Goal: Task Accomplishment & Management: Complete application form

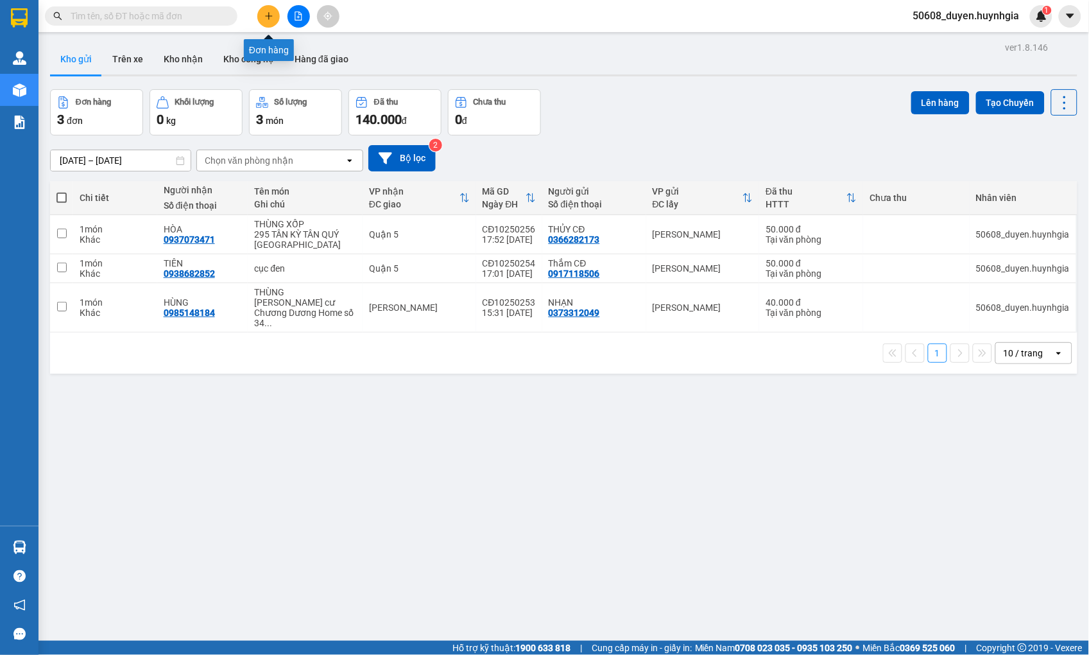
drag, startPoint x: 0, startPoint y: 0, endPoint x: 275, endPoint y: 15, distance: 275.2
click at [275, 15] on button at bounding box center [268, 16] width 22 height 22
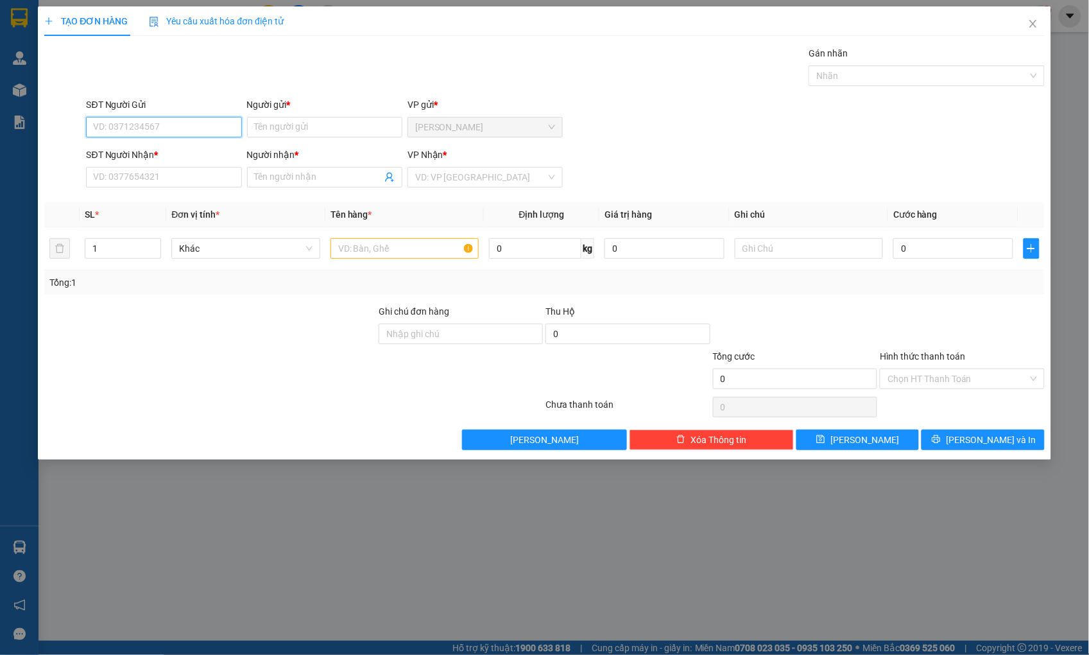
click at [163, 129] on input "SĐT Người Gửi" at bounding box center [163, 127] width 155 height 21
drag, startPoint x: 144, startPoint y: 124, endPoint x: 46, endPoint y: 126, distance: 98.3
click at [46, 126] on div "SĐT Người Gửi 0938682852 0938682852 Người gửi * Tên người gửi VP gửi * [PERSON_…" at bounding box center [544, 120] width 1003 height 45
type input "0938682852"
click at [104, 164] on div "SĐT Người Nhận *" at bounding box center [163, 157] width 155 height 19
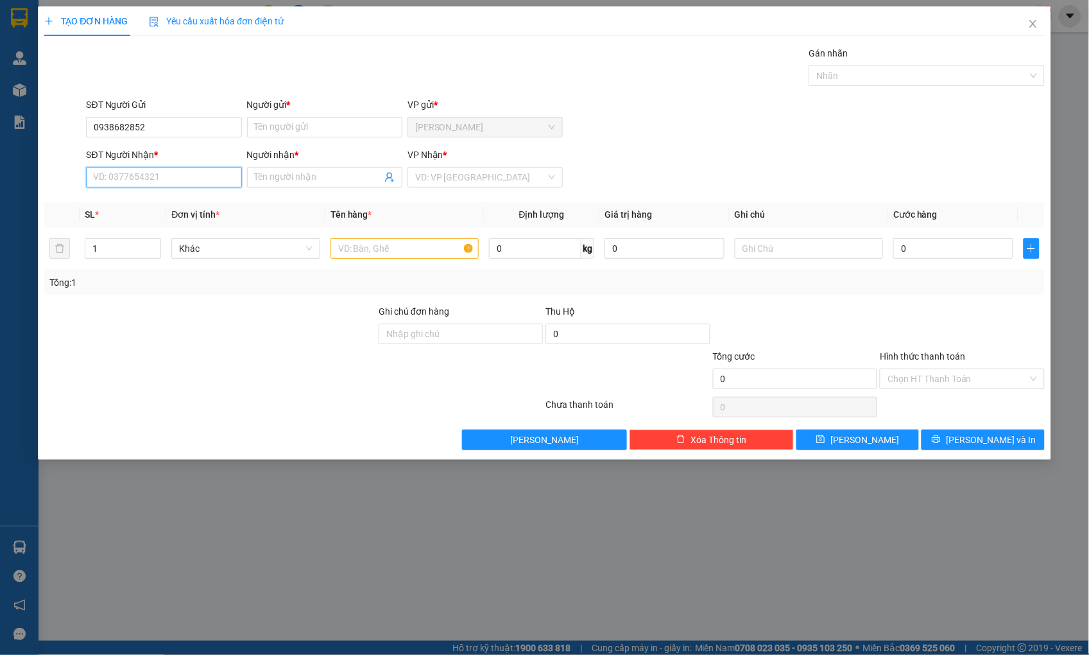
click at [107, 180] on input "SĐT Người Nhận *" at bounding box center [163, 177] width 155 height 21
paste input "0938682852"
type input "0938682852"
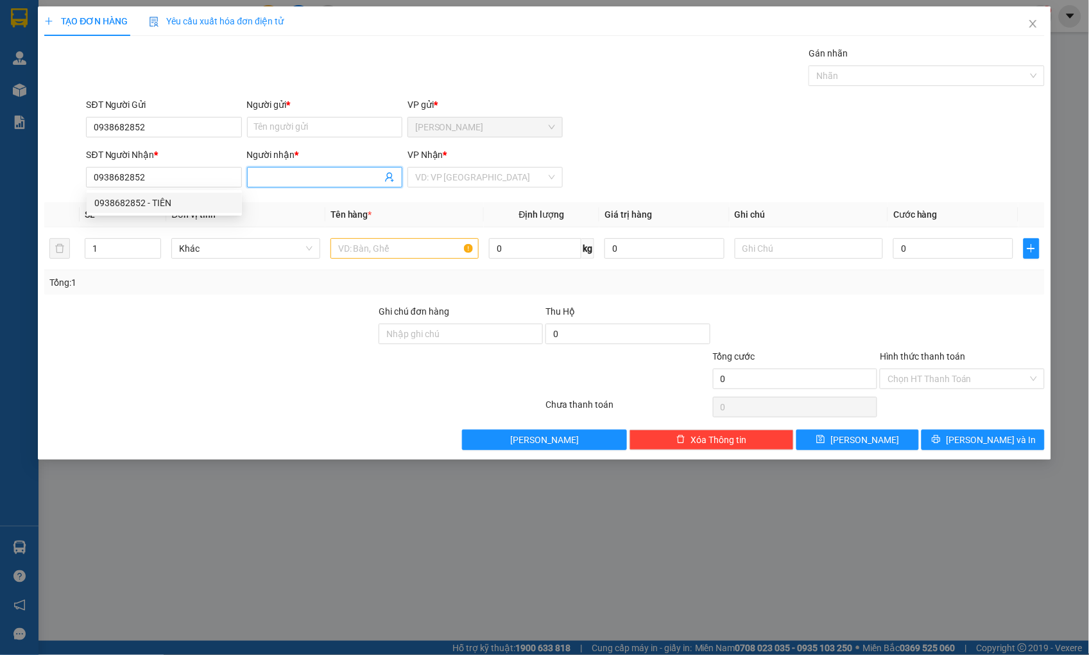
click at [313, 178] on input "Người nhận *" at bounding box center [318, 177] width 127 height 14
click at [165, 169] on input "0938682852" at bounding box center [163, 177] width 155 height 21
click at [165, 202] on div "0938682852 - TIÊN" at bounding box center [164, 203] width 140 height 14
type input "TIÊN"
click at [176, 126] on input "0938682852" at bounding box center [163, 127] width 155 height 21
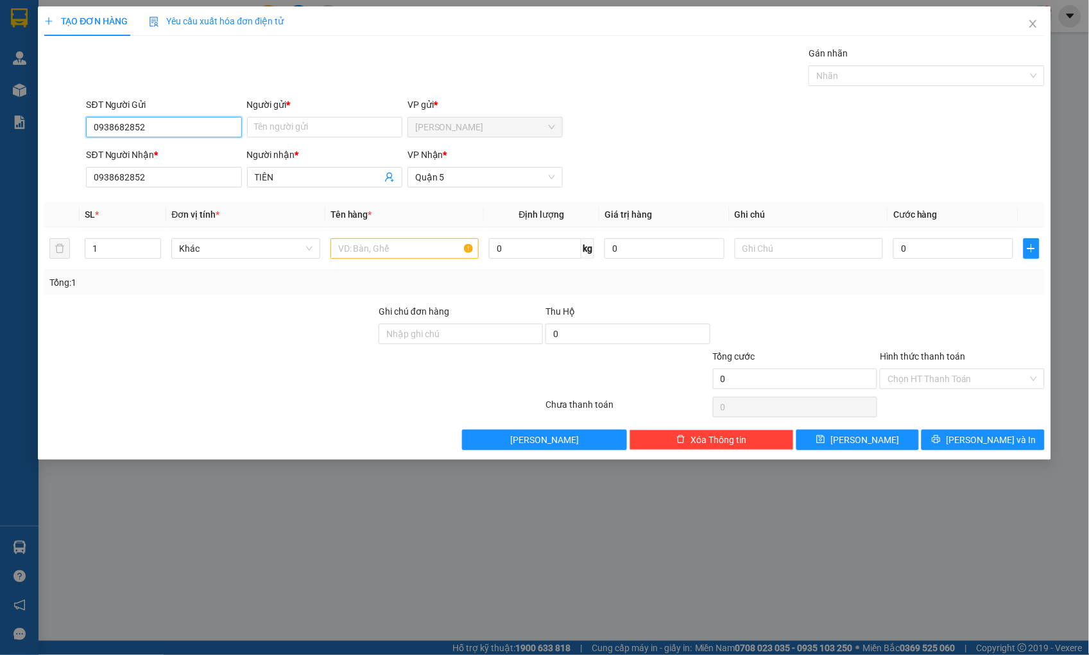
drag, startPoint x: 176, startPoint y: 126, endPoint x: -130, endPoint y: 92, distance: 308.2
click at [0, 92] on html "Kết quả tìm kiếm ( 0 ) Bộ lọc No Data 50608_duyen.huynhgia 1 Quản [PERSON_NAME]…" at bounding box center [544, 327] width 1089 height 655
click at [167, 148] on div "0917118506 - Thắm CĐ" at bounding box center [164, 153] width 140 height 14
type input "0917118506"
type input "Thắm CĐ"
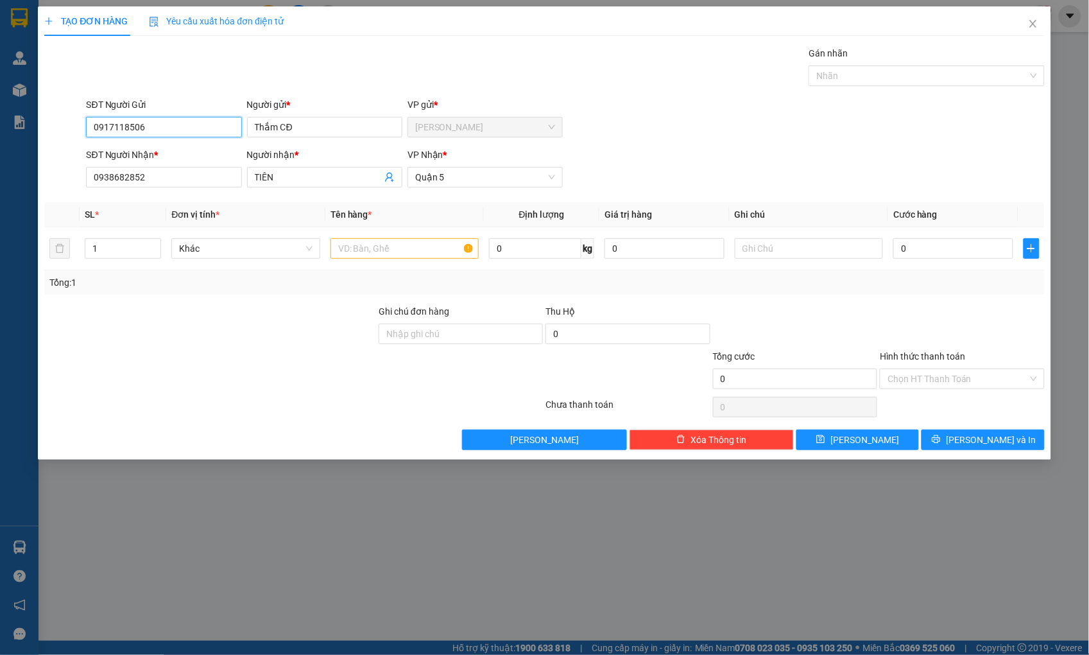
drag, startPoint x: 159, startPoint y: 131, endPoint x: -35, endPoint y: 125, distance: 194.0
click at [0, 125] on html "Kết quả tìm kiếm ( 0 ) Bộ lọc No Data 50608_duyen.huynhgia 1 Quản [PERSON_NAME]…" at bounding box center [544, 327] width 1089 height 655
click at [139, 169] on div "0943384475 - NHI" at bounding box center [164, 173] width 140 height 14
type input "0943384475"
type input "NHI"
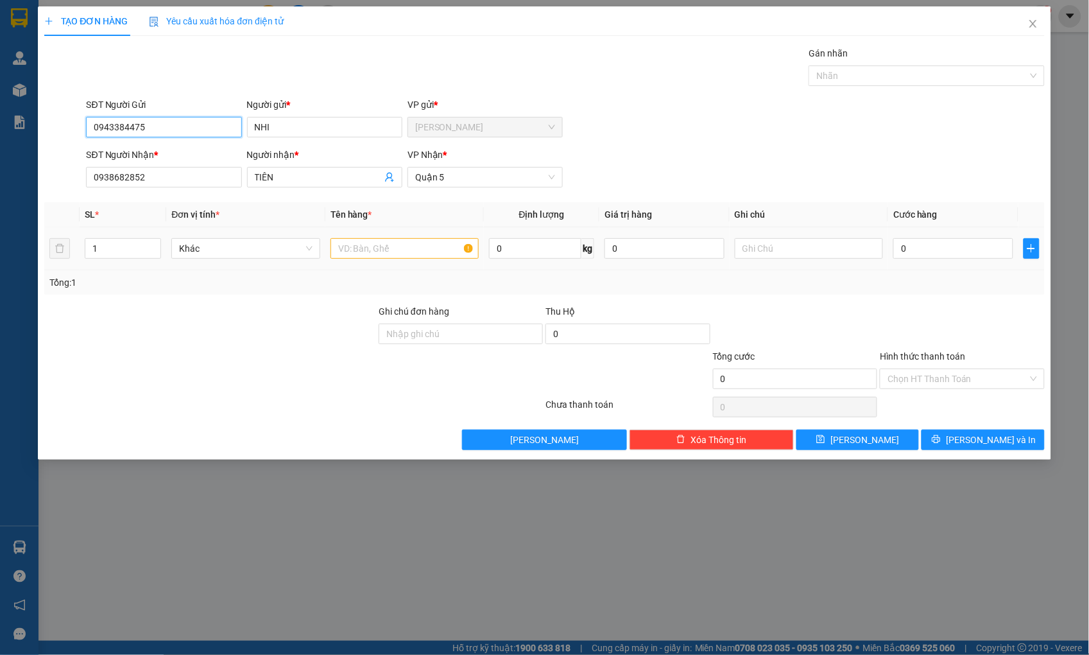
type input "0943384475"
click at [415, 245] on input "text" at bounding box center [405, 248] width 148 height 21
type input "c"
type input "CỤC ĐEN"
click at [917, 252] on input "0" at bounding box center [953, 248] width 119 height 21
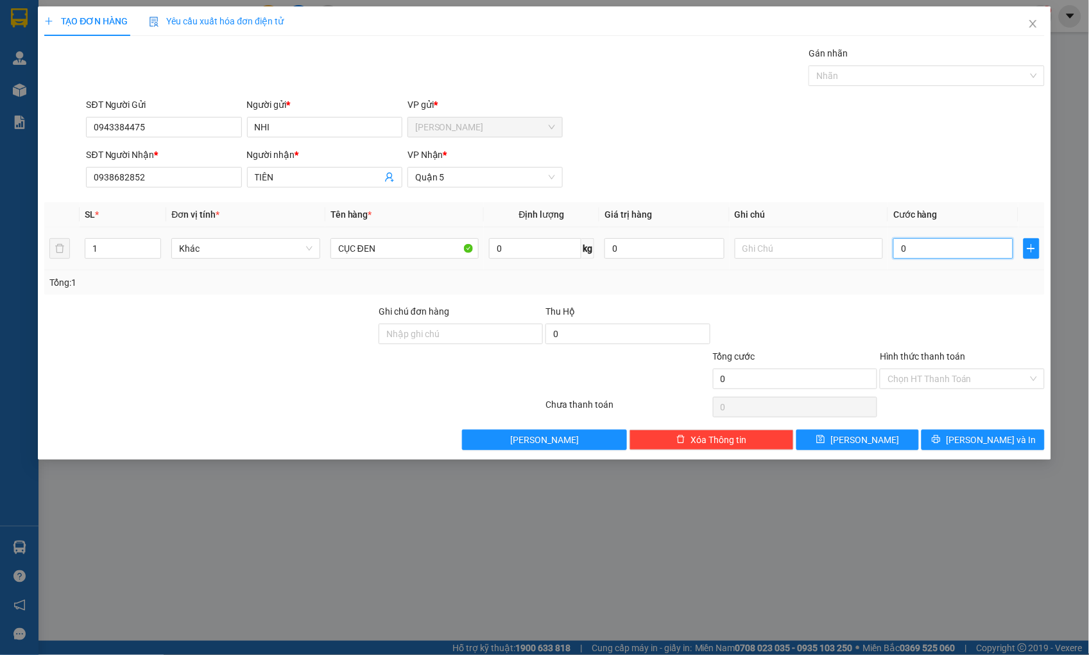
type input "2"
type input "20"
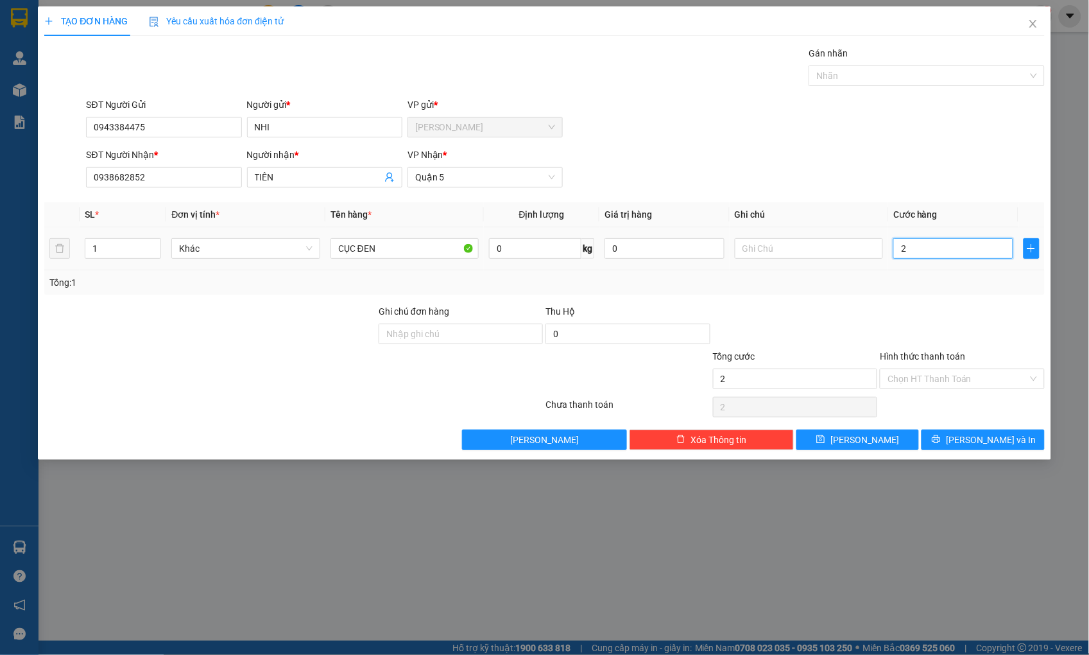
type input "20"
type input "20.000"
click at [948, 383] on input "Hình thức thanh toán" at bounding box center [958, 378] width 140 height 19
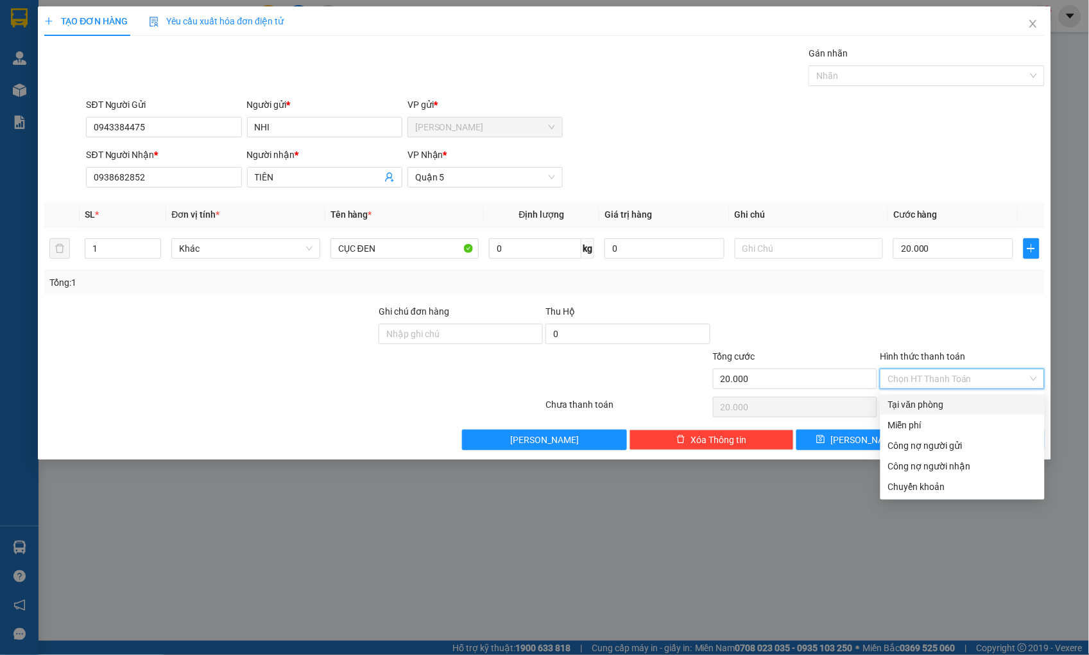
click at [937, 403] on div "Tại văn phòng" at bounding box center [962, 404] width 149 height 14
type input "0"
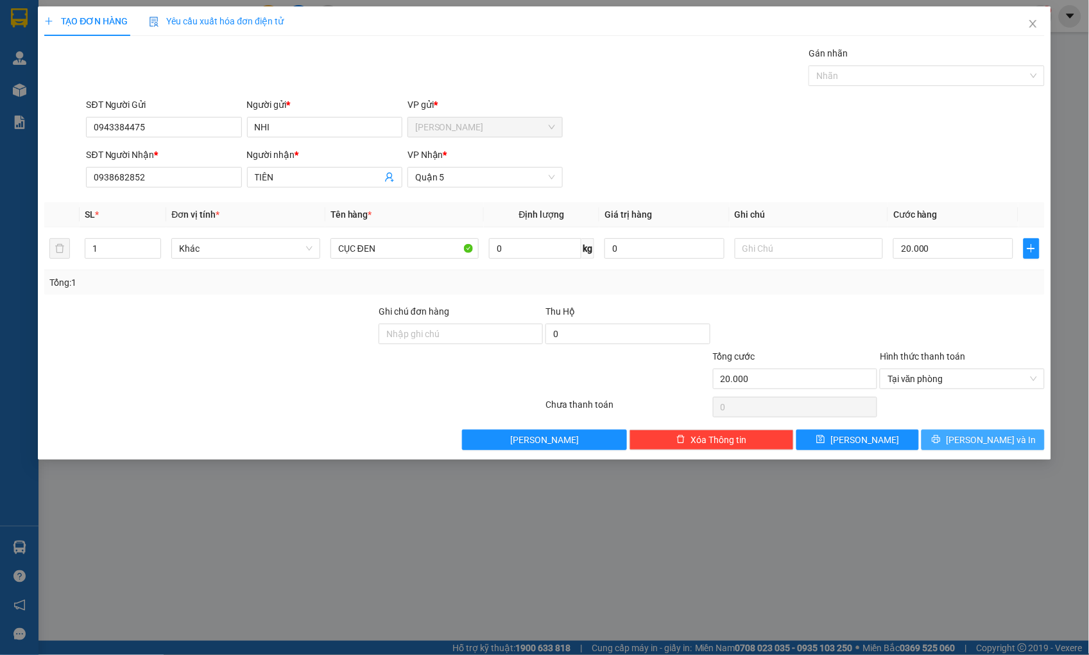
click at [970, 440] on button "[PERSON_NAME] và In" at bounding box center [983, 439] width 123 height 21
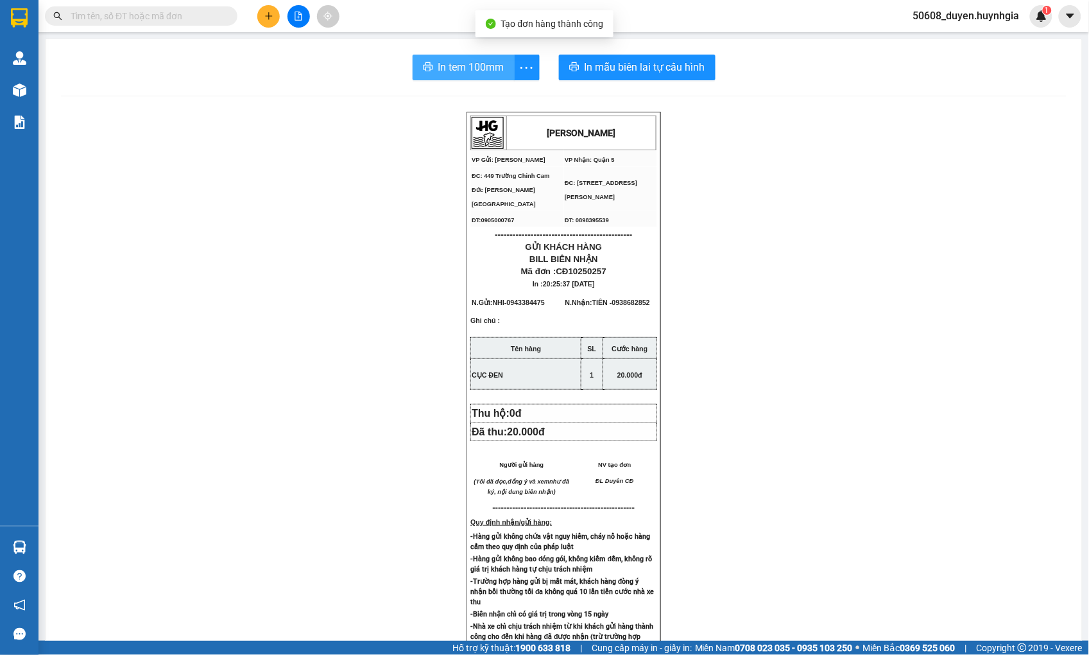
click at [466, 73] on span "In tem 100mm" at bounding box center [471, 67] width 66 height 16
click at [446, 69] on span "In tem 100mm" at bounding box center [471, 67] width 66 height 16
click at [260, 17] on button at bounding box center [268, 16] width 22 height 22
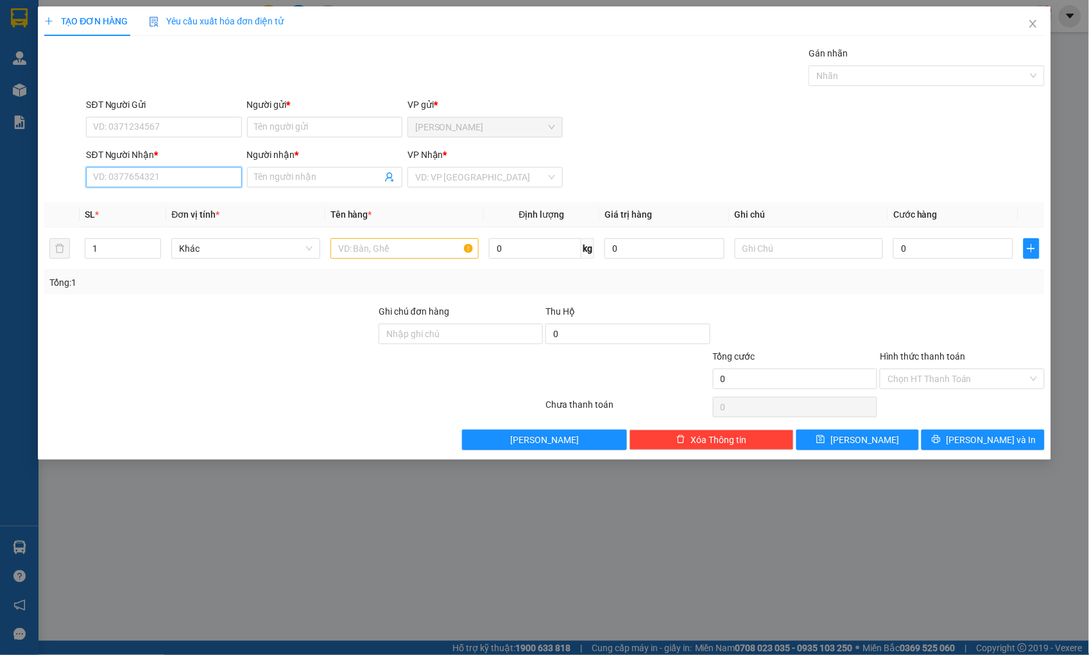
click at [155, 177] on input "SĐT Người Nhận *" at bounding box center [163, 177] width 155 height 21
type input "0702202079"
click at [109, 202] on div "0702202079 - KHA" at bounding box center [164, 203] width 140 height 14
type input "KHA"
type input "0702202079"
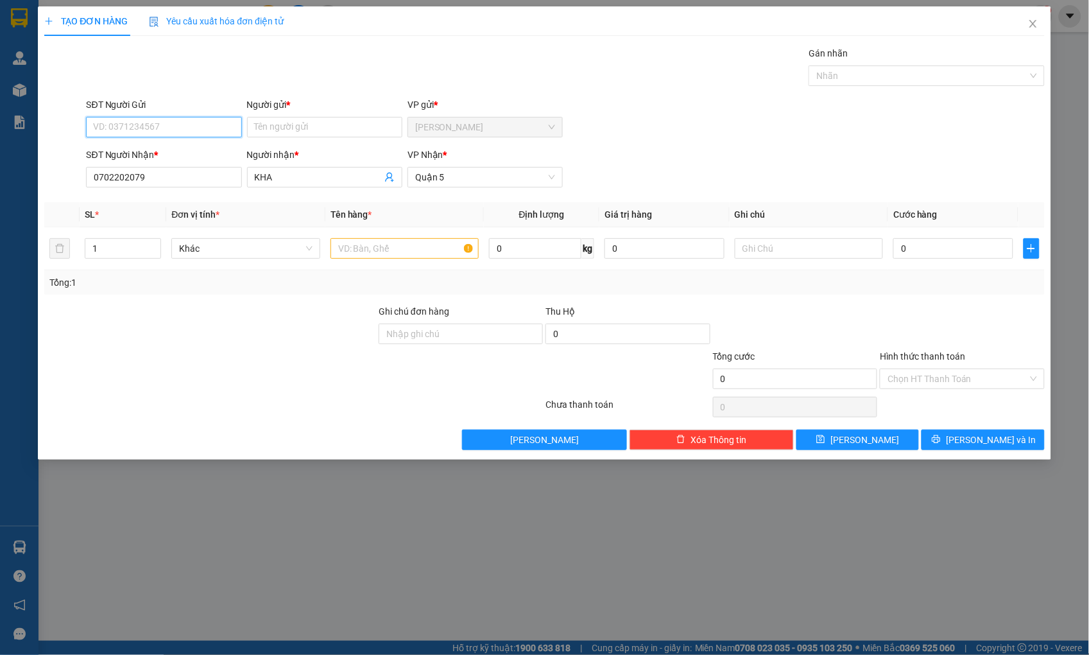
click at [139, 126] on input "SĐT Người Gửi" at bounding box center [163, 127] width 155 height 21
click at [153, 150] on div "0702202079 - KHA" at bounding box center [164, 153] width 140 height 14
type input "0702202079"
type input "KHA"
click at [903, 247] on input "0" at bounding box center [953, 248] width 119 height 21
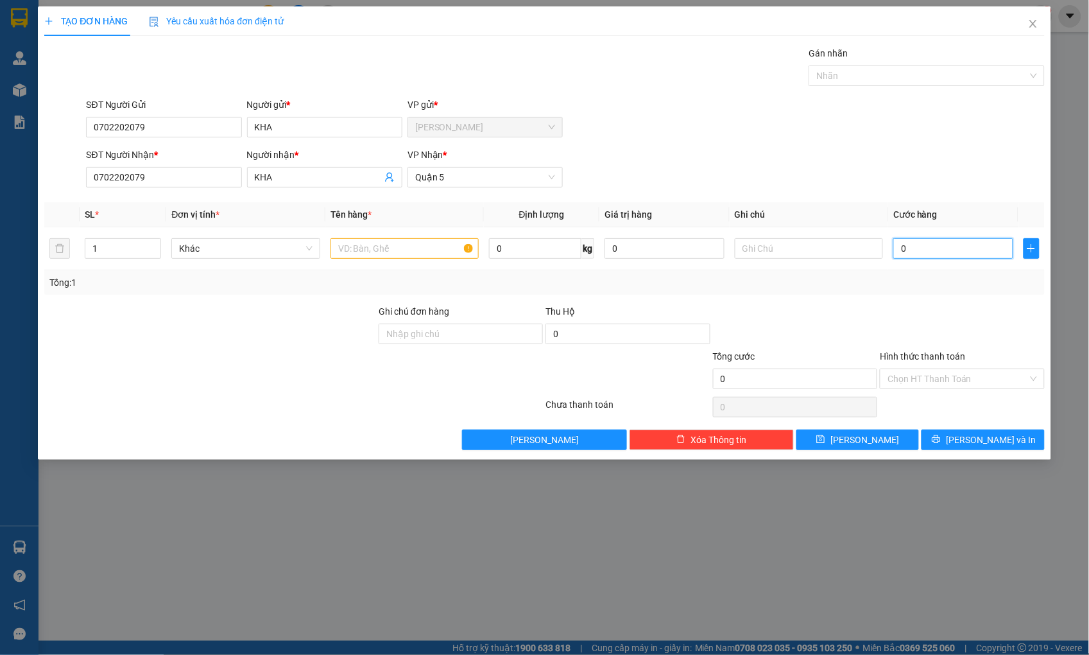
type input "3"
type input "30"
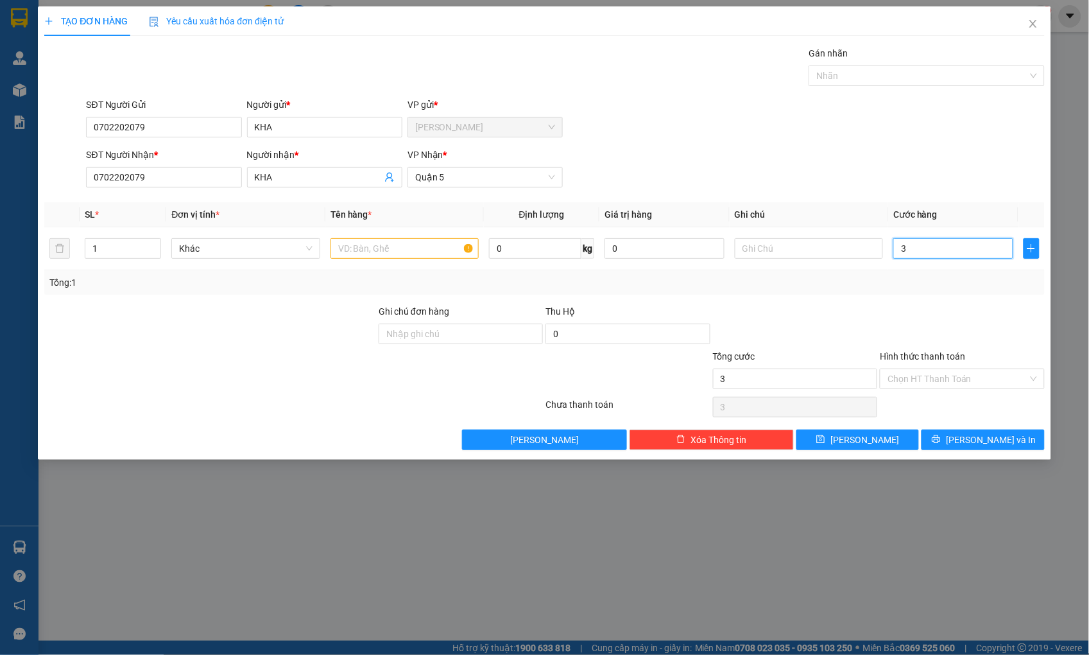
type input "30"
type input "30.000"
click at [1026, 382] on input "Hình thức thanh toán" at bounding box center [958, 378] width 140 height 19
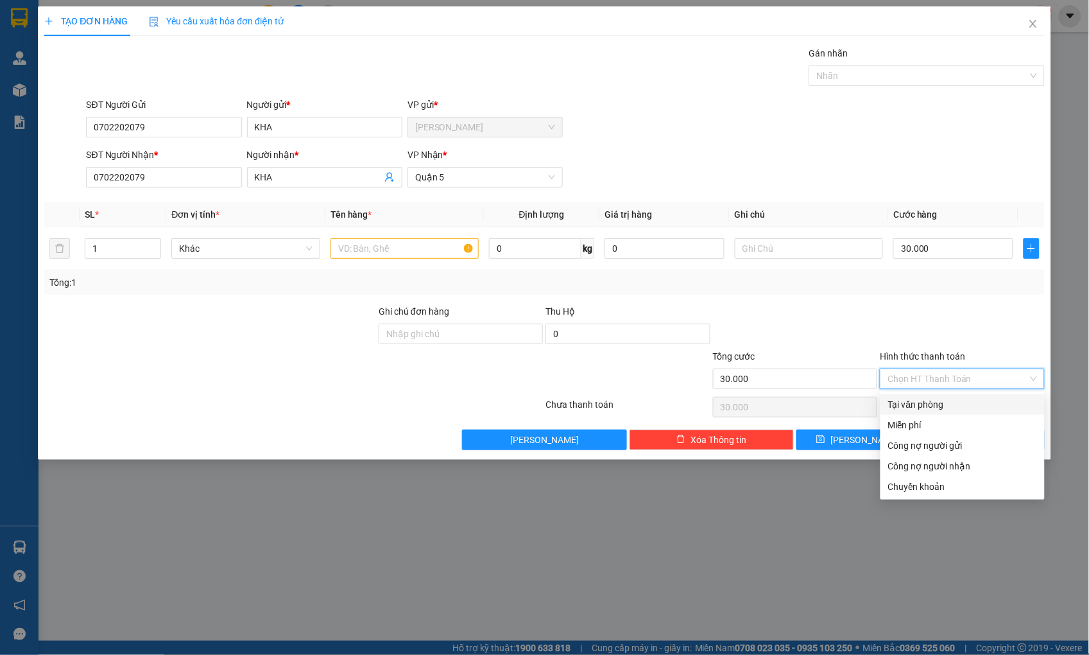
click at [935, 406] on div "Tại văn phòng" at bounding box center [962, 404] width 149 height 14
type input "0"
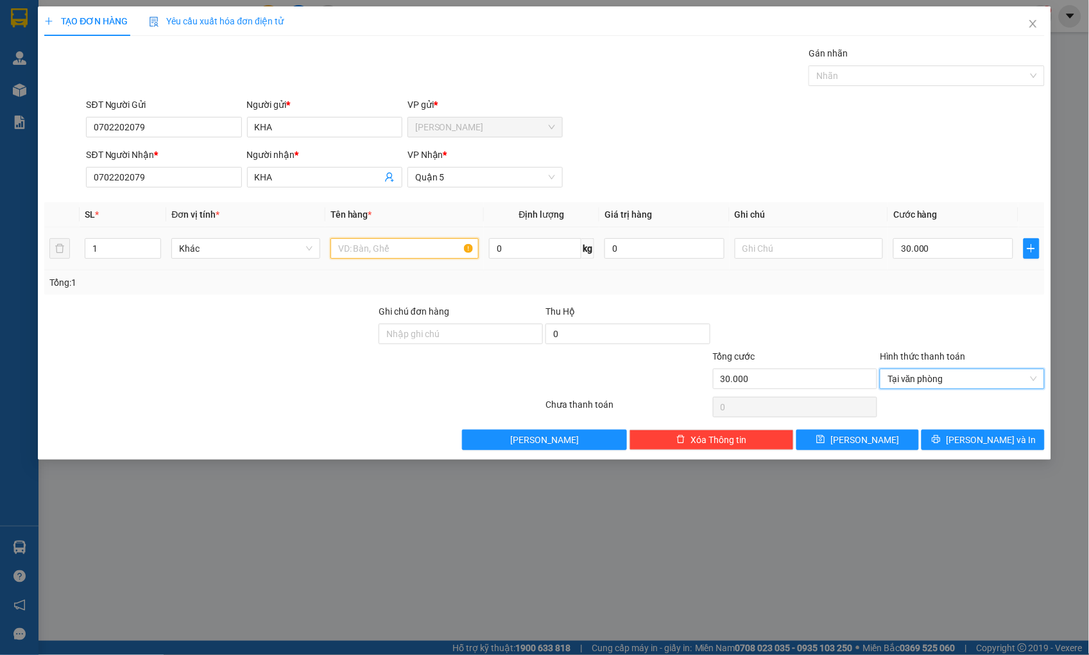
click at [410, 257] on input "text" at bounding box center [405, 248] width 148 height 21
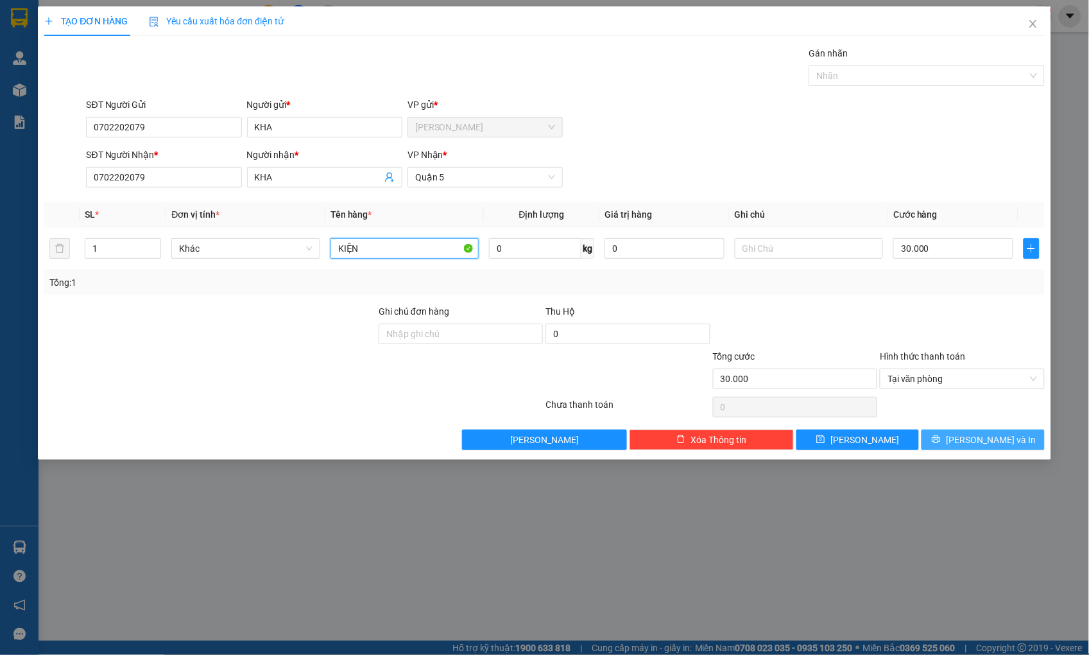
type input "KIỆN"
click at [980, 438] on span "[PERSON_NAME] và In" at bounding box center [991, 440] width 90 height 14
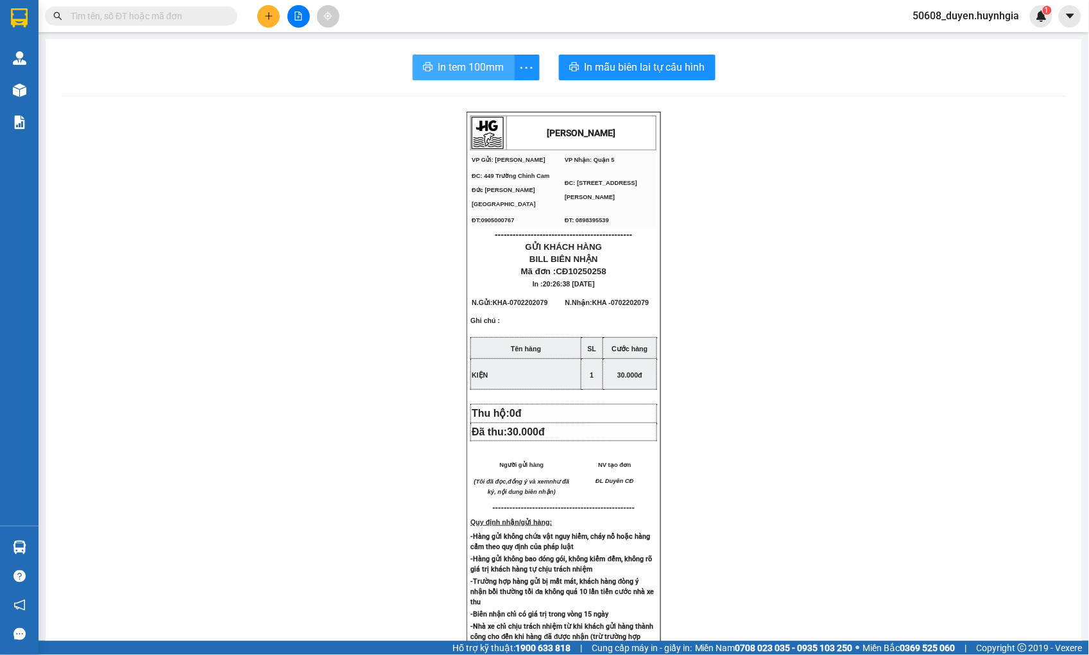
click at [438, 69] on span "In tem 100mm" at bounding box center [471, 67] width 66 height 16
click at [264, 17] on icon "plus" at bounding box center [268, 16] width 9 height 9
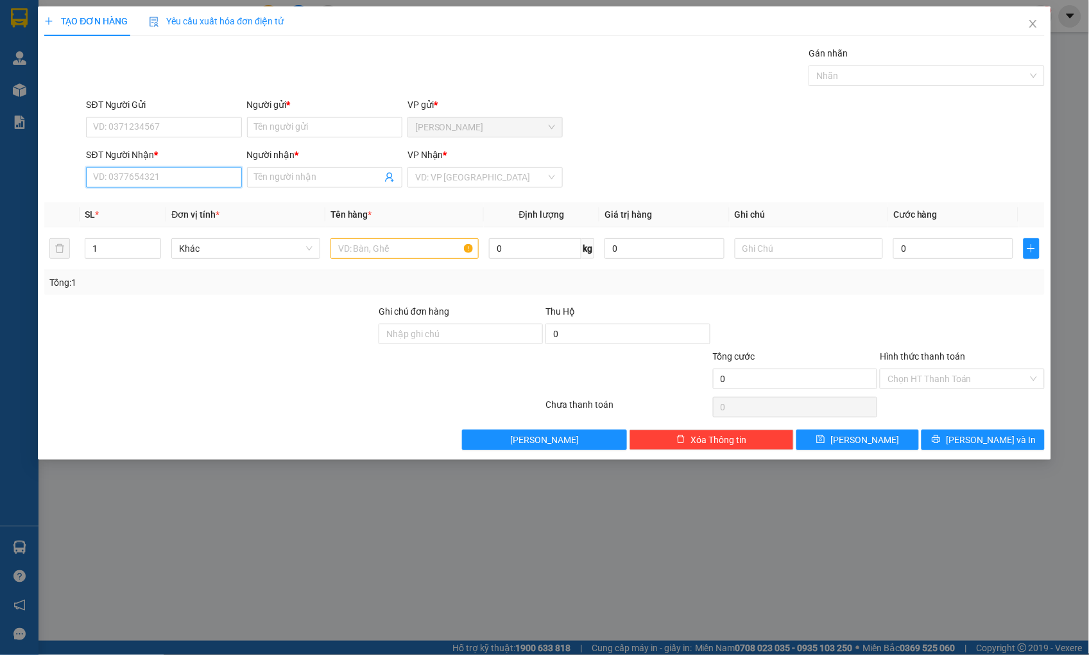
click at [97, 184] on input "SĐT Người Nhận *" at bounding box center [163, 177] width 155 height 21
click at [98, 199] on div "0902904998 - KHA" at bounding box center [164, 203] width 140 height 14
type input "0902904998"
type input "KHA"
type input "0902904998"
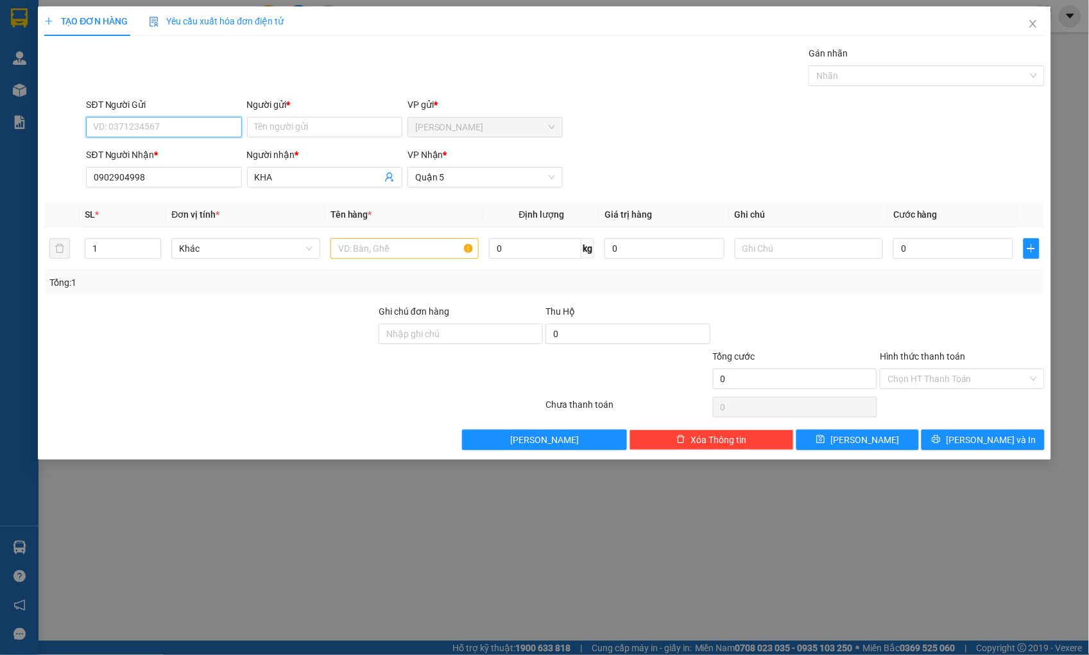
click at [139, 124] on input "SĐT Người Gửi" at bounding box center [163, 127] width 155 height 21
click at [146, 150] on div "0902904998 - KHA" at bounding box center [164, 153] width 140 height 14
type input "0902904998"
type input "KHA"
click at [368, 252] on input "text" at bounding box center [405, 248] width 148 height 21
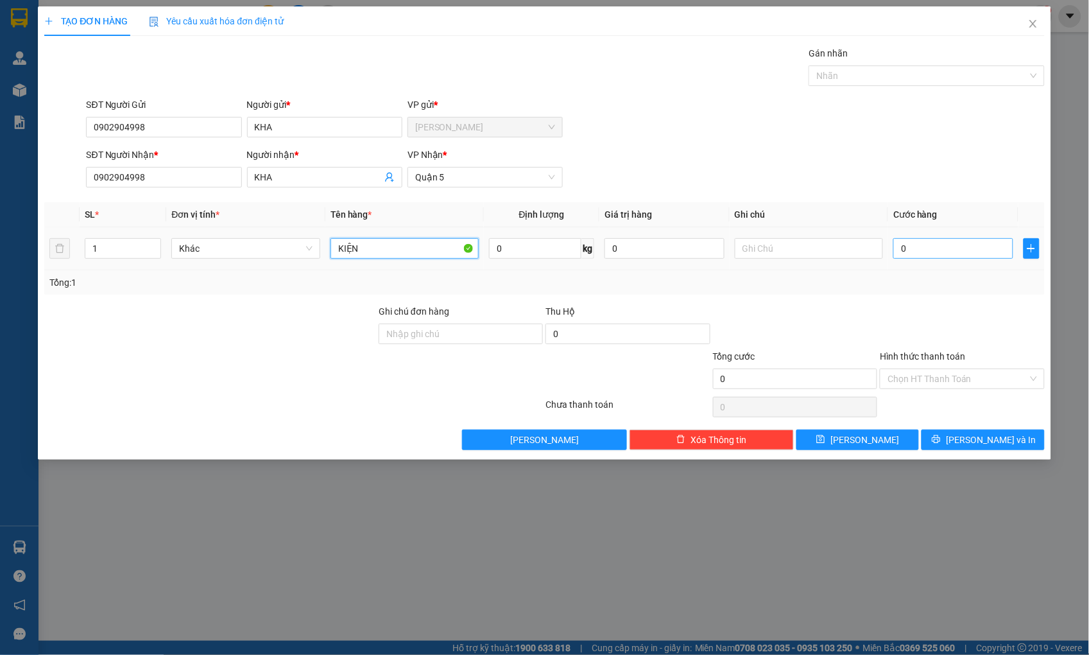
type input "KIỆN"
click at [968, 248] on input "0" at bounding box center [953, 248] width 119 height 21
type input "2"
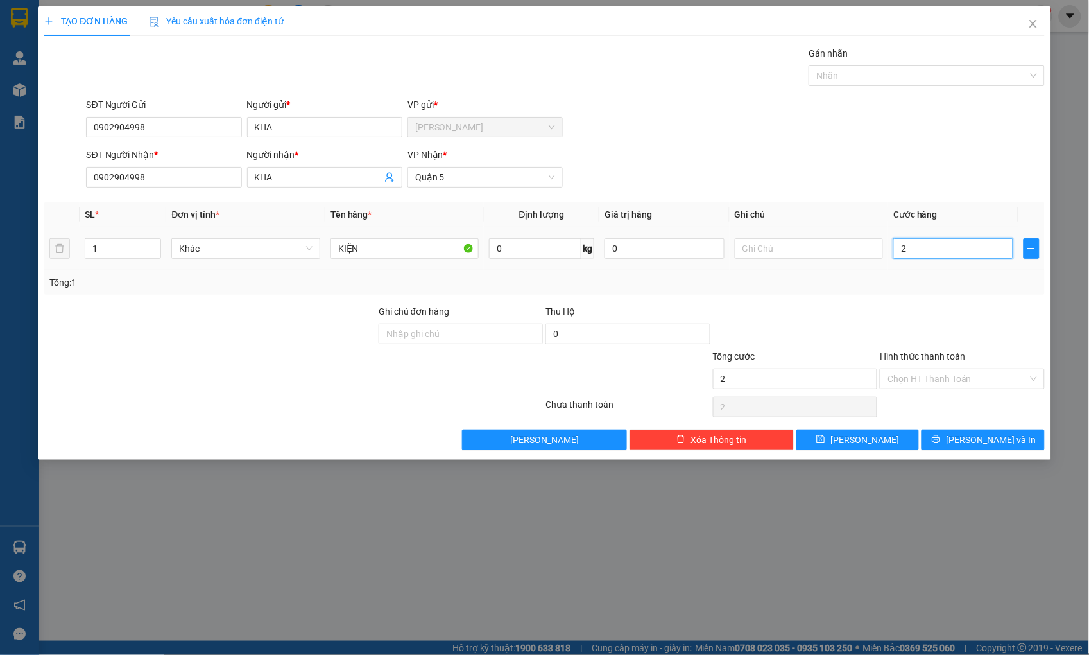
type input "20"
type input "20.000"
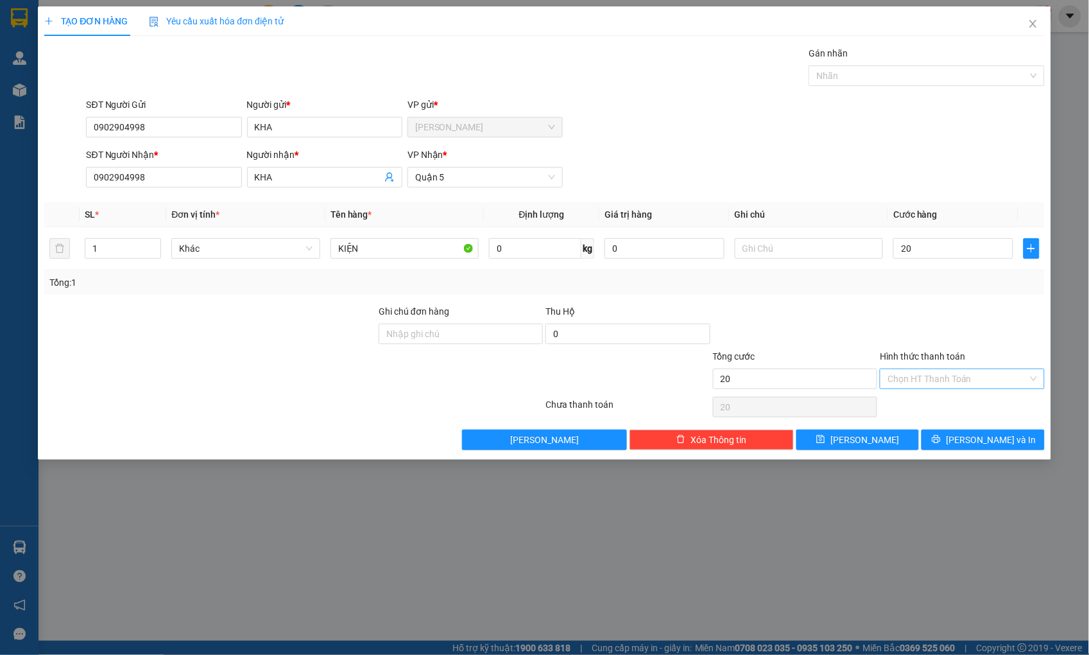
type input "20.000"
click at [947, 383] on input "Hình thức thanh toán" at bounding box center [958, 378] width 140 height 19
click at [941, 252] on input "20.000" at bounding box center [953, 248] width 119 height 21
type input "0"
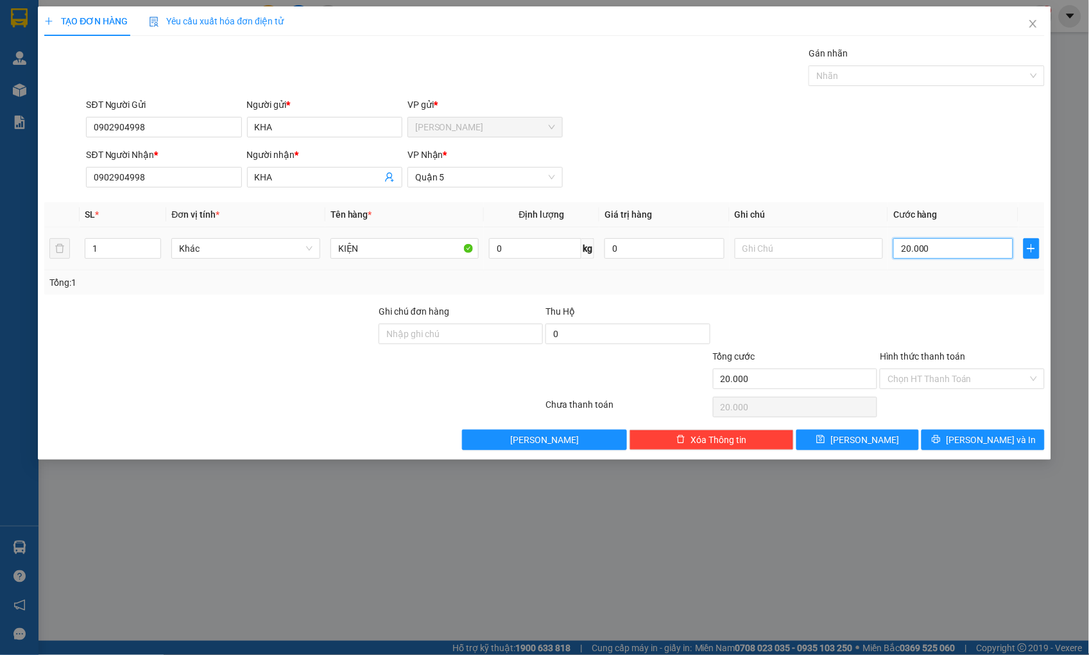
type input "0"
type input "03"
type input "3"
type input "030"
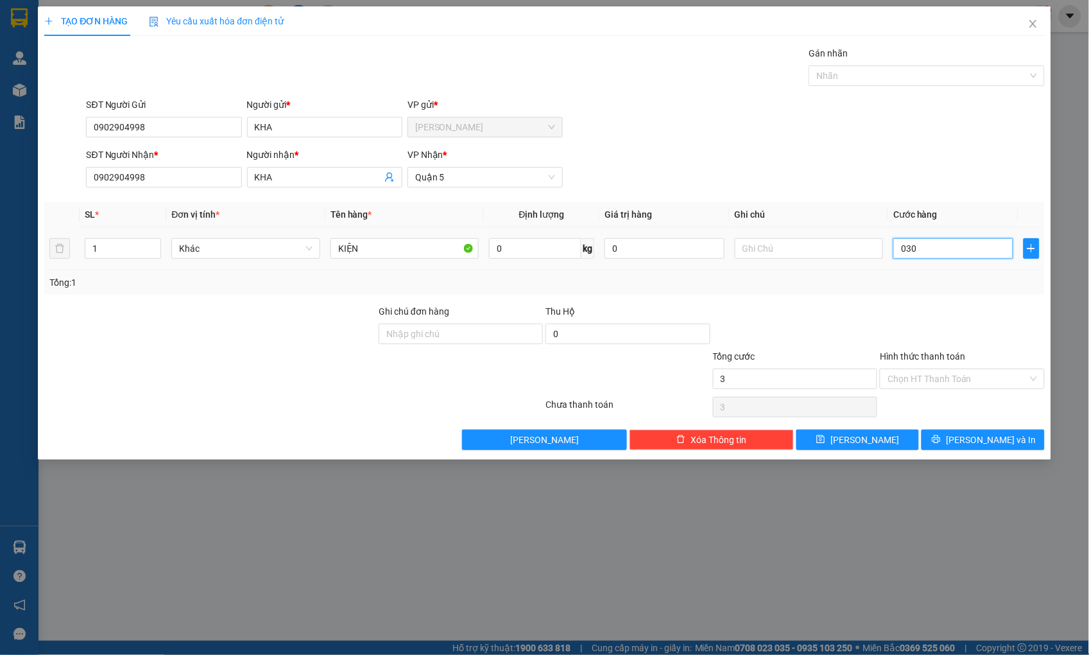
type input "30"
type input "30.000"
click at [948, 379] on input "Hình thức thanh toán" at bounding box center [958, 378] width 140 height 19
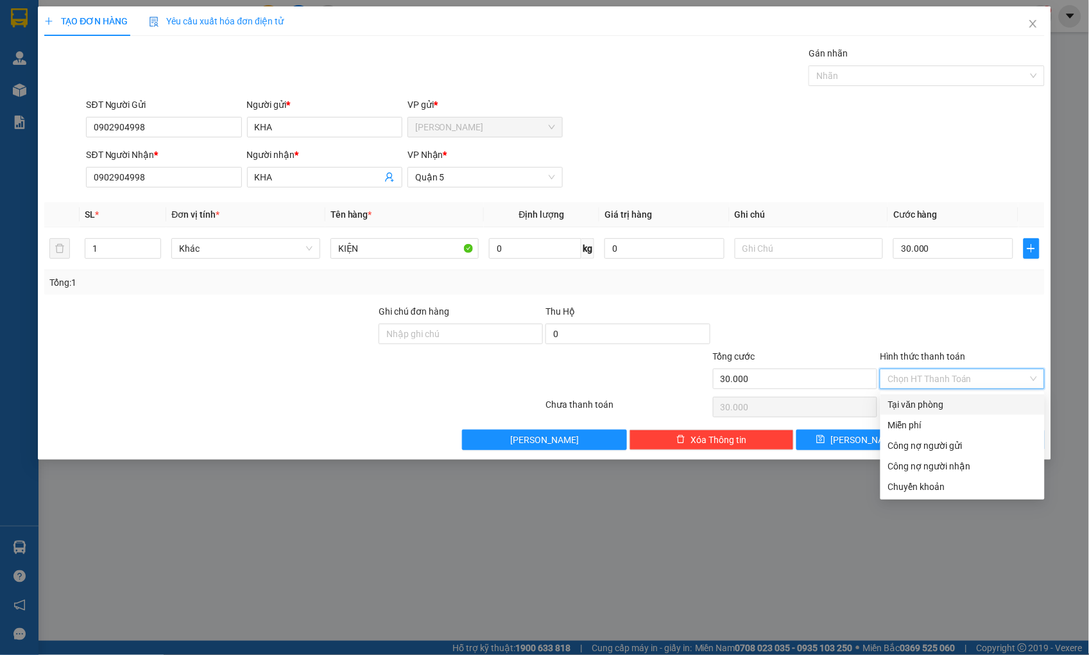
click at [945, 398] on div "Tại văn phòng" at bounding box center [962, 404] width 149 height 14
type input "0"
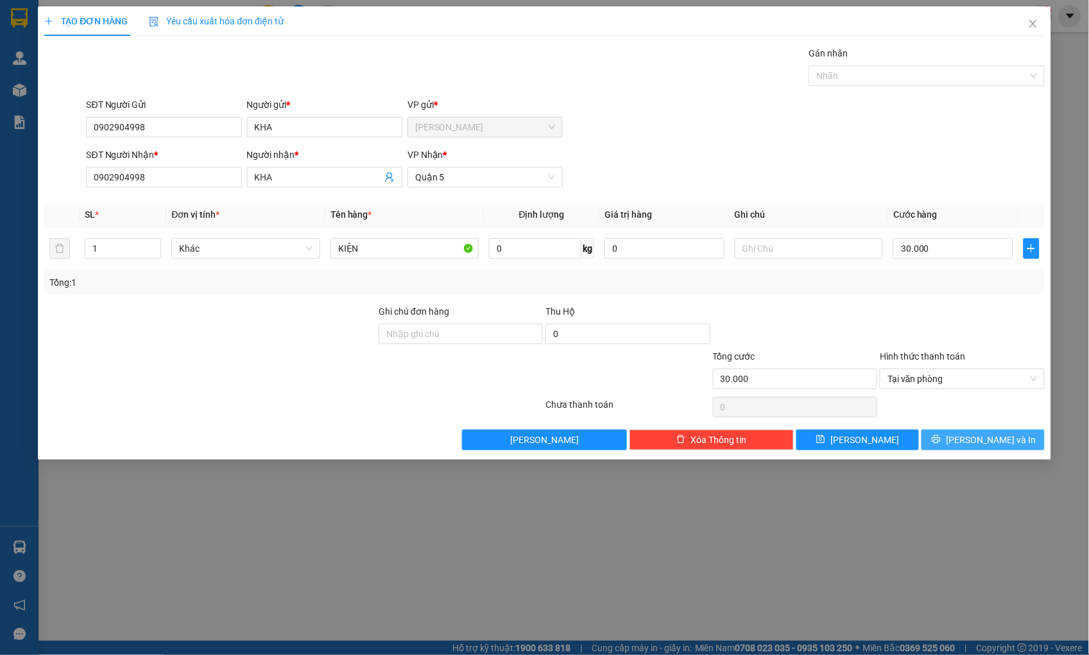
click at [983, 443] on span "[PERSON_NAME] và In" at bounding box center [991, 440] width 90 height 14
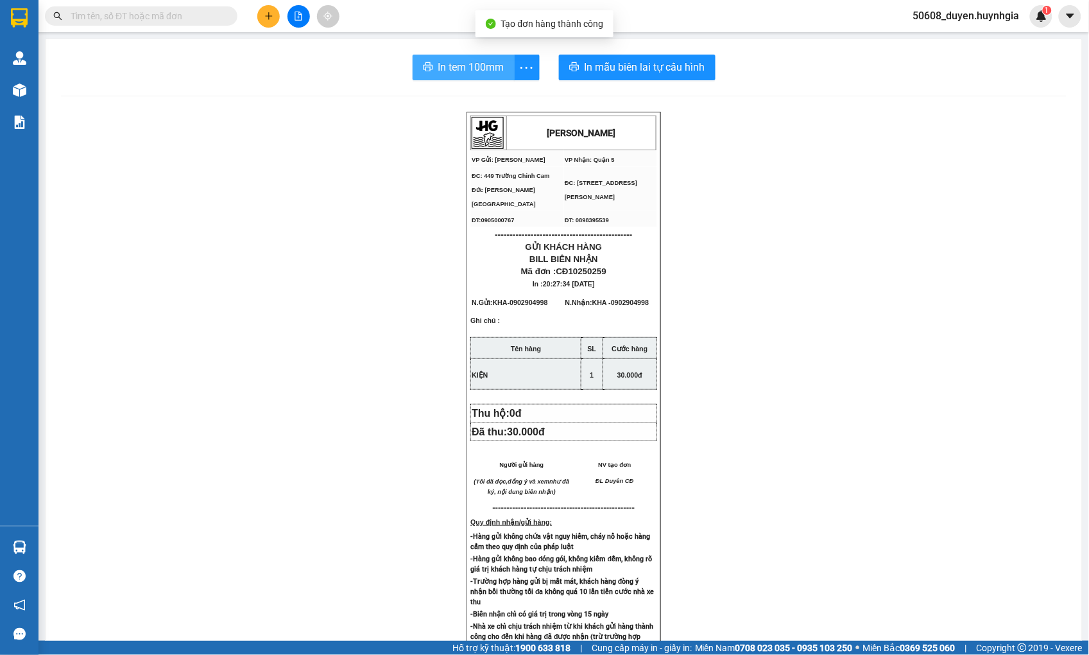
click at [483, 66] on span "In tem 100mm" at bounding box center [471, 67] width 66 height 16
click at [257, 10] on div at bounding box center [298, 16] width 96 height 22
click at [270, 10] on button at bounding box center [268, 16] width 22 height 22
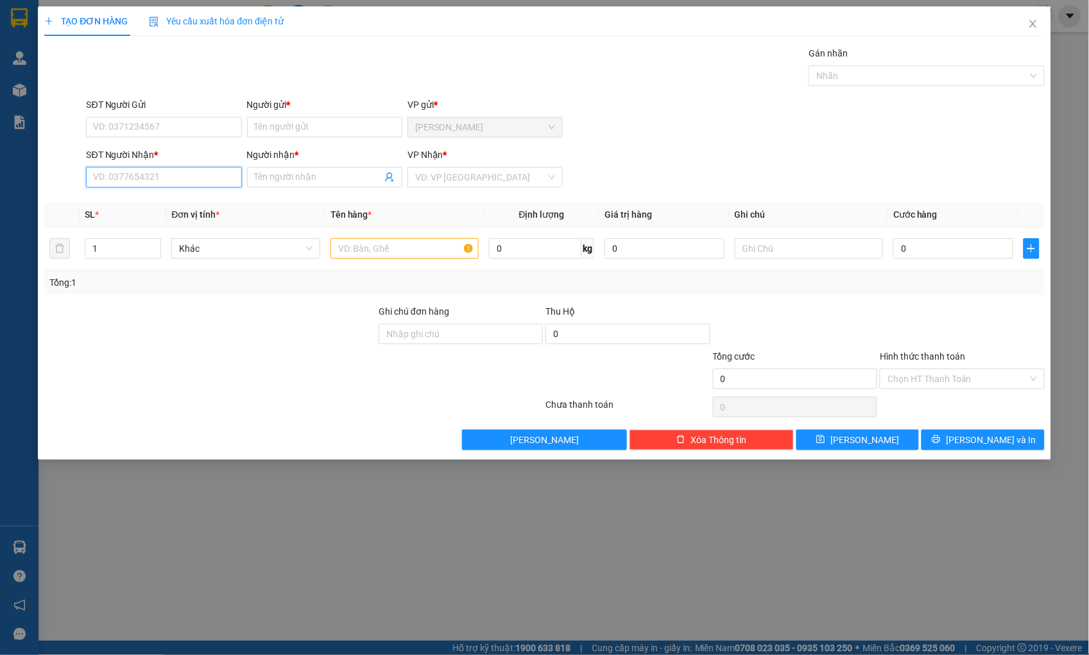
click at [207, 181] on input "SĐT Người Nhận *" at bounding box center [163, 177] width 155 height 21
click at [94, 177] on input "SĐT Người Nhận *" at bounding box center [163, 177] width 155 height 21
type input "0916711248"
click at [326, 180] on input "Người nhận *" at bounding box center [318, 177] width 127 height 14
type input "TỐ TRÂN"
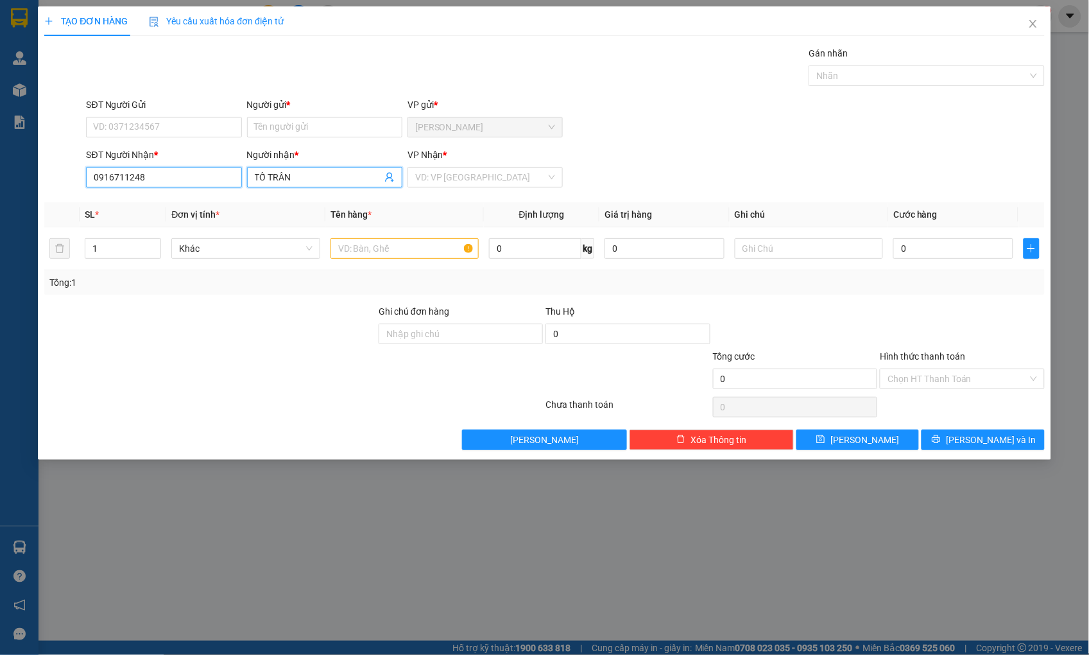
click at [157, 172] on input "0916711248" at bounding box center [163, 177] width 155 height 21
type input "0916711245"
click at [162, 200] on div "0916711245 - [PERSON_NAME]" at bounding box center [164, 203] width 140 height 14
type input "TỐ CHÂN"
type input "0916711245"
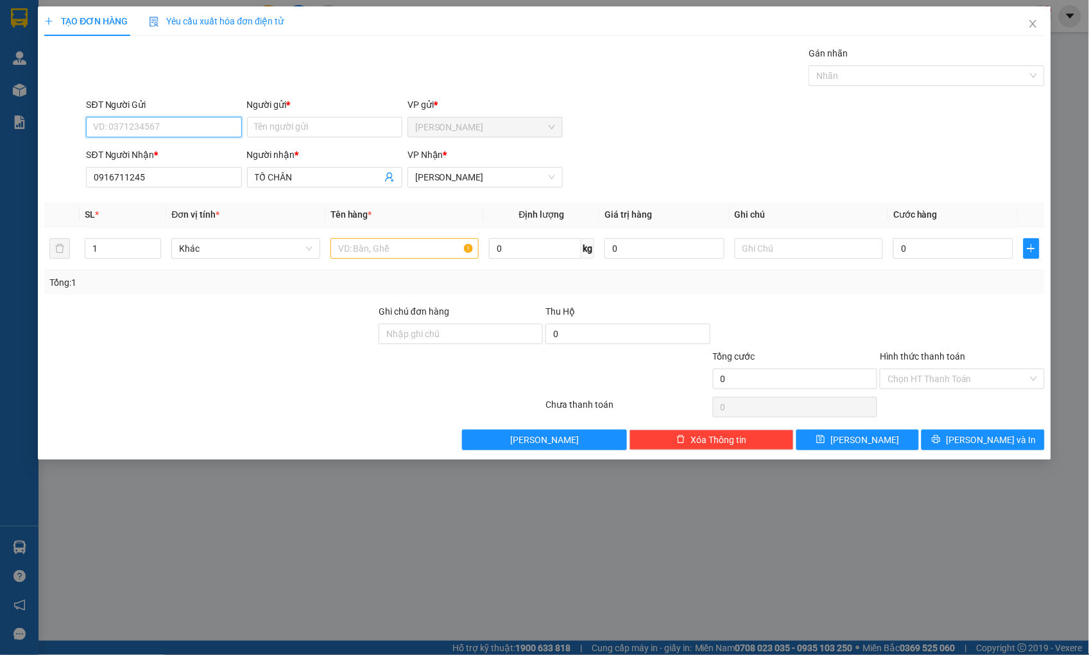
click at [164, 133] on input "SĐT Người Gửi" at bounding box center [163, 127] width 155 height 21
click at [170, 148] on div "0916711245 - [PERSON_NAME]" at bounding box center [164, 153] width 140 height 14
type input "0916711245"
type input "TỐ CHÂN"
click at [401, 244] on input "text" at bounding box center [405, 248] width 148 height 21
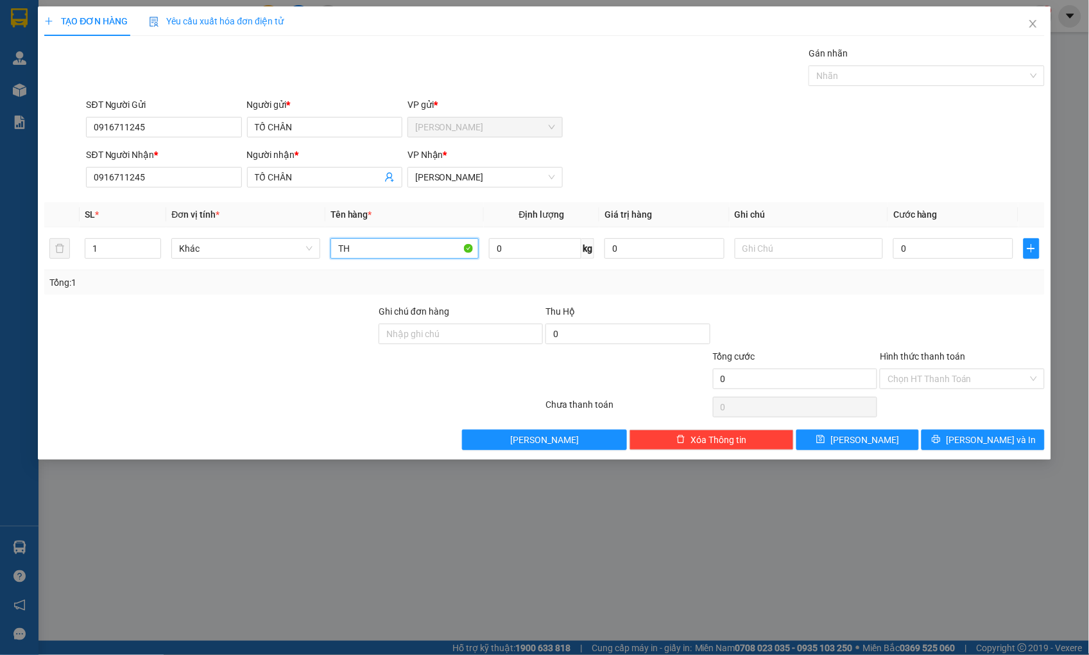
type input "T"
type input "KIỆN"
click at [935, 252] on input "0" at bounding box center [953, 248] width 119 height 21
type input "5"
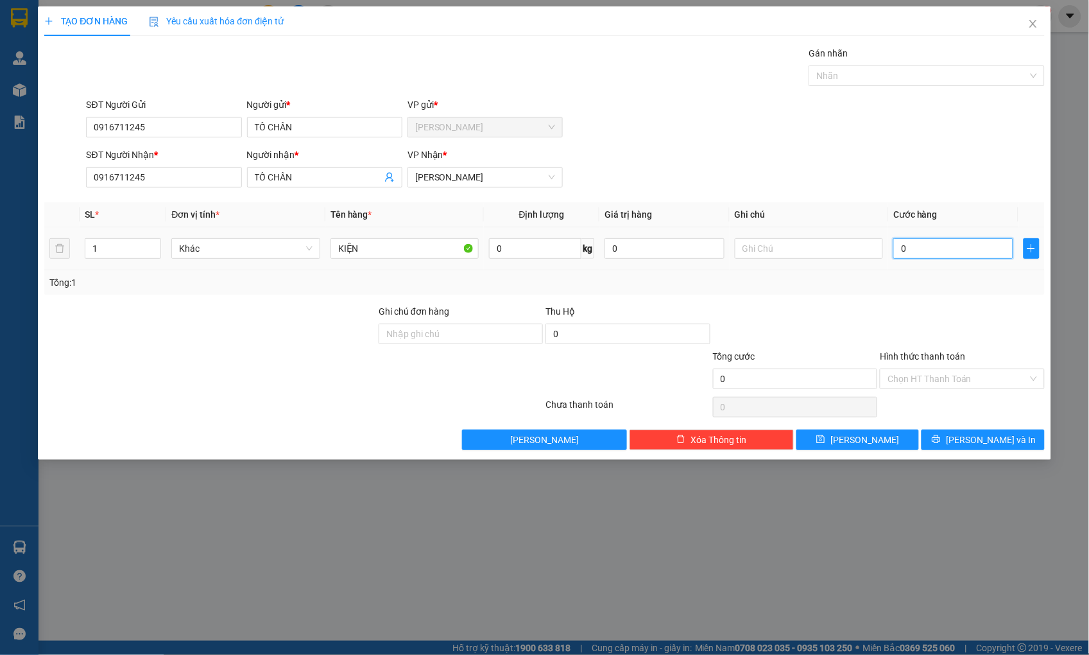
type input "5"
type input "50"
type input "50.000"
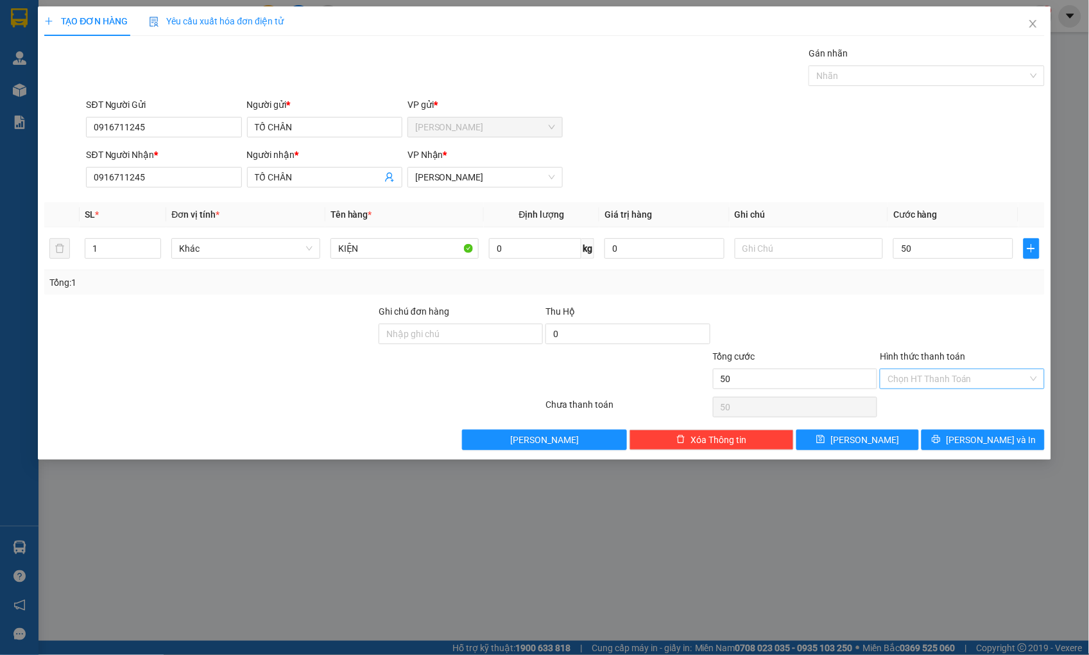
type input "50.000"
click at [935, 377] on input "Hình thức thanh toán" at bounding box center [958, 378] width 140 height 19
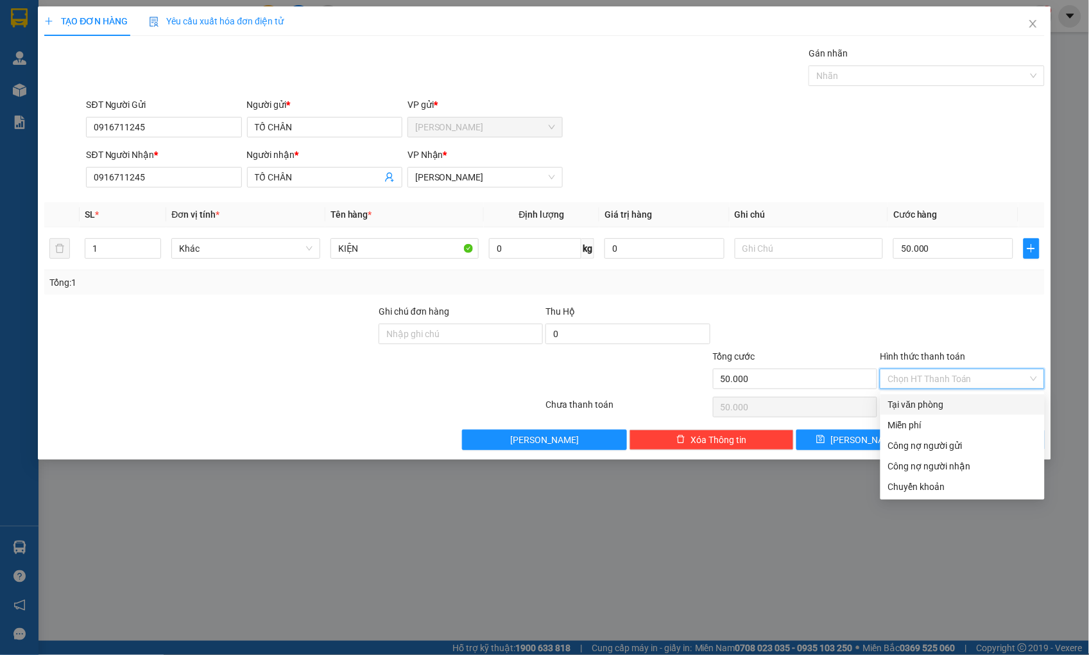
click at [936, 403] on div "Tại văn phòng" at bounding box center [962, 404] width 149 height 14
type input "0"
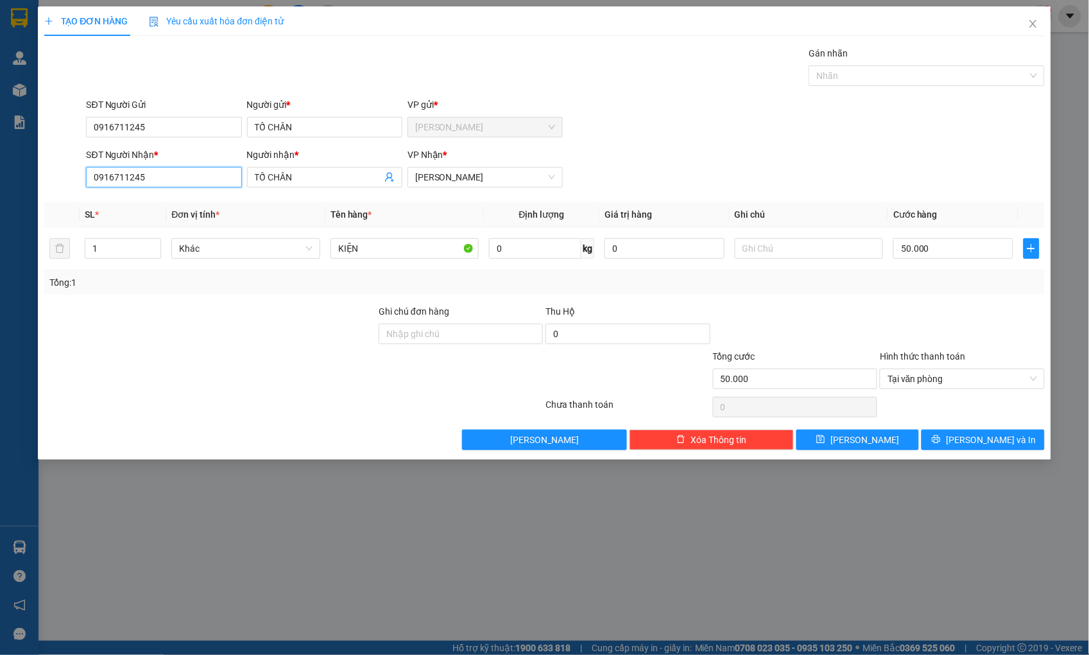
drag, startPoint x: 145, startPoint y: 178, endPoint x: 21, endPoint y: 151, distance: 127.6
click at [22, 151] on div "TẠO ĐƠN HÀNG Yêu cầu xuất hóa đơn điện tử Transit Pickup Surcharge Ids Transit …" at bounding box center [544, 327] width 1089 height 655
click at [941, 437] on icon "printer" at bounding box center [937, 439] width 8 height 8
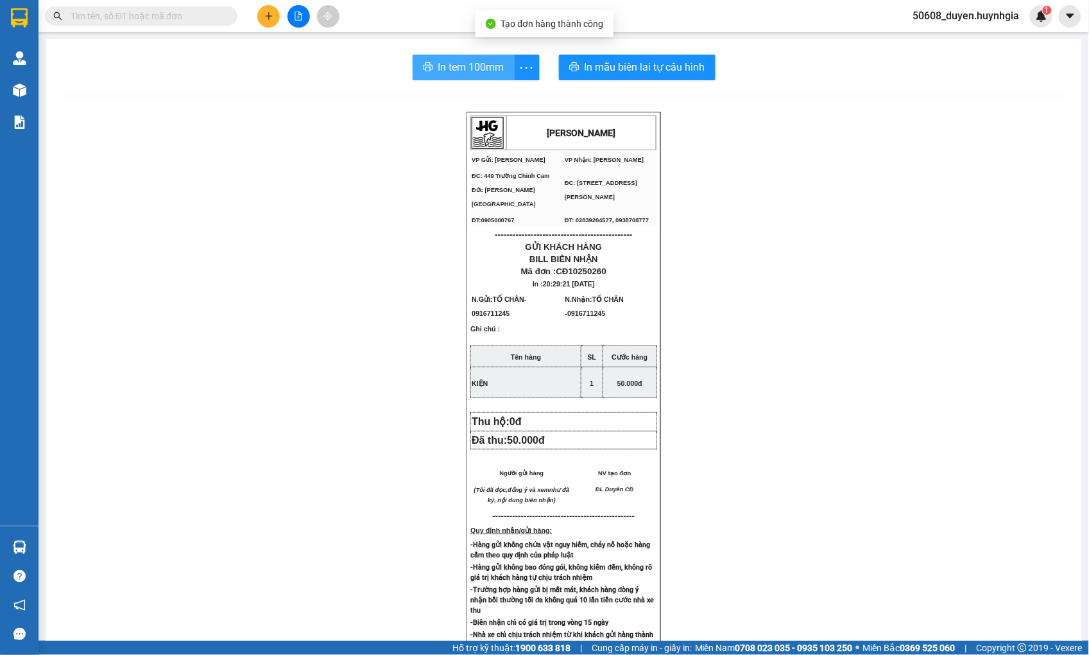
click at [485, 74] on span "In tem 100mm" at bounding box center [471, 67] width 66 height 16
click at [266, 19] on icon "plus" at bounding box center [268, 16] width 9 height 9
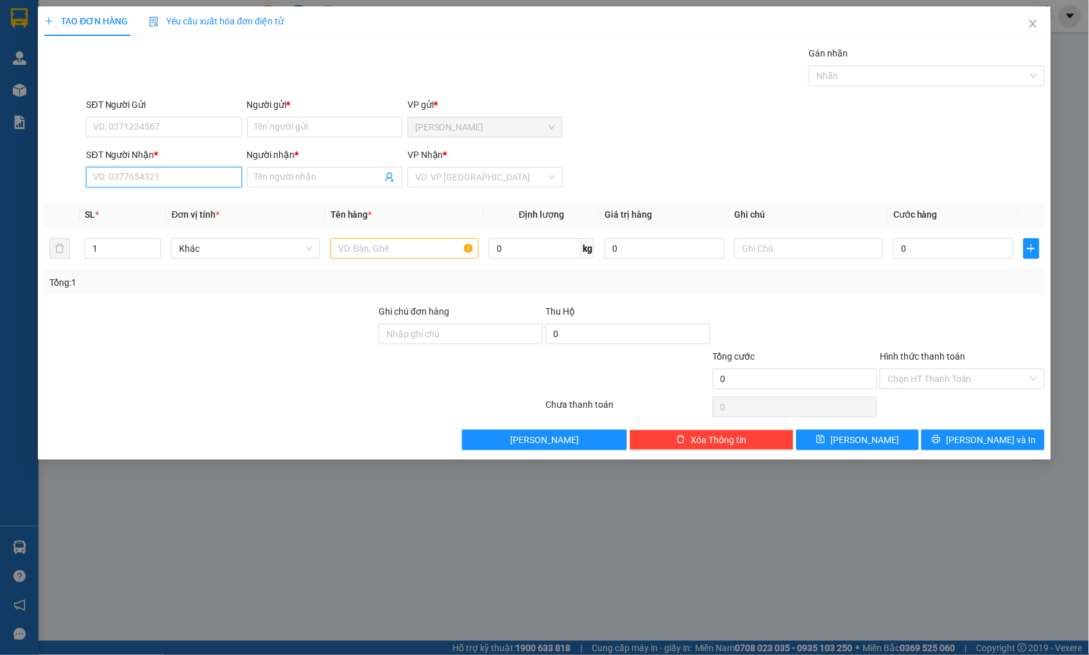
click at [151, 175] on input "SĐT Người Nhận *" at bounding box center [163, 177] width 155 height 21
click at [151, 200] on div "0906562979 - NAM" at bounding box center [164, 203] width 140 height 14
type input "0906562979"
type input "NAM"
type input "0906562979"
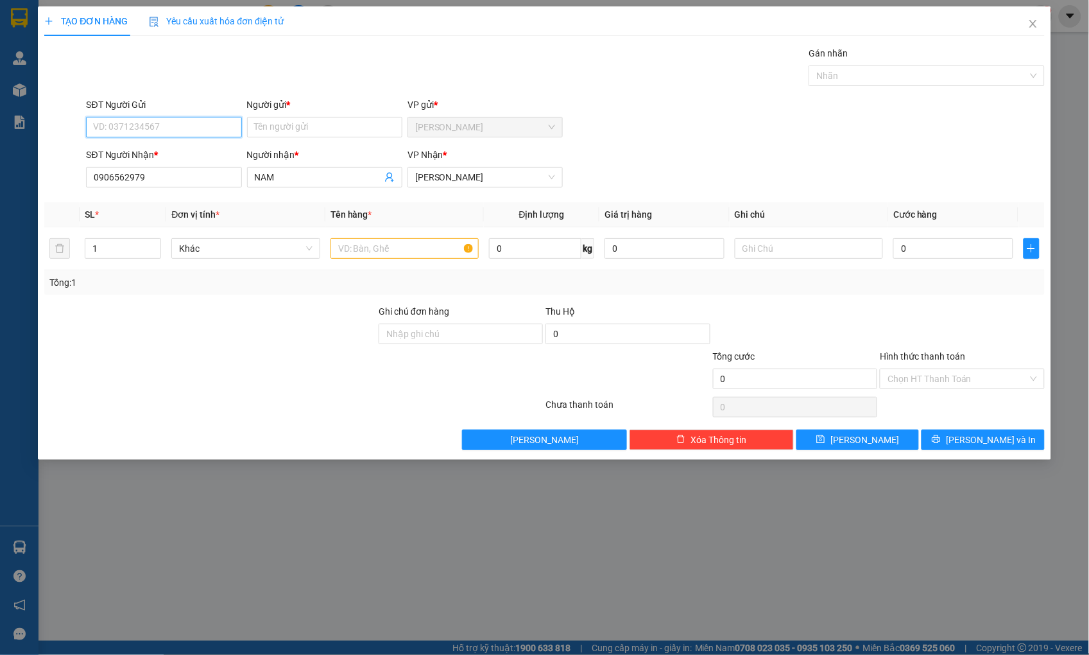
click at [143, 127] on input "SĐT Người Gửi" at bounding box center [163, 127] width 155 height 21
click at [150, 149] on div "0839793443 - PHI" at bounding box center [164, 153] width 140 height 14
type input "0839793443"
type input "PHI"
click at [357, 247] on input "text" at bounding box center [405, 248] width 148 height 21
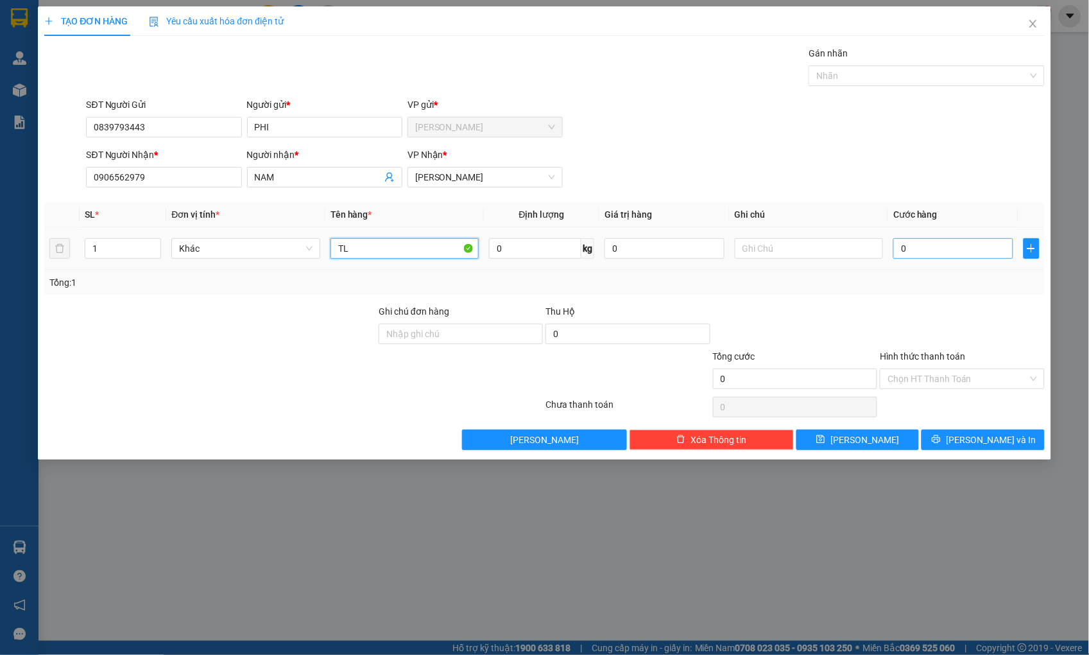
type input "TL"
click at [960, 252] on input "0" at bounding box center [953, 248] width 119 height 21
type input "2"
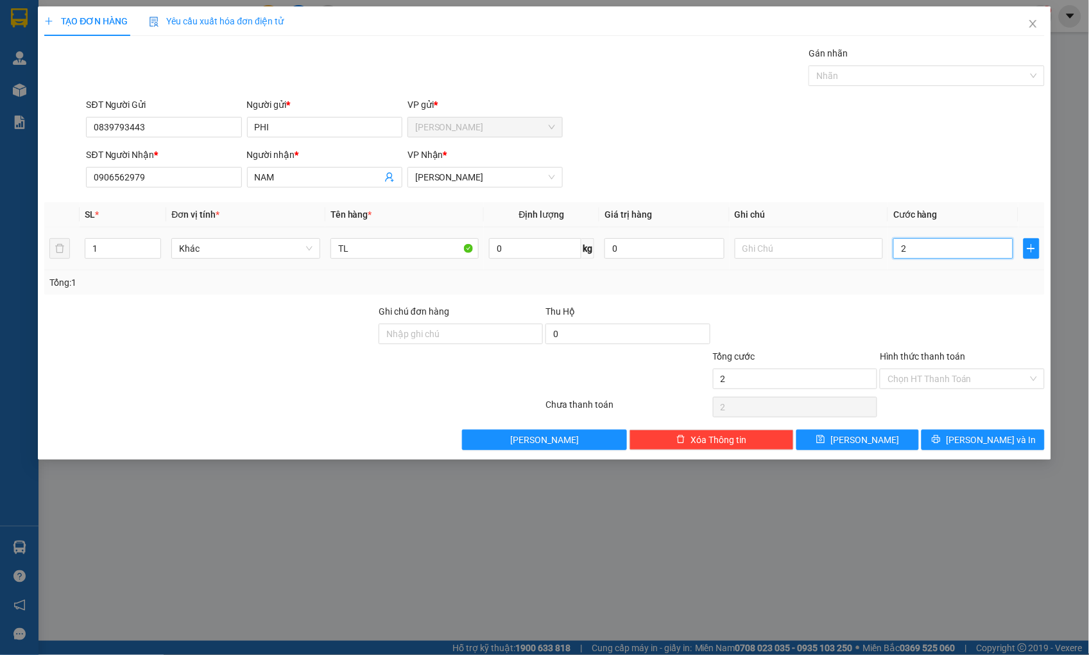
type input "20"
type input "20.000"
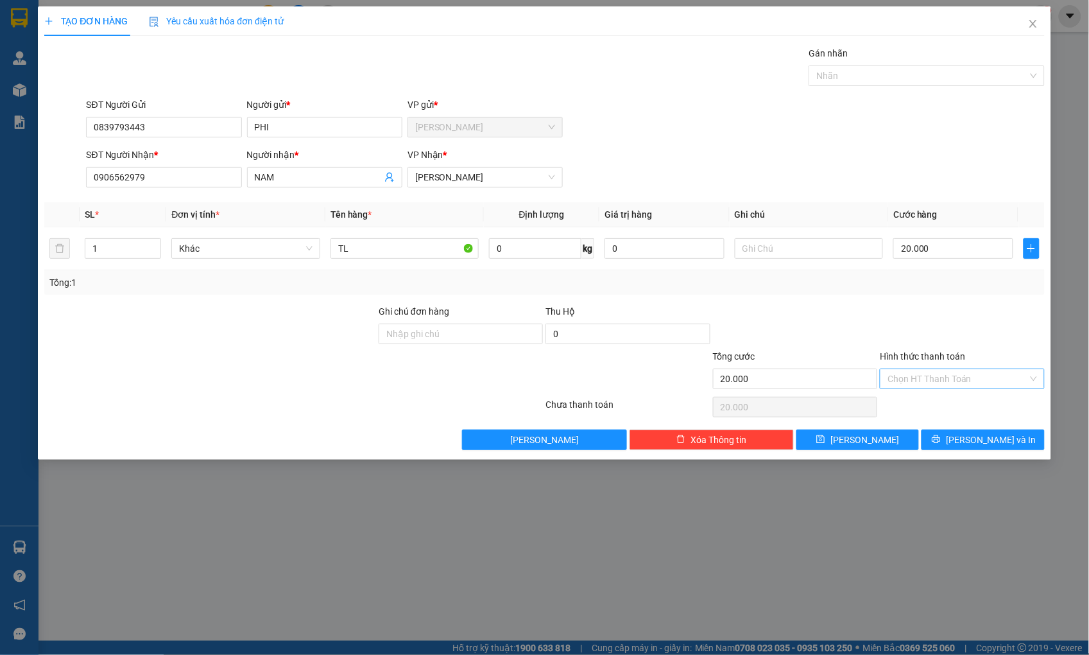
click at [928, 374] on input "Hình thức thanh toán" at bounding box center [958, 378] width 140 height 19
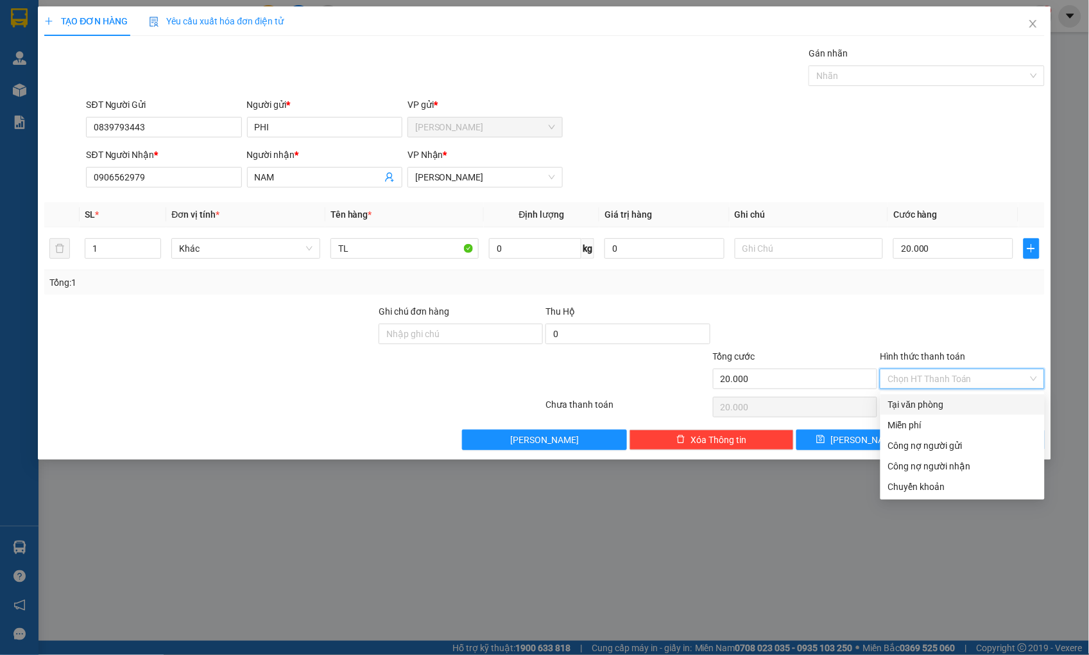
click at [932, 405] on div "Tại văn phòng" at bounding box center [962, 404] width 149 height 14
type input "0"
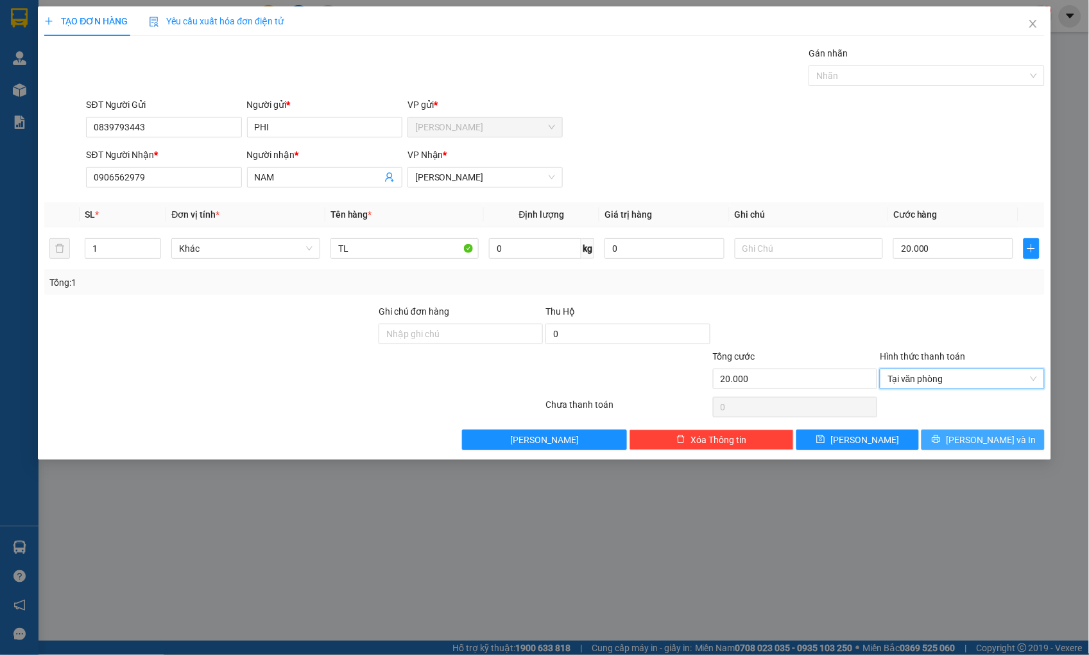
click at [951, 438] on button "[PERSON_NAME] và In" at bounding box center [983, 439] width 123 height 21
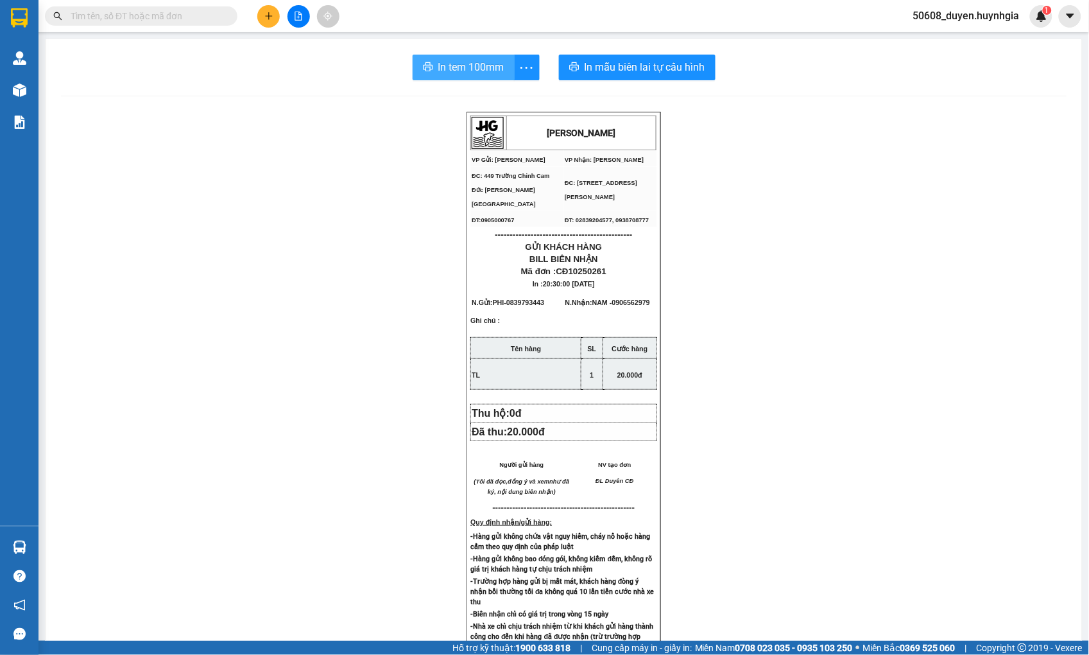
click at [476, 65] on span "In tem 100mm" at bounding box center [471, 67] width 66 height 16
click at [268, 15] on icon "plus" at bounding box center [268, 16] width 9 height 9
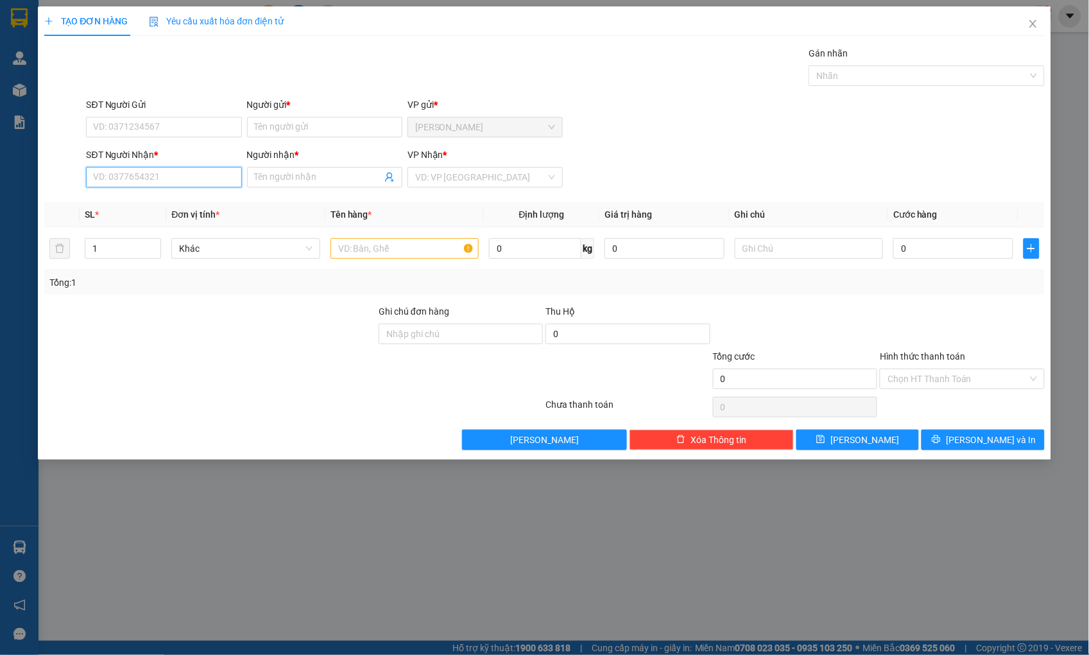
click at [178, 180] on input "SĐT Người Nhận *" at bounding box center [163, 177] width 155 height 21
click at [172, 201] on div "0862781838 - VƯƠNG" at bounding box center [164, 203] width 140 height 14
type input "0862781838"
type input "VƯƠNG"
type input "0862781838"
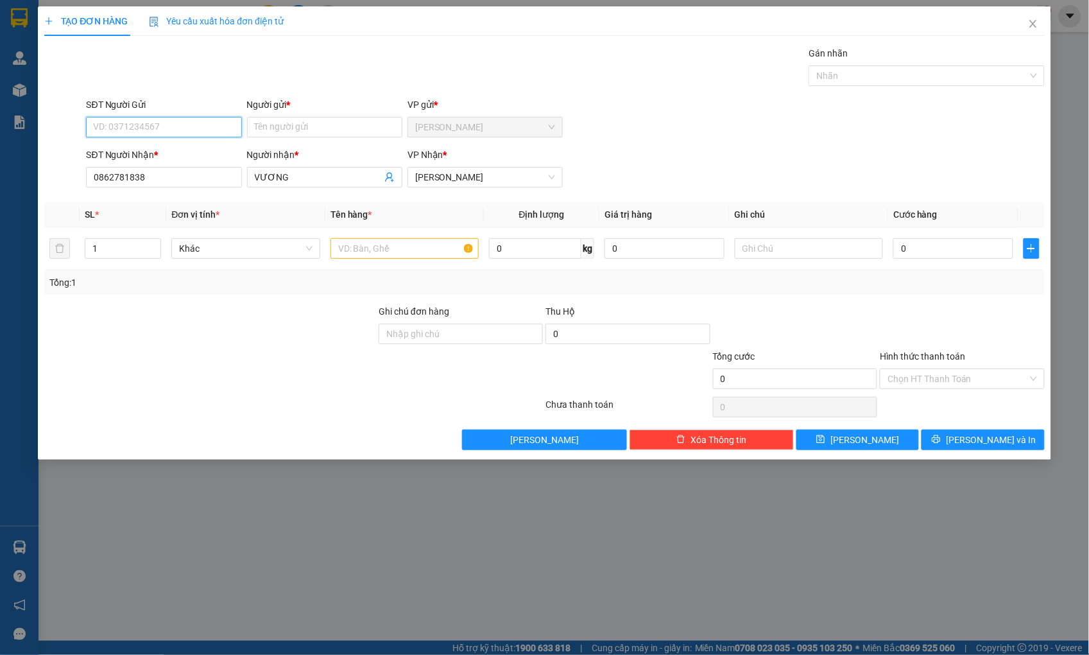
click at [137, 125] on input "SĐT Người Gửi" at bounding box center [163, 127] width 155 height 21
click at [157, 150] on div "0358807456 - CÔ MẪN" at bounding box center [164, 153] width 140 height 14
type input "0358807456"
type input "CÔ MẪN"
click at [390, 253] on input "text" at bounding box center [405, 248] width 148 height 21
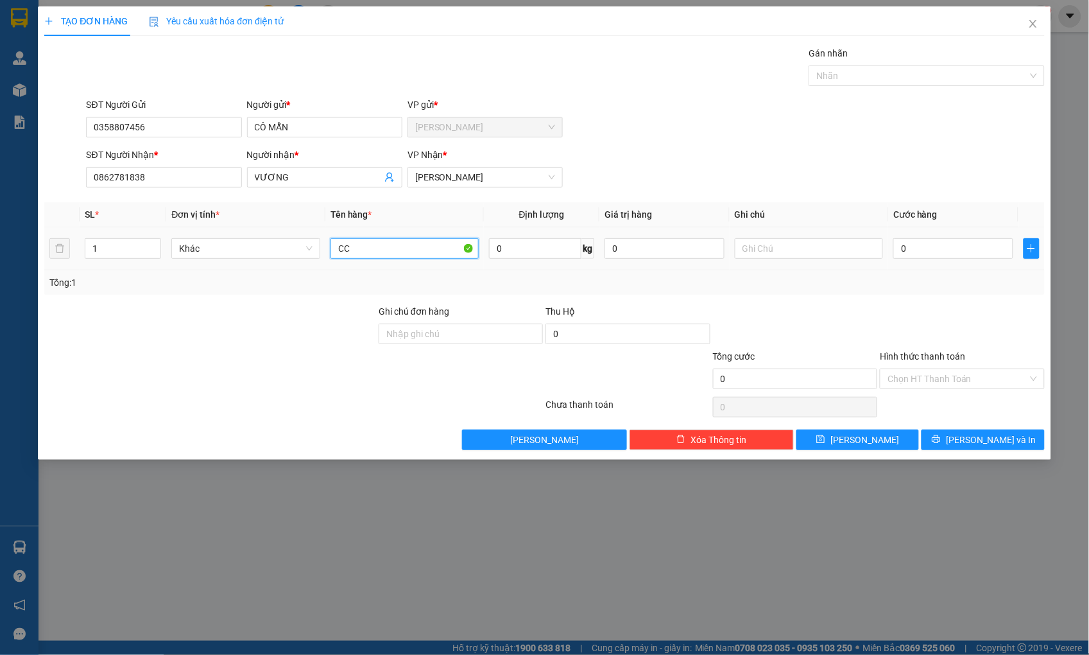
type input "C"
type input "CỤC ĐEN"
click at [985, 249] on input "0" at bounding box center [953, 248] width 119 height 21
type input "3"
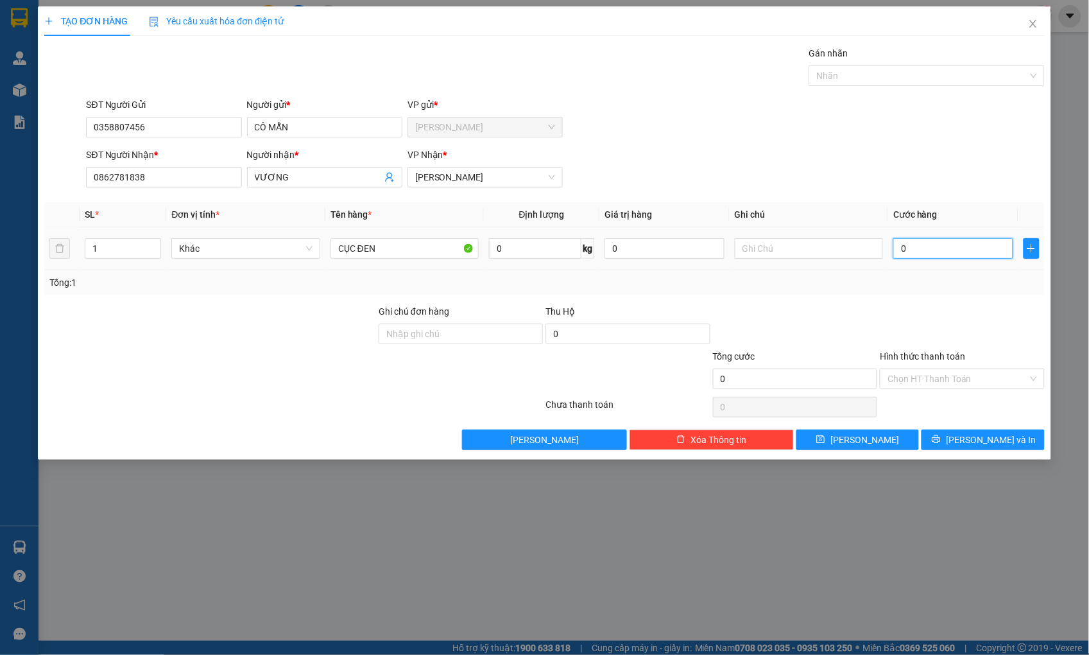
type input "3"
type input "30"
type input "30.000"
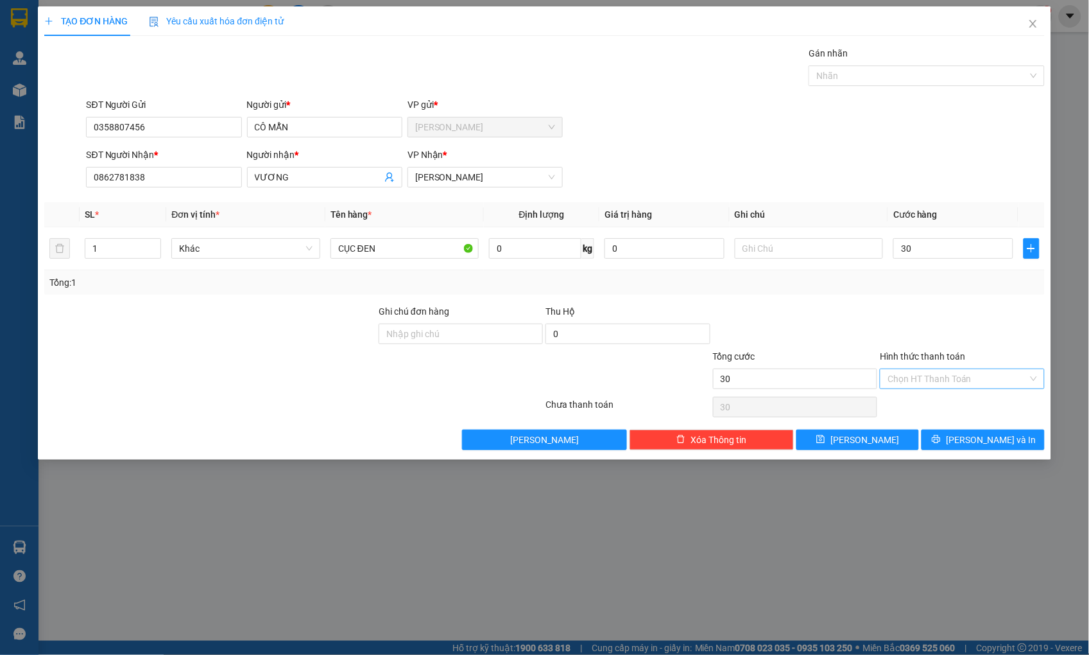
type input "30.000"
click at [950, 376] on input "Hình thức thanh toán" at bounding box center [958, 378] width 140 height 19
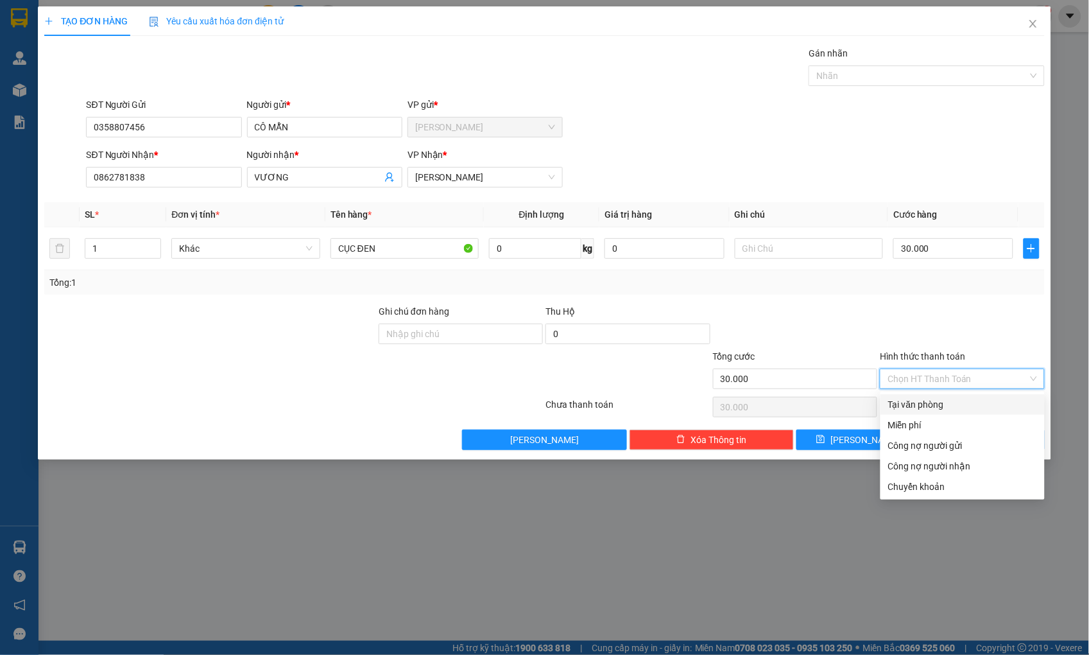
click at [942, 406] on div "Tại văn phòng" at bounding box center [962, 404] width 149 height 14
type input "0"
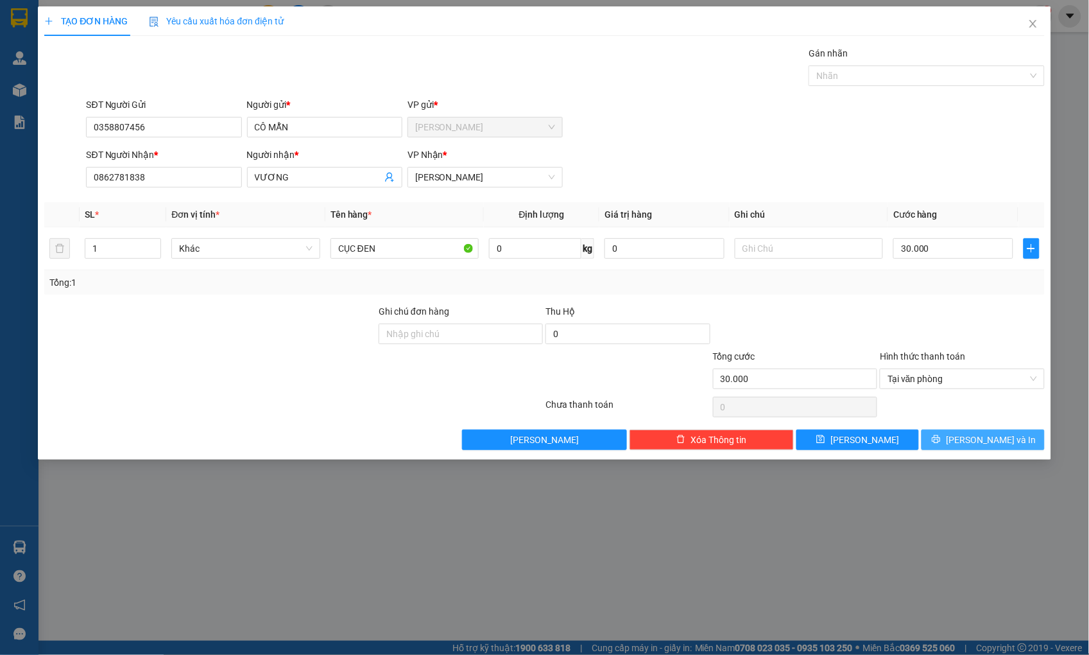
click at [949, 438] on button "[PERSON_NAME] và In" at bounding box center [983, 439] width 123 height 21
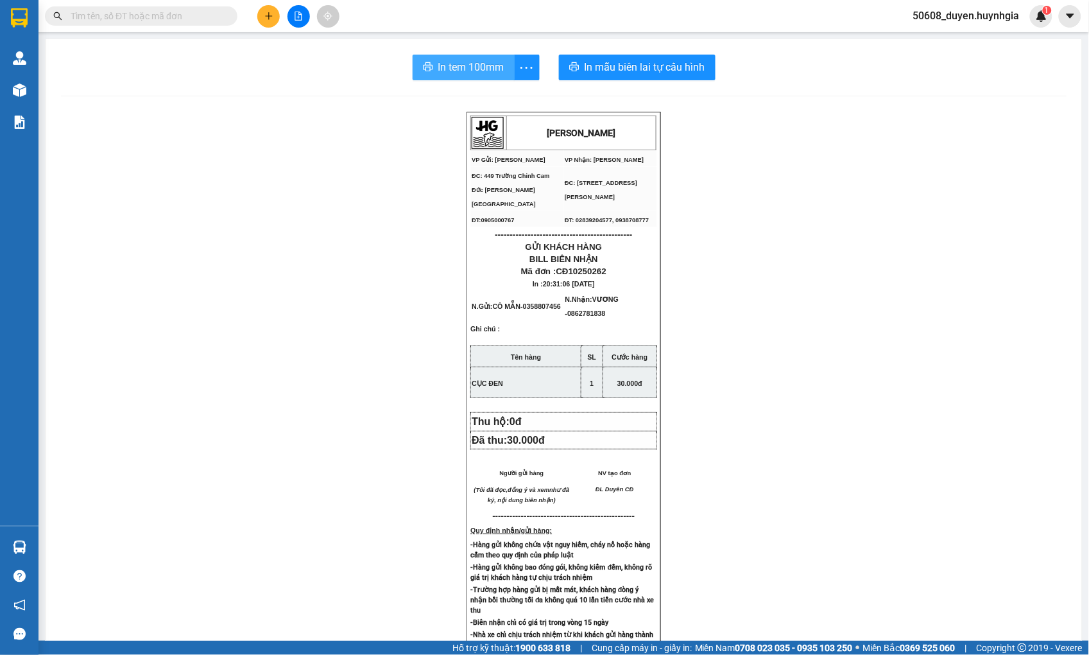
click at [454, 67] on span "In tem 100mm" at bounding box center [471, 67] width 66 height 16
click at [474, 65] on span "In tem 100mm" at bounding box center [471, 67] width 66 height 16
click at [273, 14] on button at bounding box center [268, 16] width 22 height 22
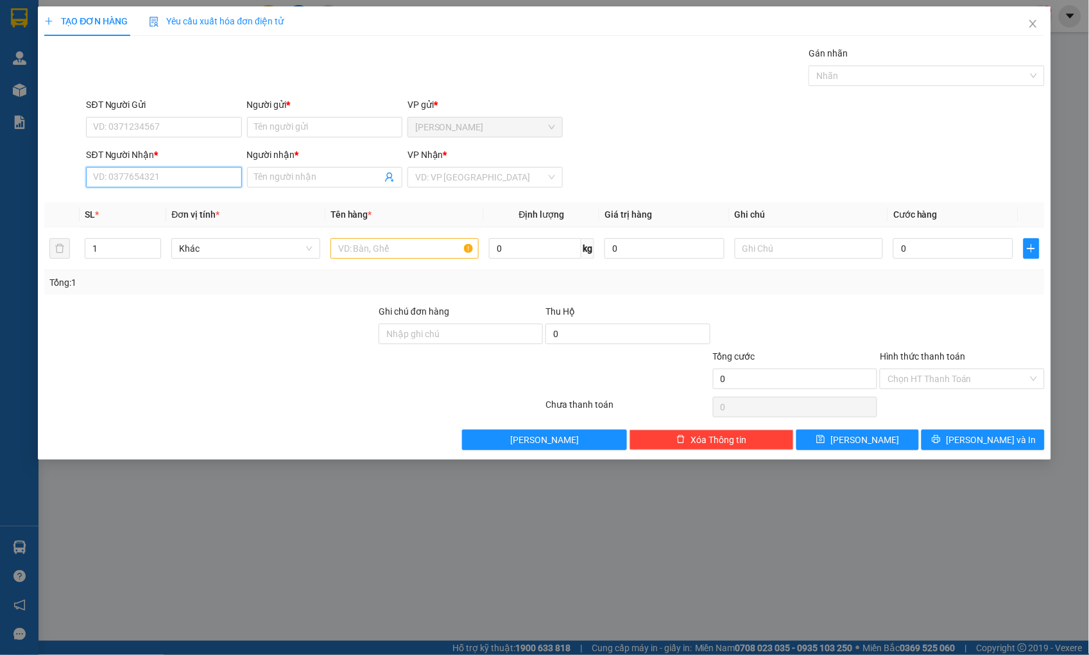
click at [198, 178] on input "SĐT Người Nhận *" at bounding box center [163, 177] width 155 height 21
paste input "0862781838"
type input "0862781838"
click at [175, 203] on div "0862781838 - VƯƠNG" at bounding box center [164, 203] width 140 height 14
type input "VƯƠNG"
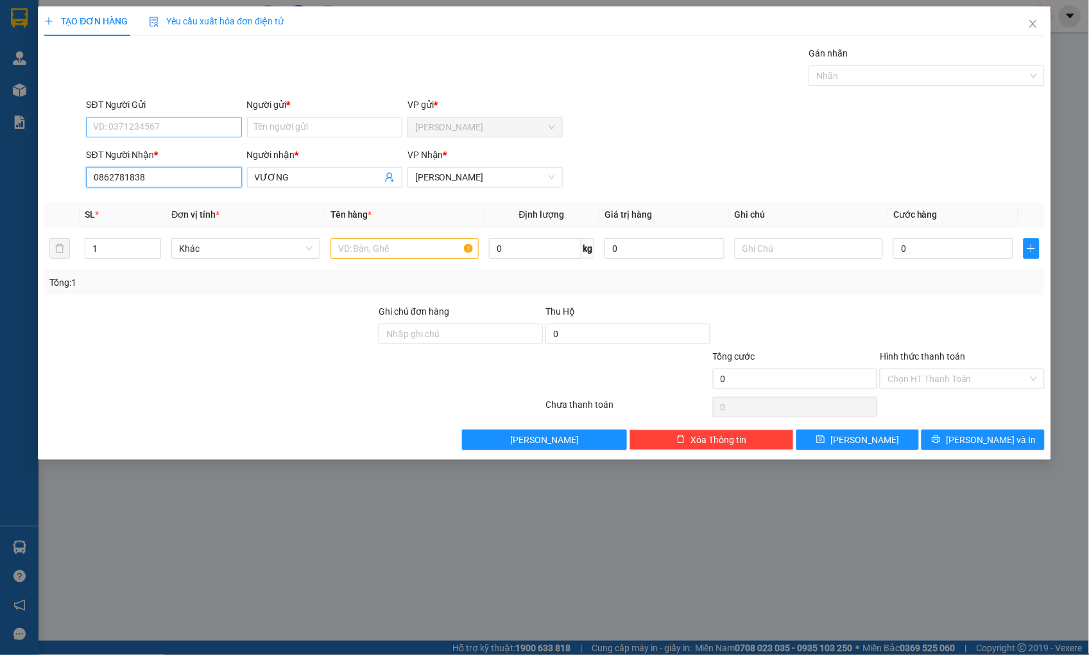
type input "0862781838"
click at [168, 125] on input "SĐT Người Gửi" at bounding box center [163, 127] width 155 height 21
click at [167, 174] on div "0793565972 - CÔ MÂY" at bounding box center [164, 173] width 140 height 14
type input "0793565972"
type input "CÔ MÂY"
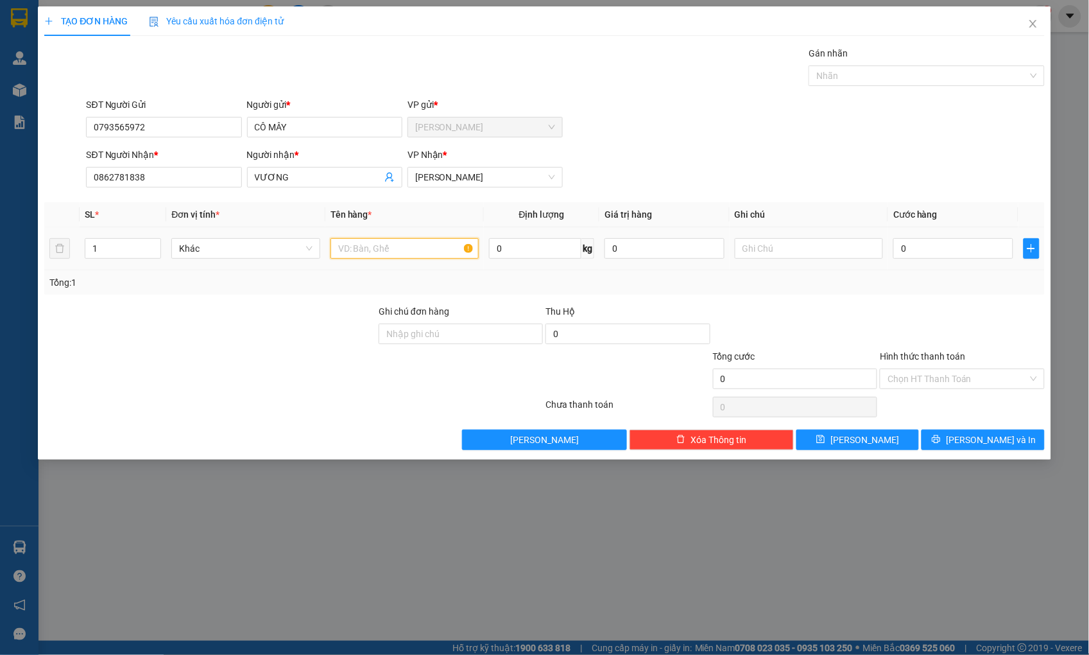
click at [347, 247] on input "text" at bounding box center [405, 248] width 148 height 21
type input "BAO"
click at [957, 238] on input "0" at bounding box center [953, 248] width 119 height 21
type input "4"
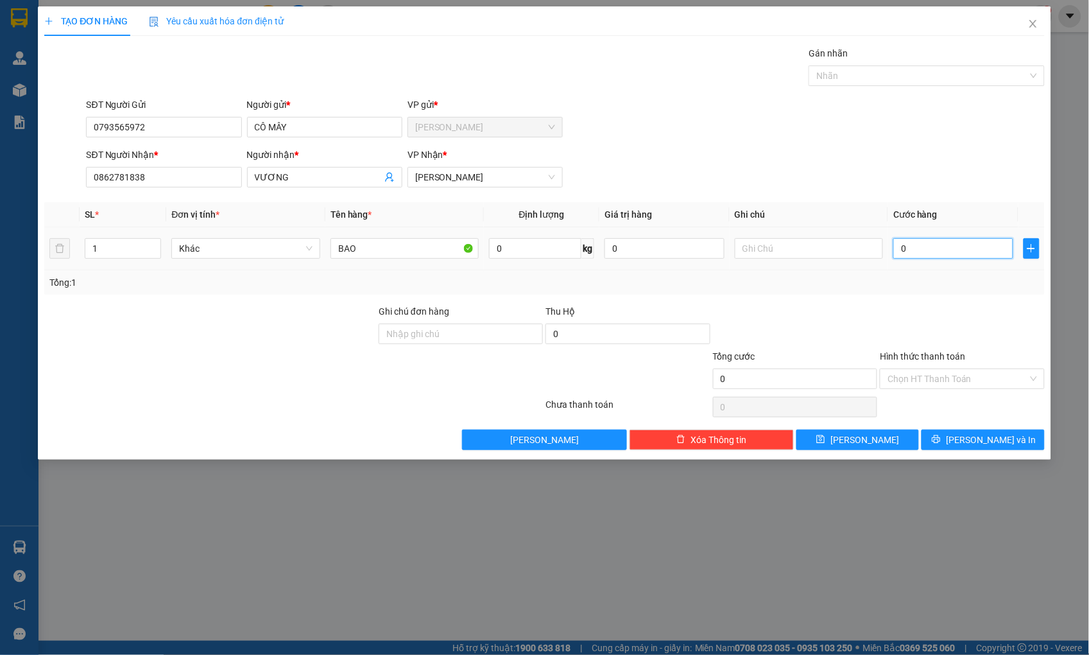
type input "4"
type input "40"
type input "40.000"
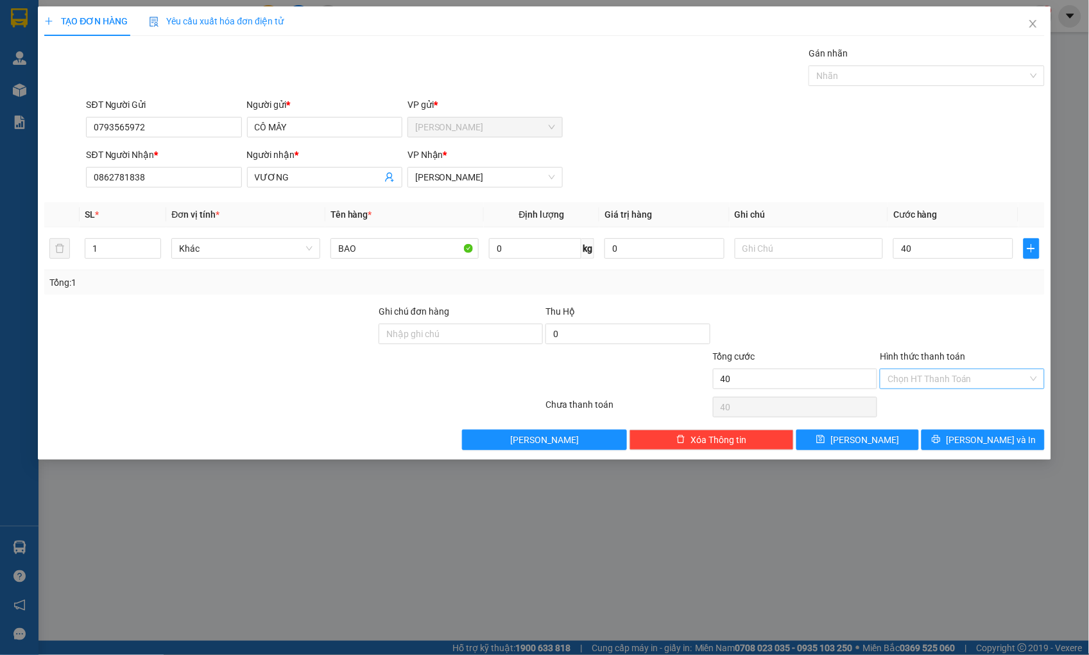
type input "40.000"
click at [939, 376] on input "Hình thức thanh toán" at bounding box center [958, 378] width 140 height 19
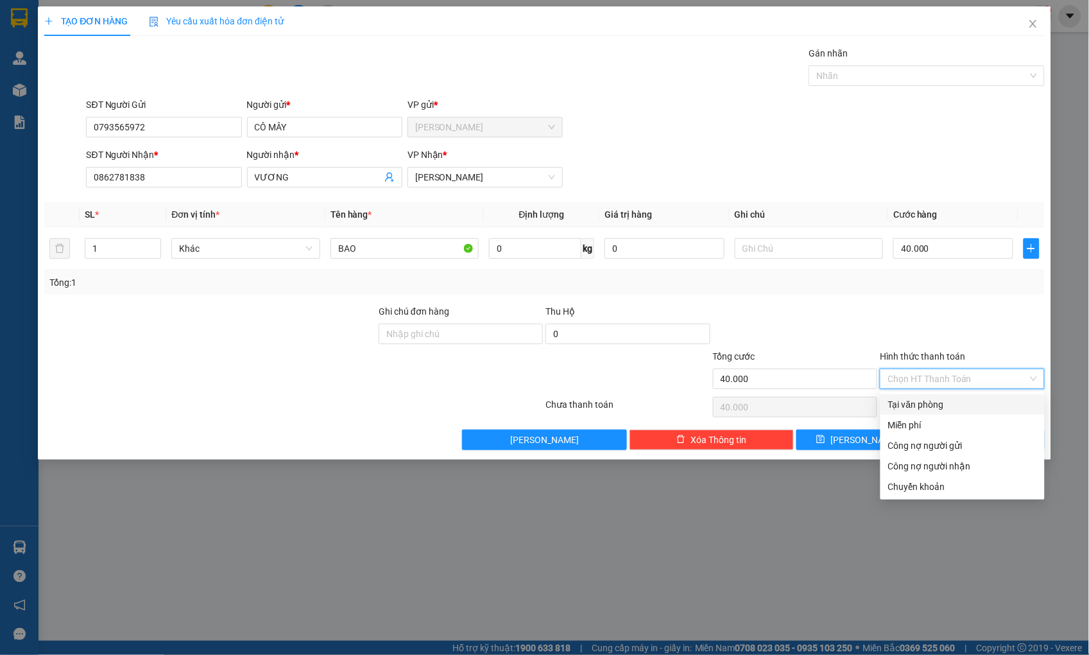
click at [935, 405] on div "Tại văn phòng" at bounding box center [962, 404] width 149 height 14
type input "0"
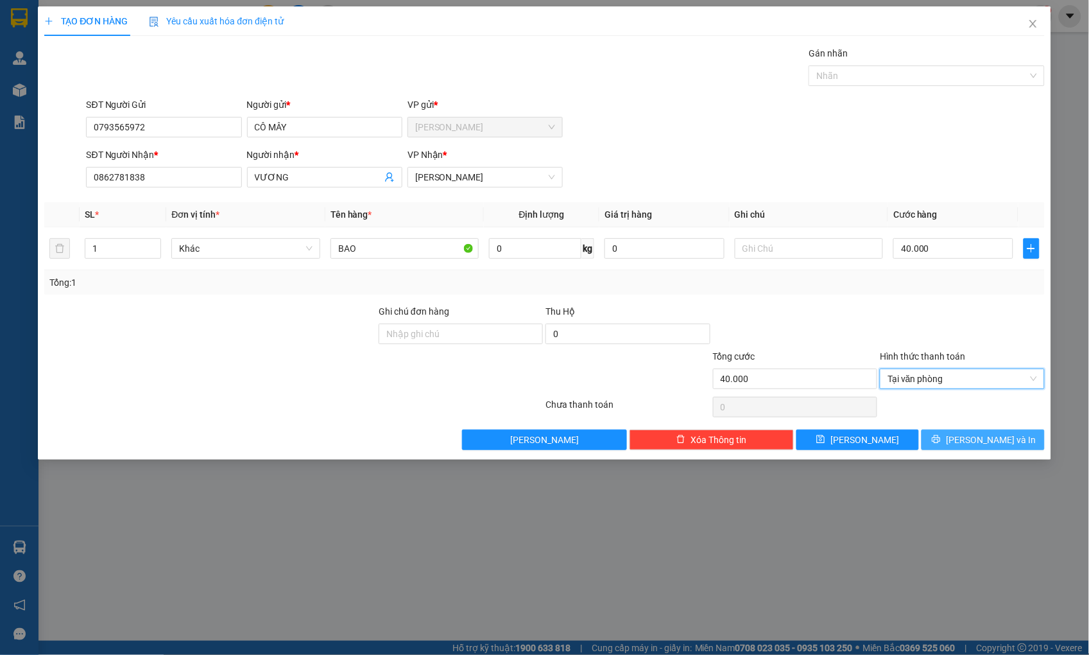
click at [957, 444] on button "[PERSON_NAME] và In" at bounding box center [983, 439] width 123 height 21
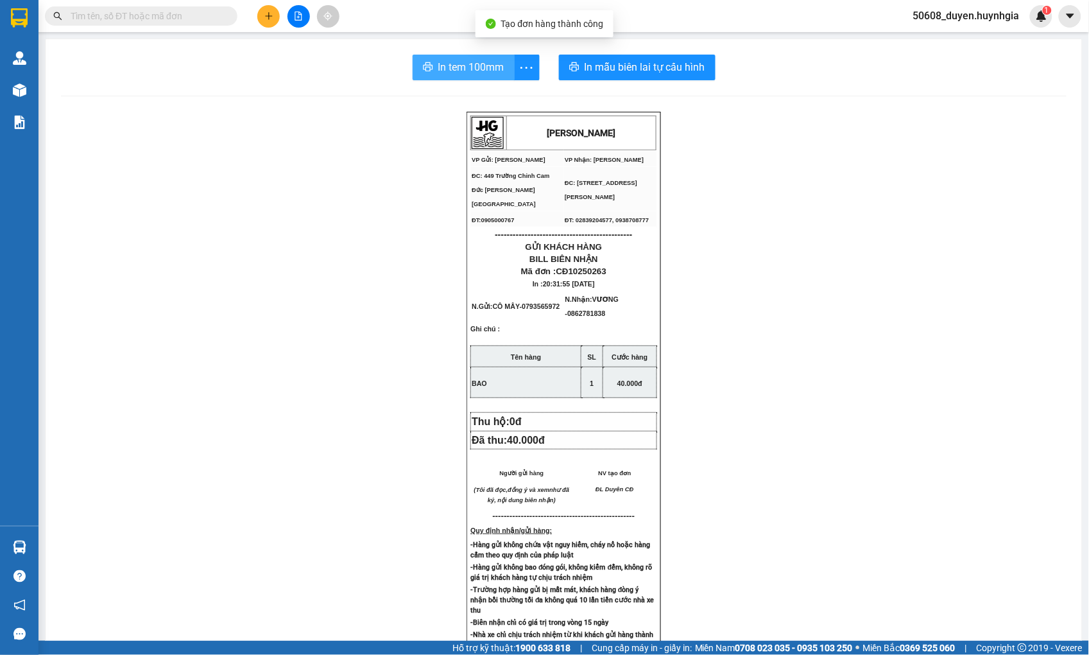
click at [431, 65] on button "In tem 100mm" at bounding box center [464, 68] width 102 height 26
click at [272, 16] on icon "plus" at bounding box center [268, 15] width 7 height 1
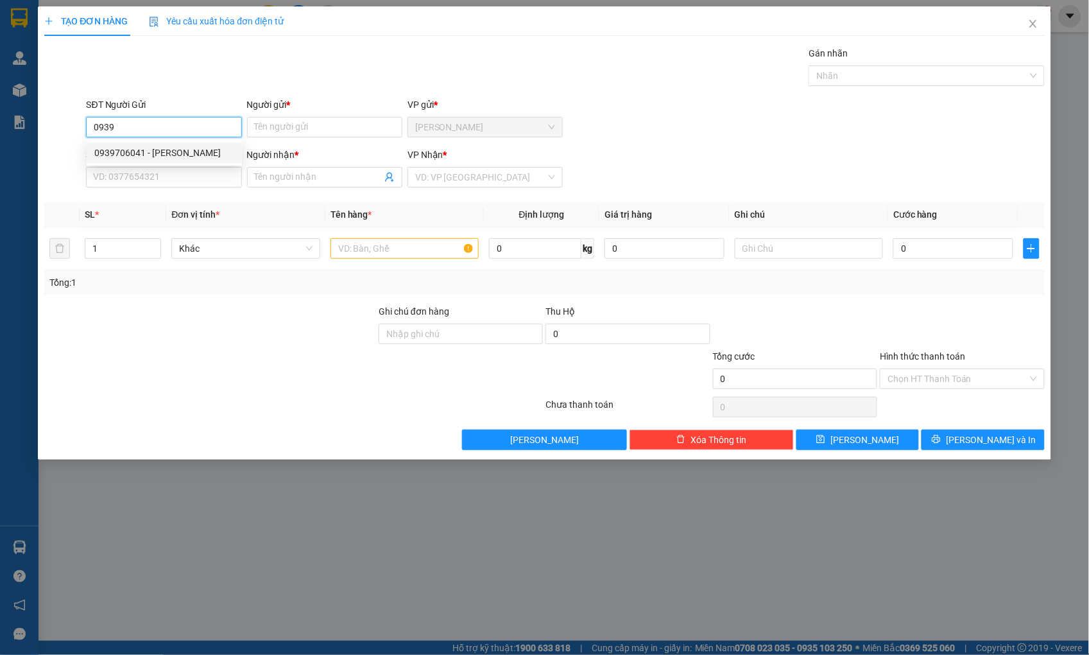
click at [153, 150] on div "0939706041 - [PERSON_NAME]" at bounding box center [164, 153] width 140 height 14
type input "0939706041"
type input "[PERSON_NAME]"
type input "0947901168"
type input "[PERSON_NAME]"
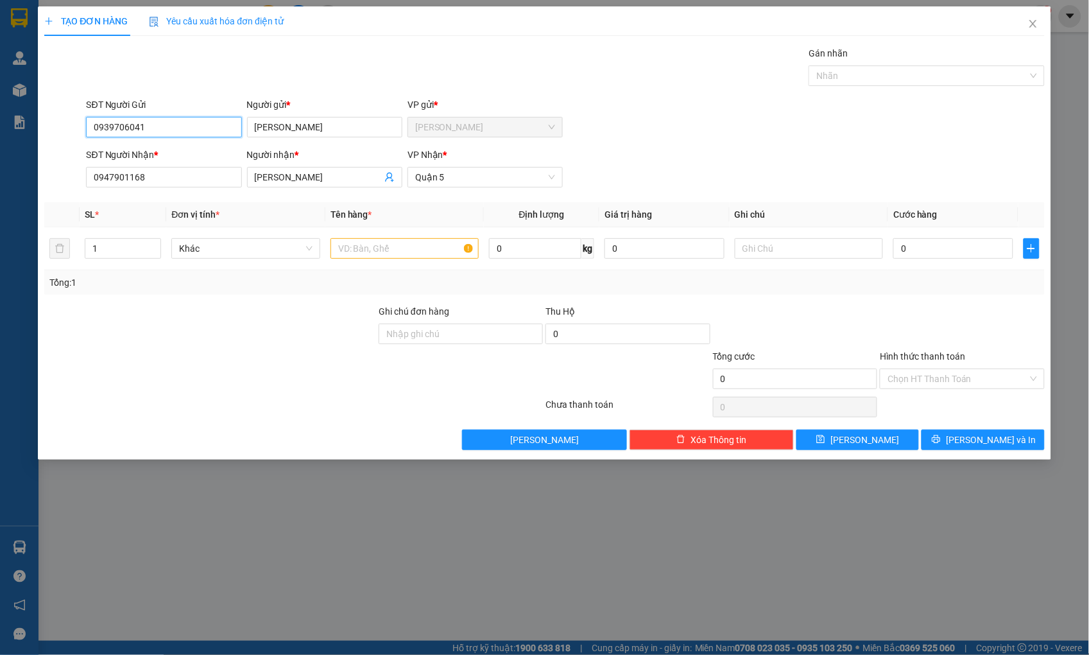
type input "0939706041"
click at [376, 248] on input "text" at bounding box center [405, 248] width 148 height 21
type input "HỘP"
click at [952, 252] on input "0" at bounding box center [953, 248] width 119 height 21
type input "2"
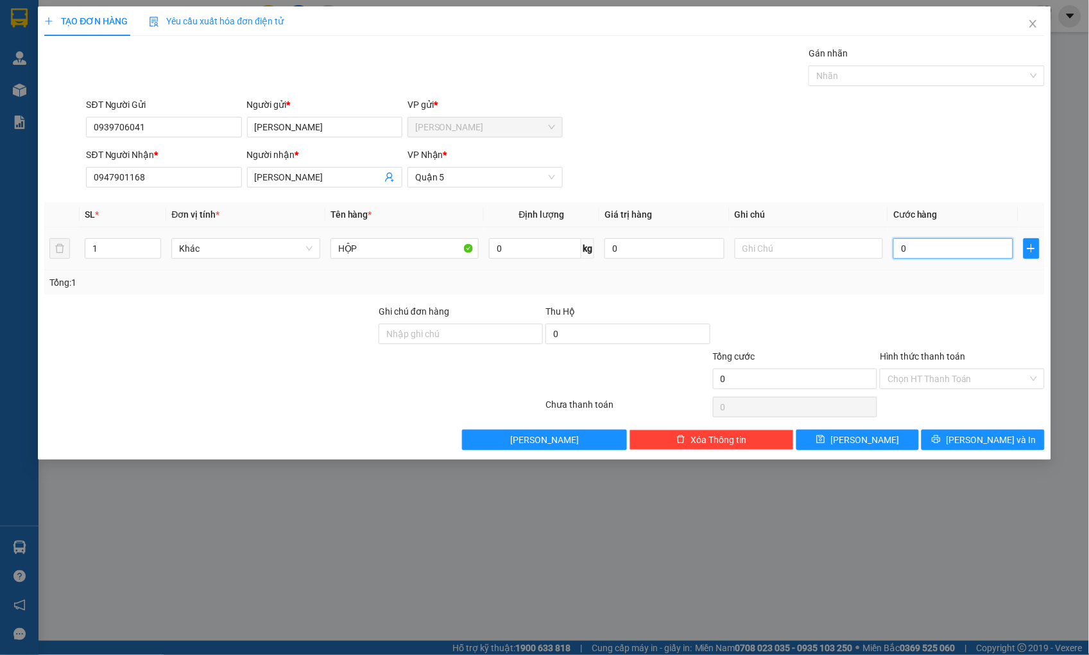
type input "2"
type input "20"
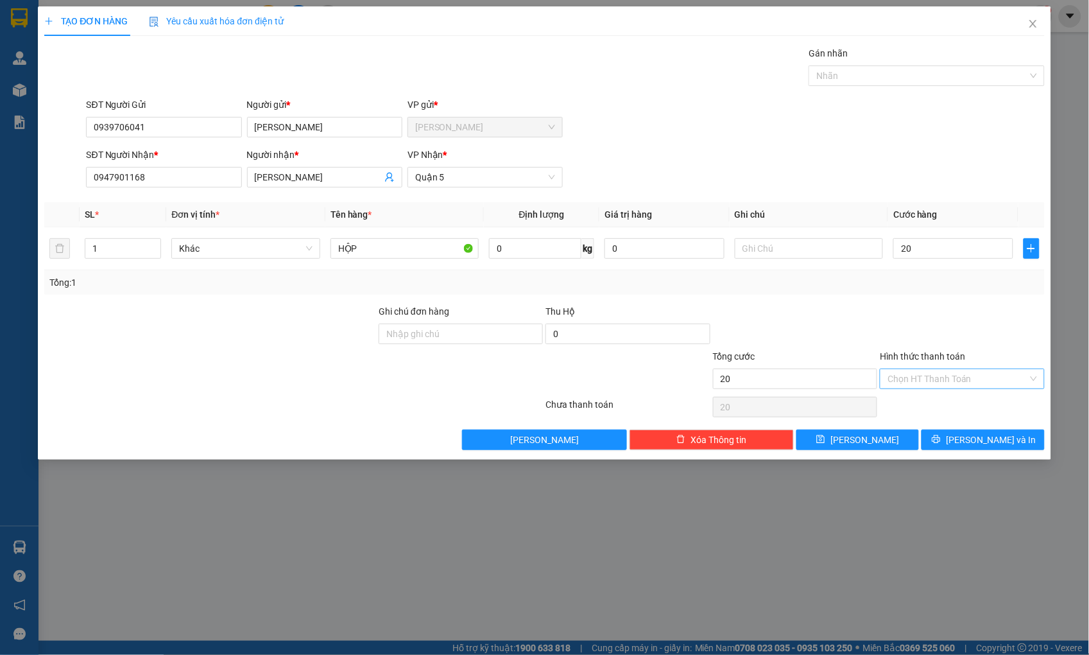
type input "20.000"
click at [942, 377] on input "Hình thức thanh toán" at bounding box center [958, 378] width 140 height 19
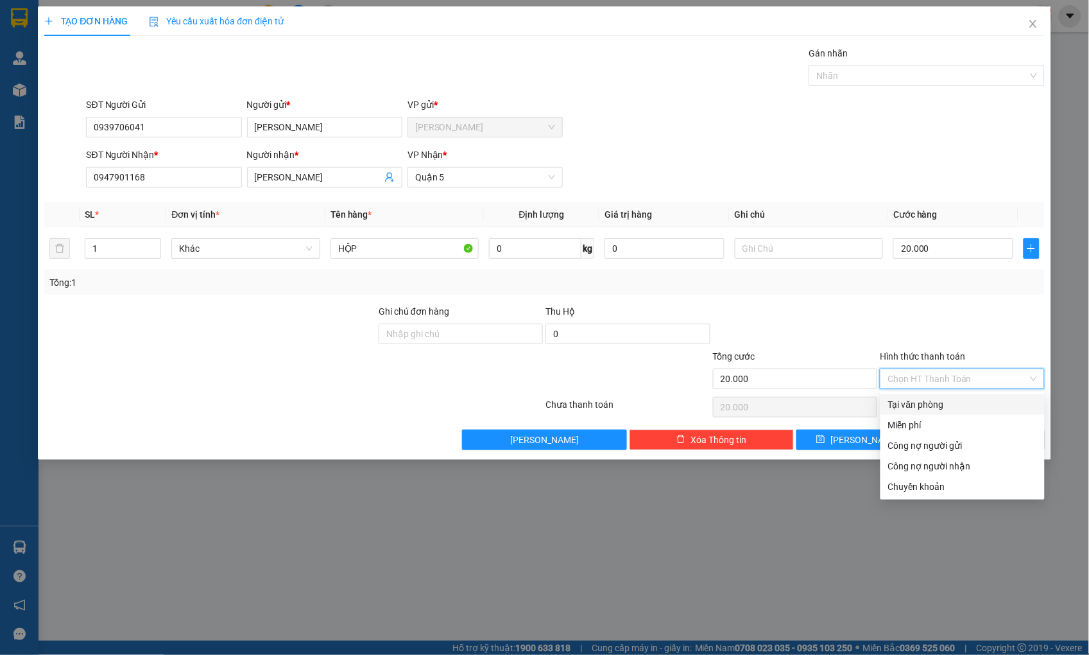
click at [951, 407] on div "Tại văn phòng" at bounding box center [962, 404] width 149 height 14
type input "0"
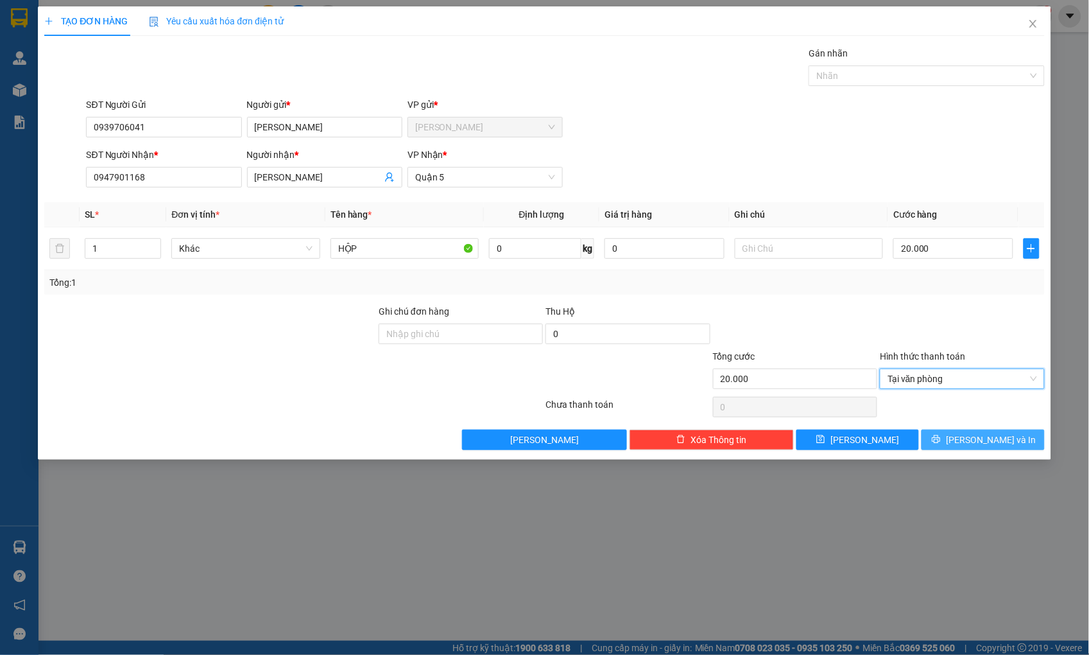
click at [958, 447] on button "[PERSON_NAME] và In" at bounding box center [983, 439] width 123 height 21
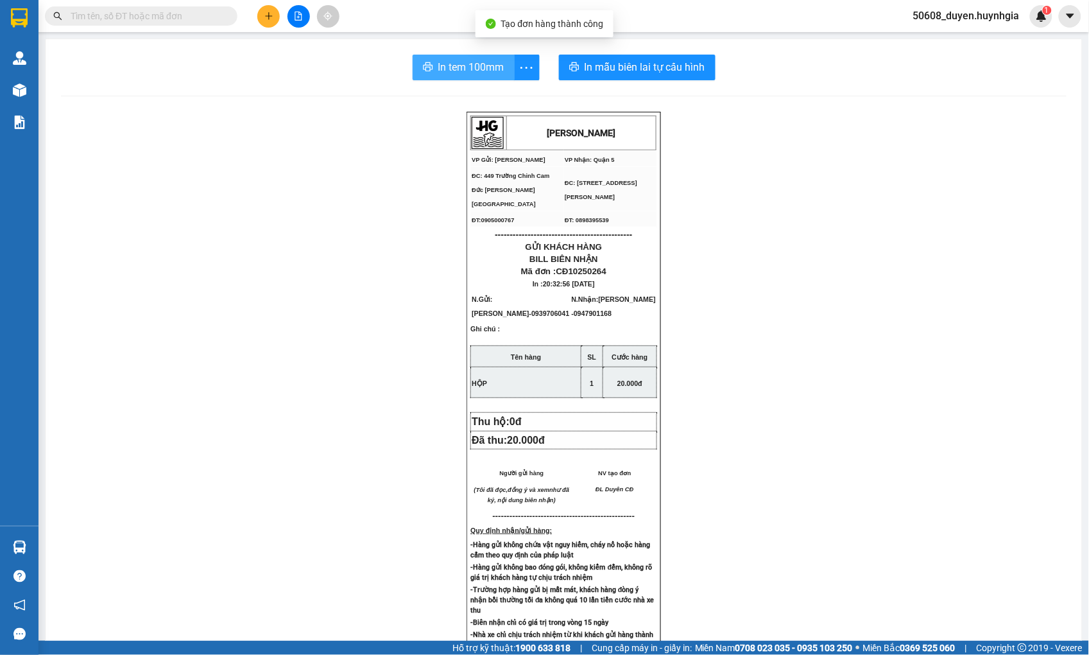
click at [478, 66] on span "In tem 100mm" at bounding box center [471, 67] width 66 height 16
click at [259, 17] on button at bounding box center [268, 16] width 22 height 22
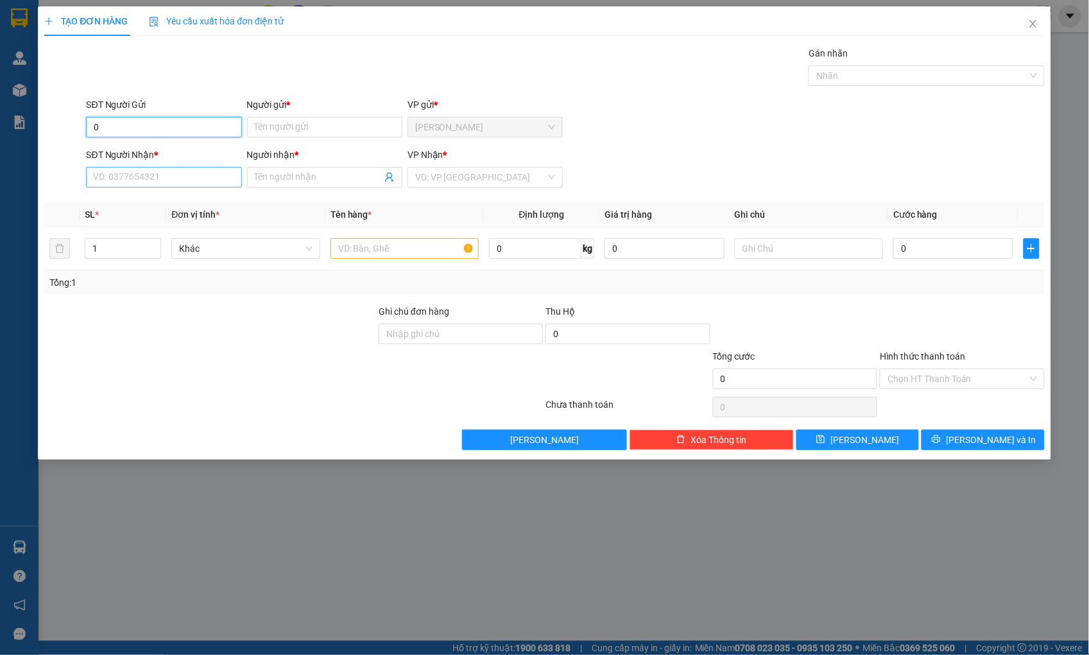
type input "0"
click at [140, 176] on input "SĐT Người Nhận *" at bounding box center [163, 177] width 155 height 21
click at [139, 201] on div "0384433308 - PHƯỚC" at bounding box center [164, 203] width 140 height 14
type input "0384433308"
type input "PHƯỚC"
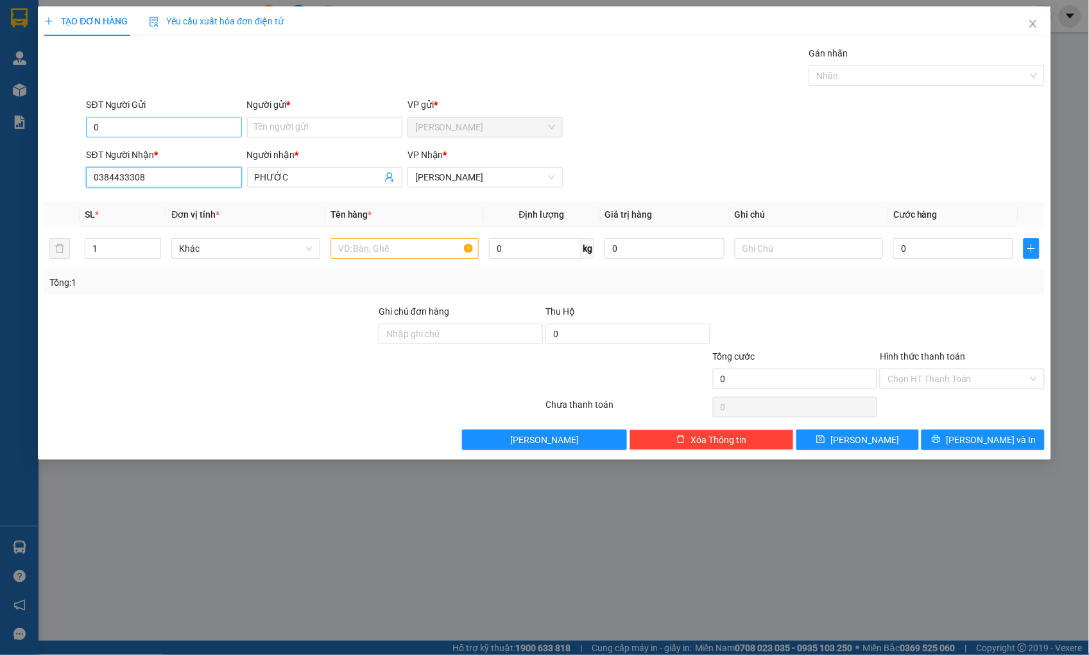
type input "0384433308"
click at [145, 126] on input "0" at bounding box center [163, 127] width 155 height 21
click at [148, 146] on div "0358807456 - CÔ MẪN" at bounding box center [164, 153] width 140 height 14
type input "0358807456"
type input "CÔ MẪN"
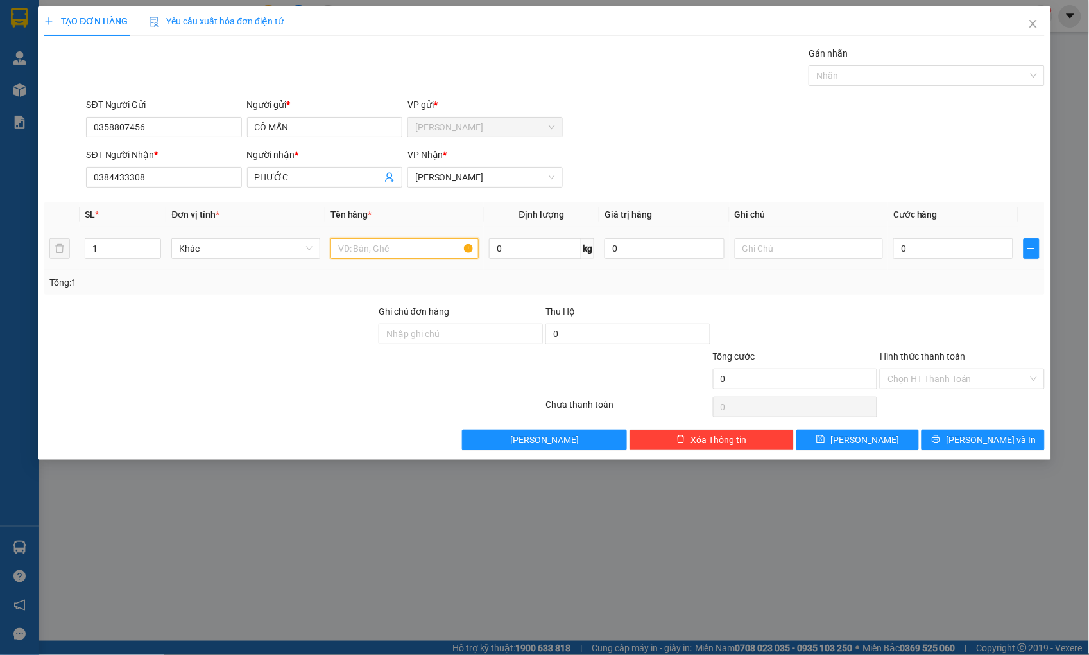
click at [381, 251] on input "text" at bounding box center [405, 248] width 148 height 21
type input "HỘP"
click at [951, 247] on input "0" at bounding box center [953, 248] width 119 height 21
type input "4"
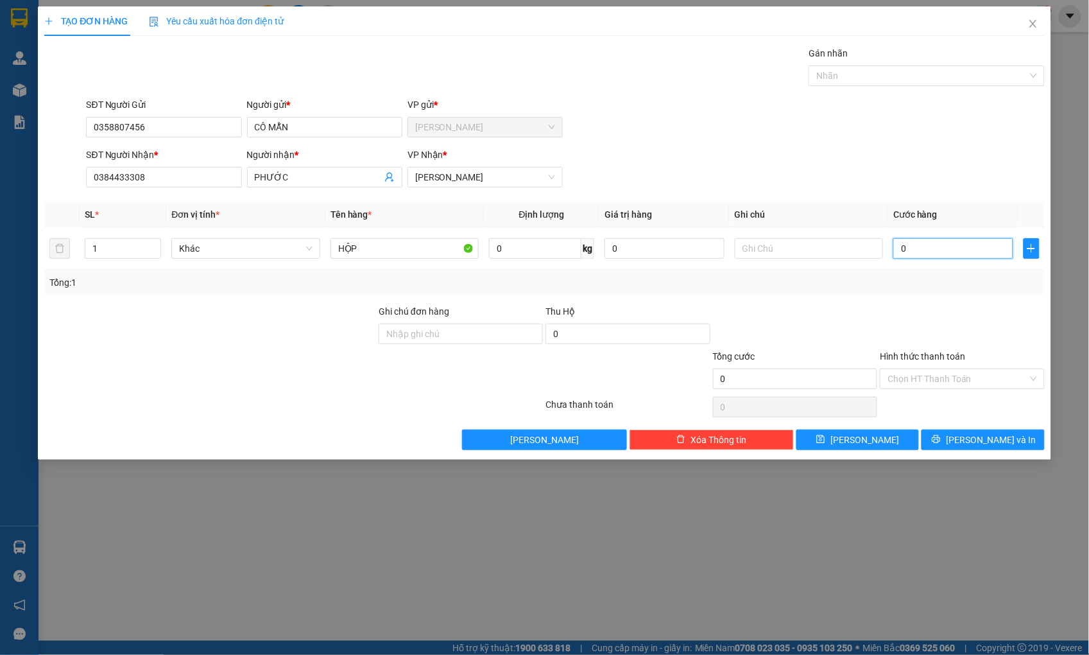
type input "4"
type input "40"
type input "40.000"
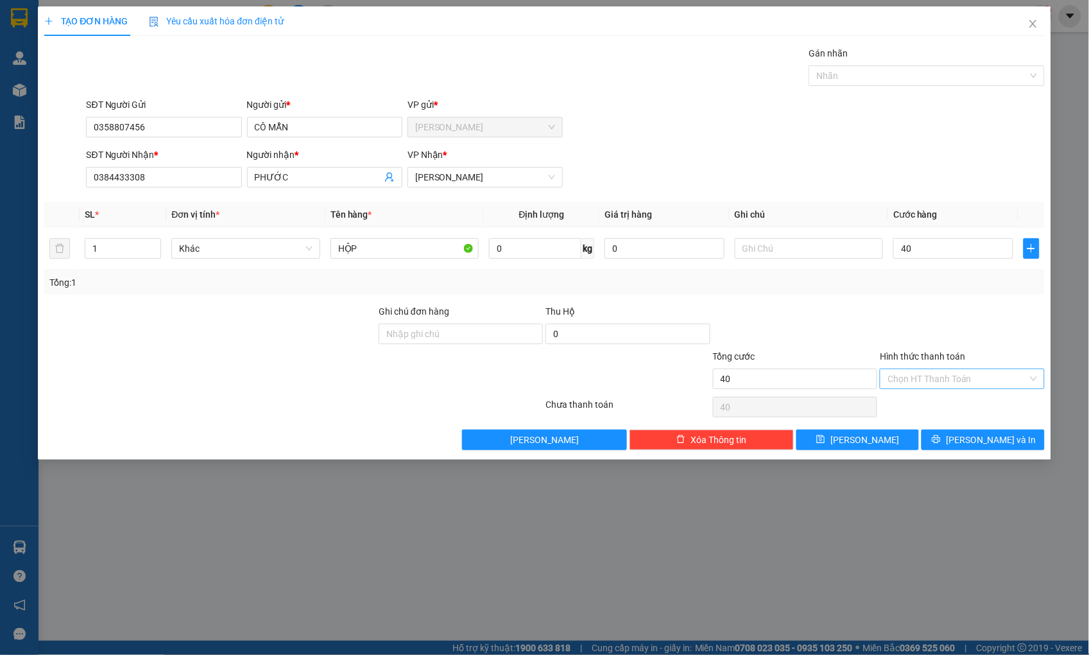
type input "40.000"
click at [960, 375] on input "Hình thức thanh toán" at bounding box center [958, 378] width 140 height 19
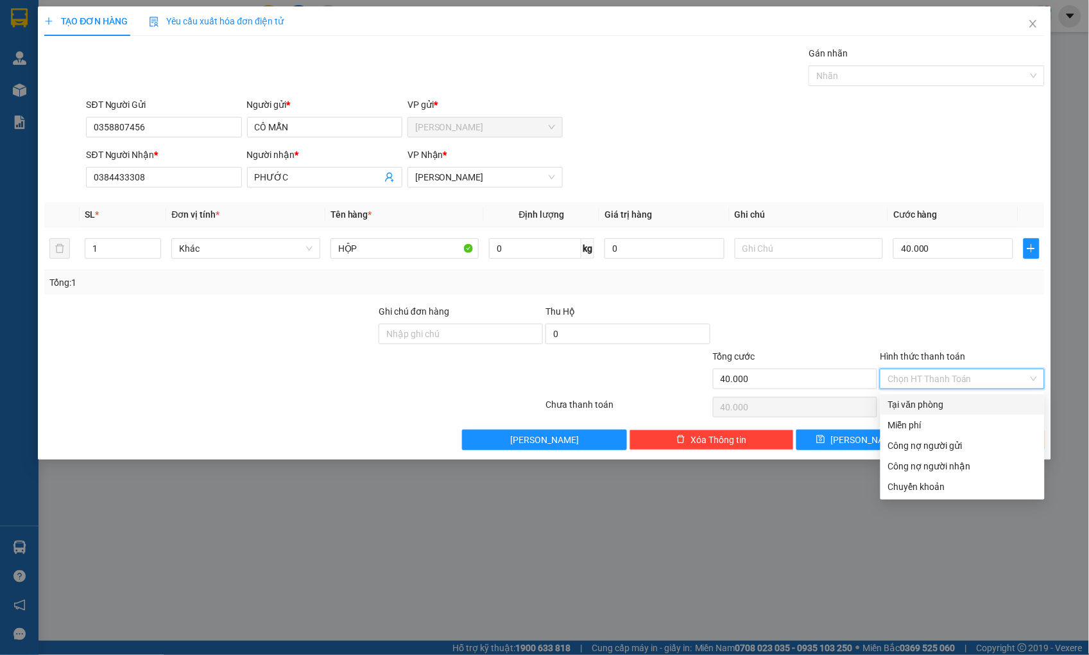
click at [971, 403] on div "Tại văn phòng" at bounding box center [962, 404] width 149 height 14
type input "0"
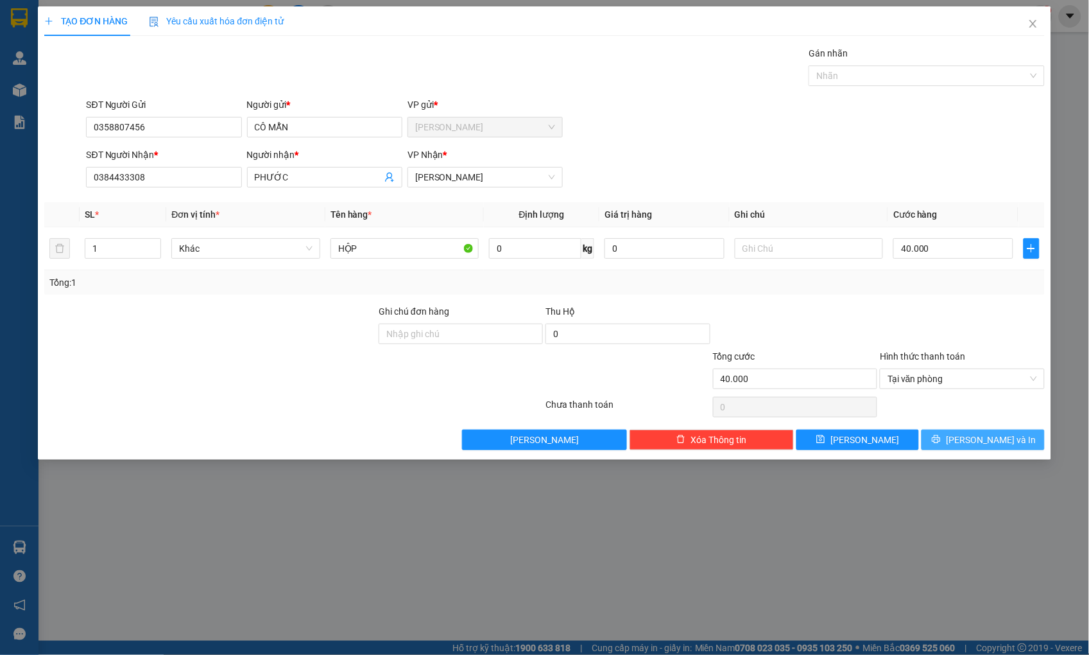
click at [941, 445] on span "printer" at bounding box center [936, 440] width 9 height 10
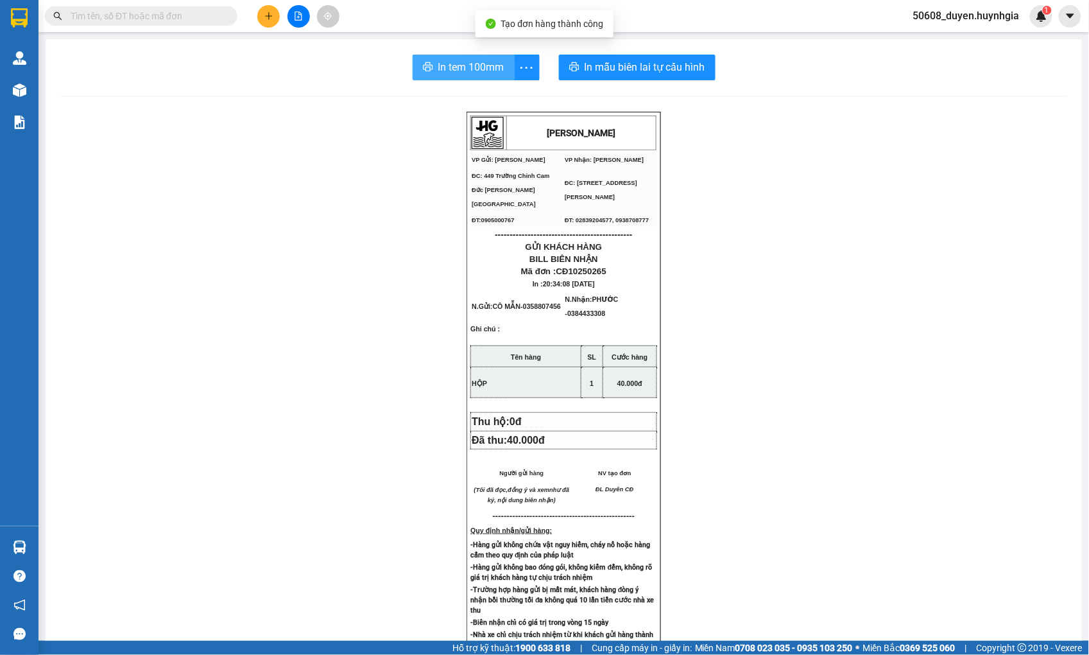
click at [465, 65] on span "In tem 100mm" at bounding box center [471, 67] width 66 height 16
click at [267, 16] on icon "plus" at bounding box center [268, 15] width 7 height 1
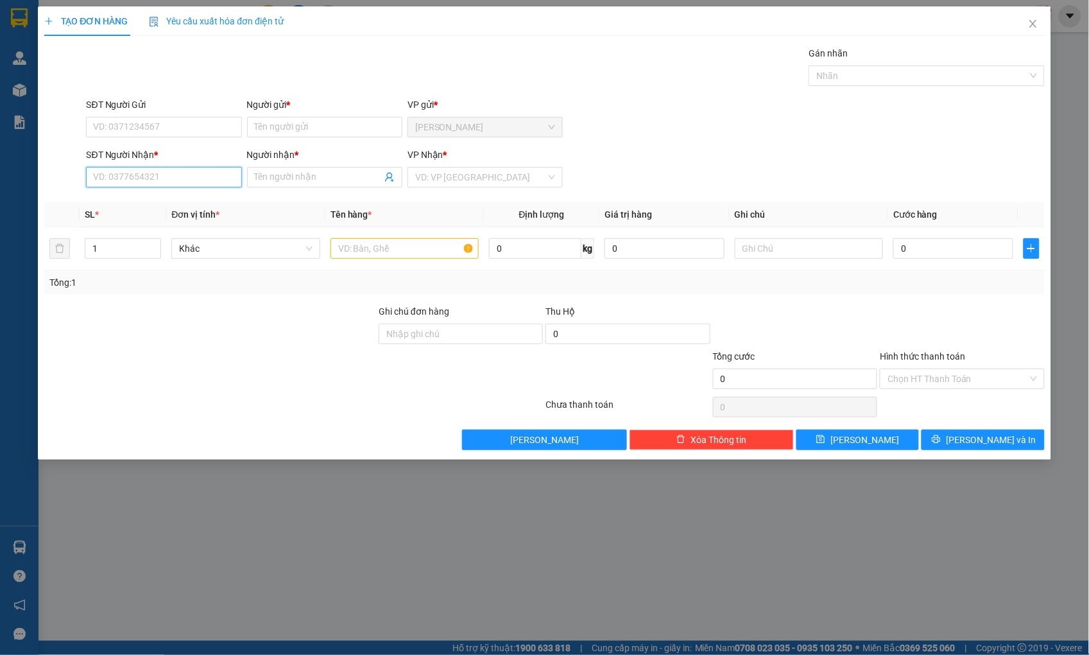
click at [177, 173] on input "SĐT Người Nhận *" at bounding box center [163, 177] width 155 height 21
click at [159, 131] on input "SĐT Người Gửi" at bounding box center [163, 127] width 155 height 21
click at [159, 148] on div "0972715414 - [PERSON_NAME]" at bounding box center [164, 153] width 140 height 14
type input "0972715414"
type input "NGUYÊN PHÁT"
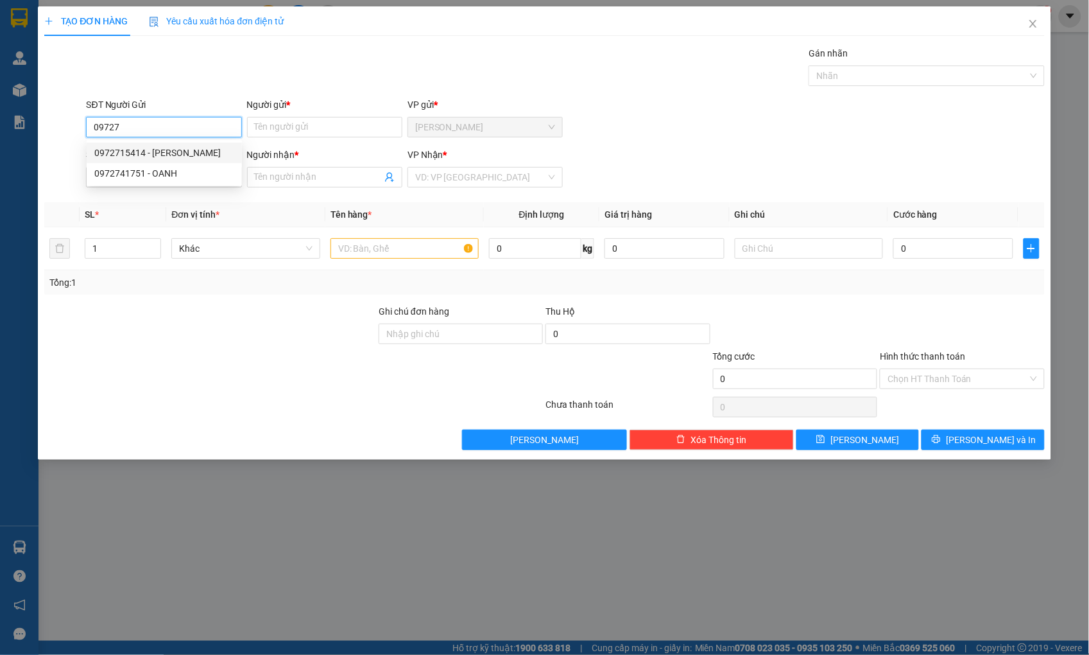
type input "0932842168"
type input "ĐOÀN VINH"
type input "0972715414"
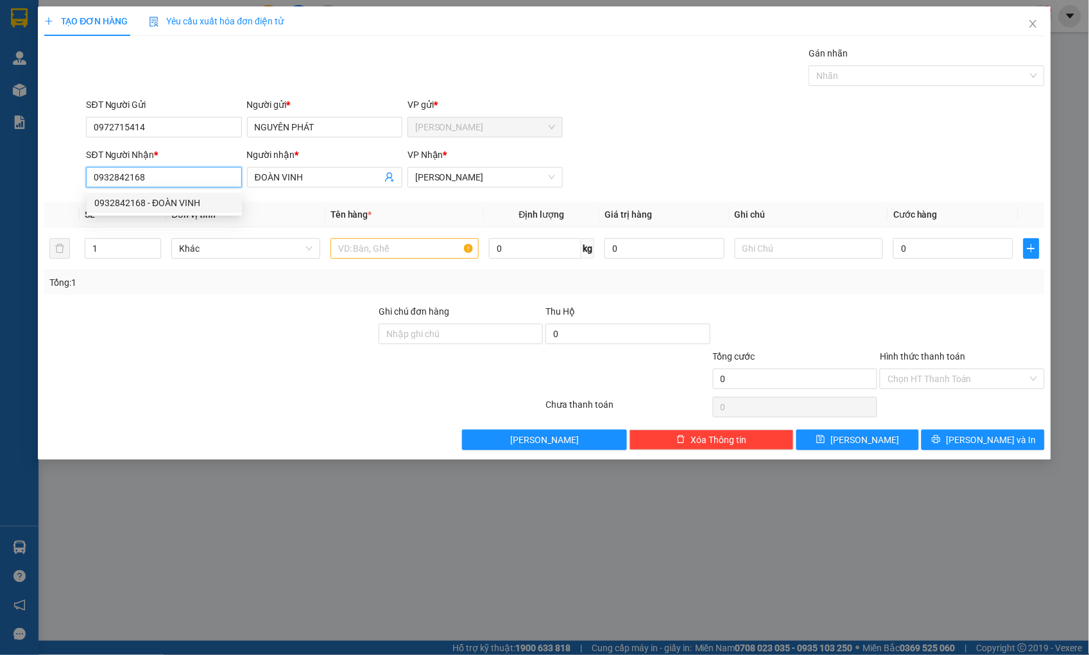
drag, startPoint x: 151, startPoint y: 181, endPoint x: 78, endPoint y: 180, distance: 72.5
click at [79, 180] on div "SĐT Người Nhận * 0932842168 Người nhận * ĐOÀN VINH VP Nhận * [PERSON_NAME]" at bounding box center [544, 170] width 1003 height 45
click at [139, 219] on div "0389492306 - LINH" at bounding box center [164, 223] width 140 height 14
type input "0389492306"
type input "LINH"
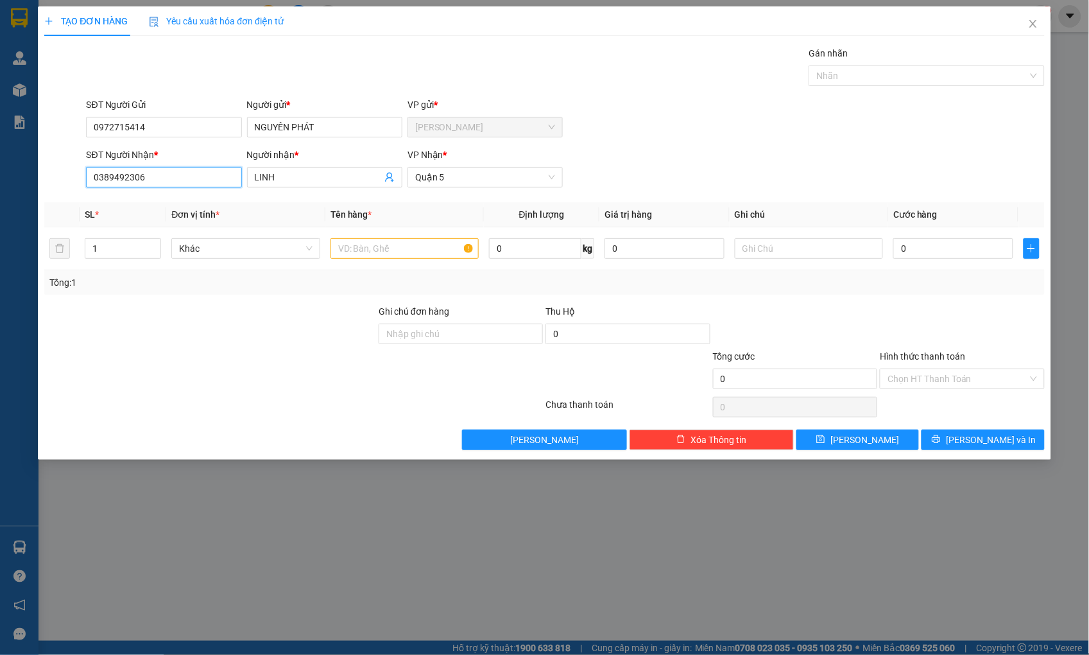
type input "0389492306"
click at [368, 247] on input "text" at bounding box center [405, 248] width 148 height 21
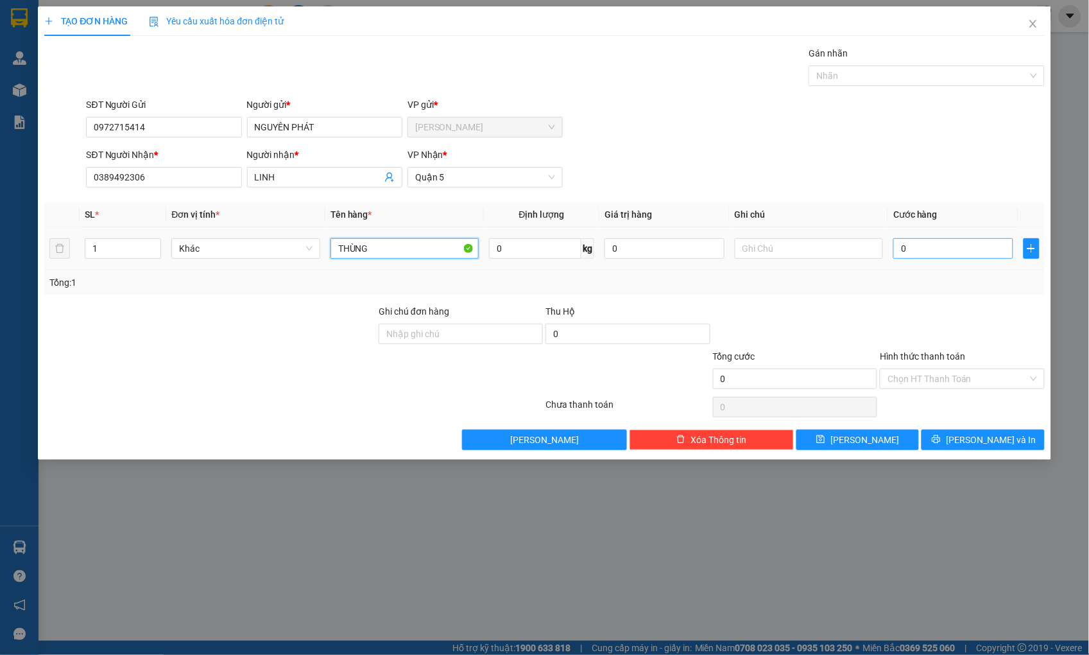
type input "THÙNG"
click at [926, 250] on input "0" at bounding box center [953, 248] width 119 height 21
type input "3"
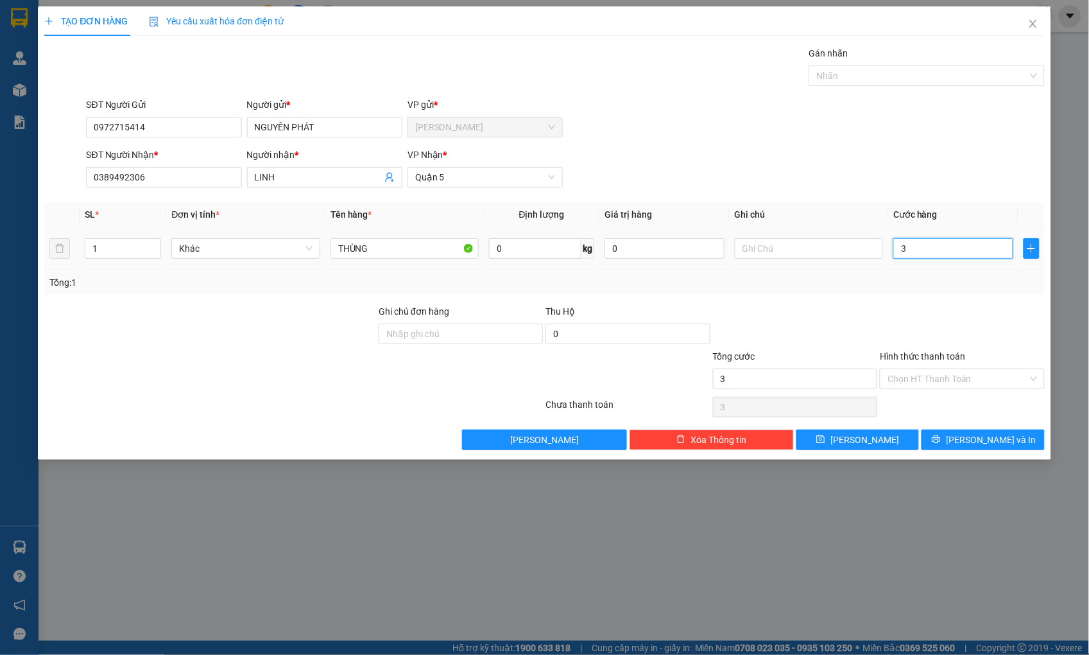
type input "30"
type input "30.000"
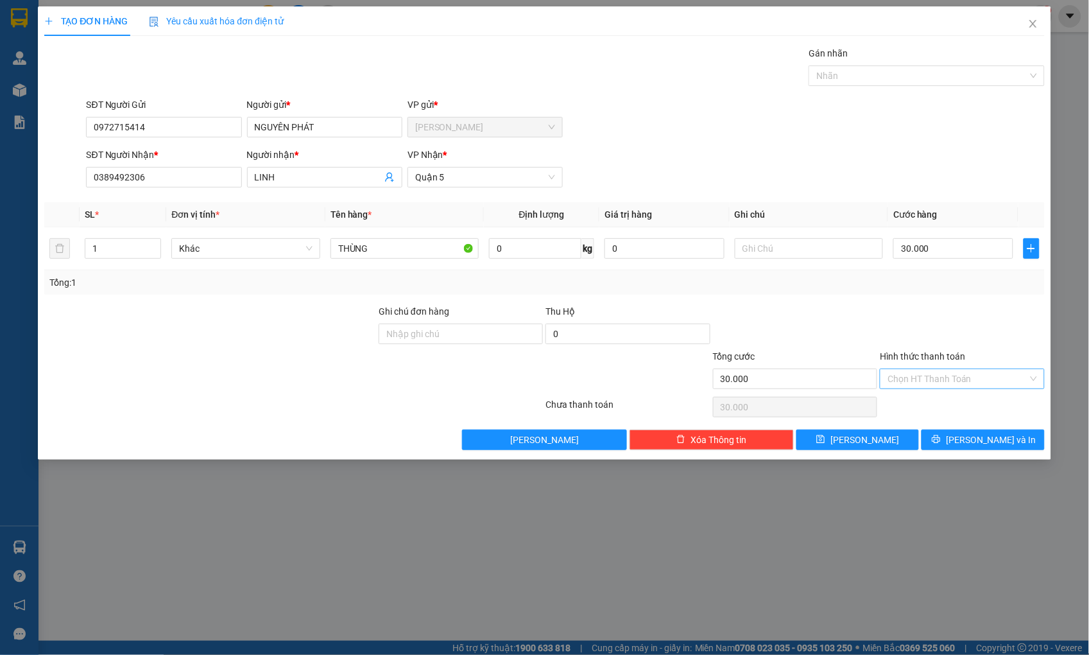
click at [931, 383] on input "Hình thức thanh toán" at bounding box center [958, 378] width 140 height 19
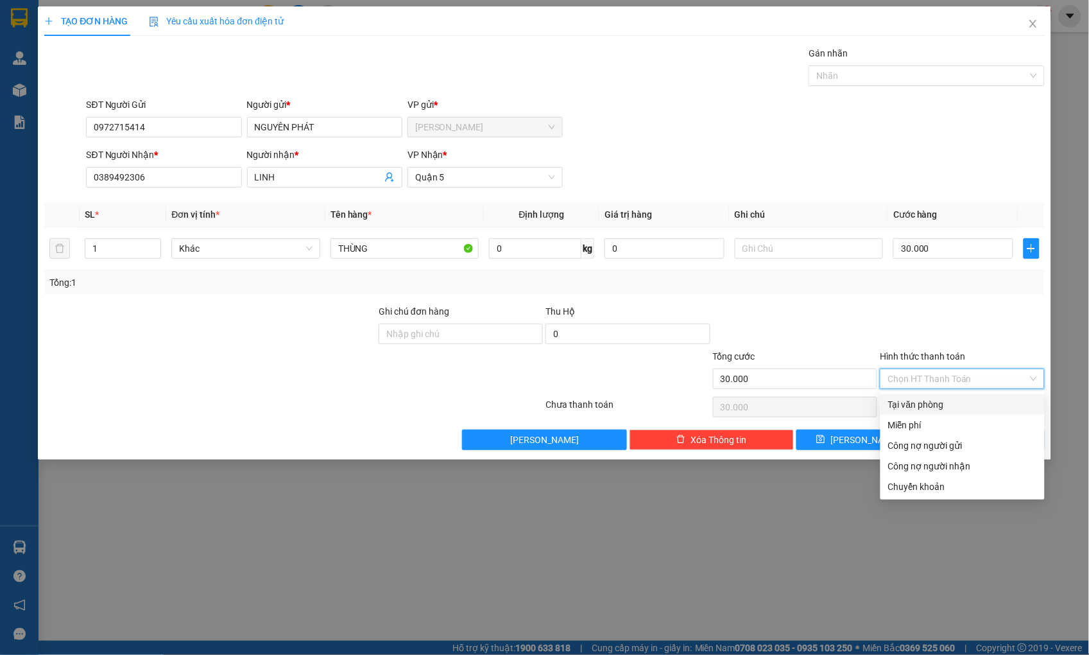
click at [931, 401] on div "Tại văn phòng" at bounding box center [962, 404] width 149 height 14
type input "0"
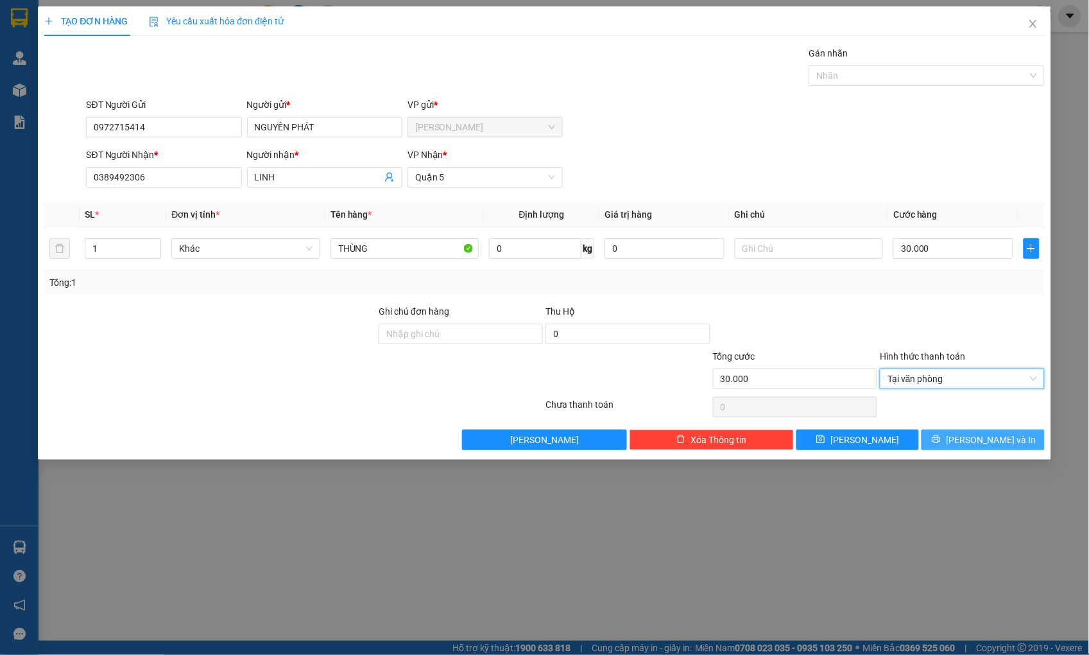
click at [941, 445] on span "printer" at bounding box center [936, 440] width 9 height 10
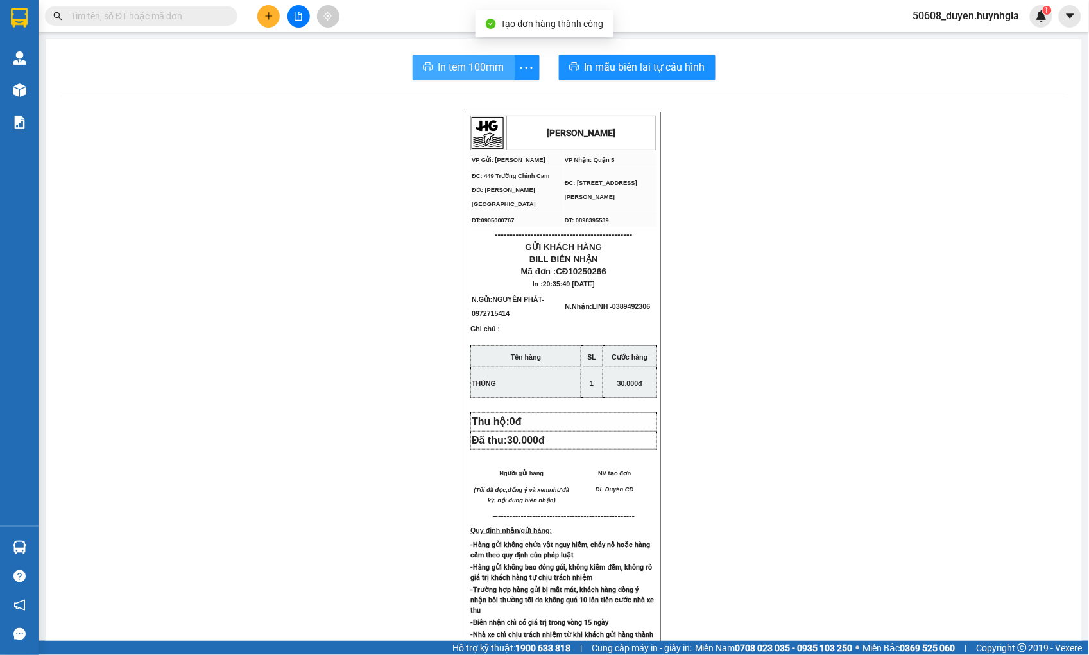
click at [441, 67] on span "In tem 100mm" at bounding box center [471, 67] width 66 height 16
click at [270, 14] on icon "plus" at bounding box center [268, 16] width 9 height 9
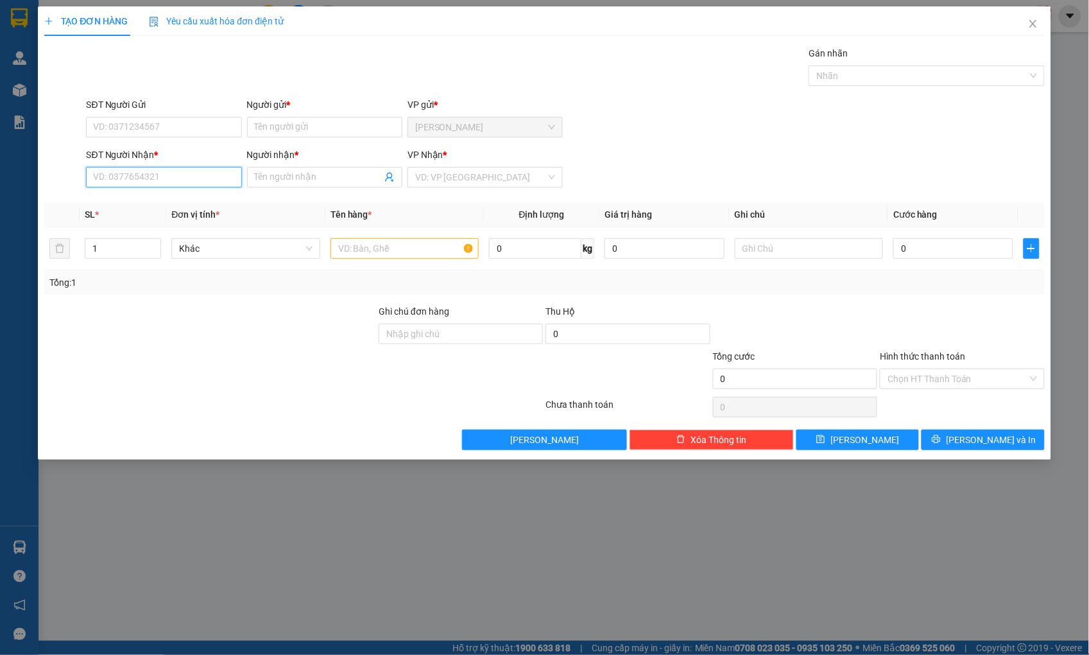
click at [168, 175] on input "SĐT Người Nhận *" at bounding box center [163, 177] width 155 height 21
click at [164, 200] on div "0933665655 - LABO WHITE" at bounding box center [164, 203] width 140 height 14
type input "0933665655"
type input "LABO WHITE"
type input "0933665655"
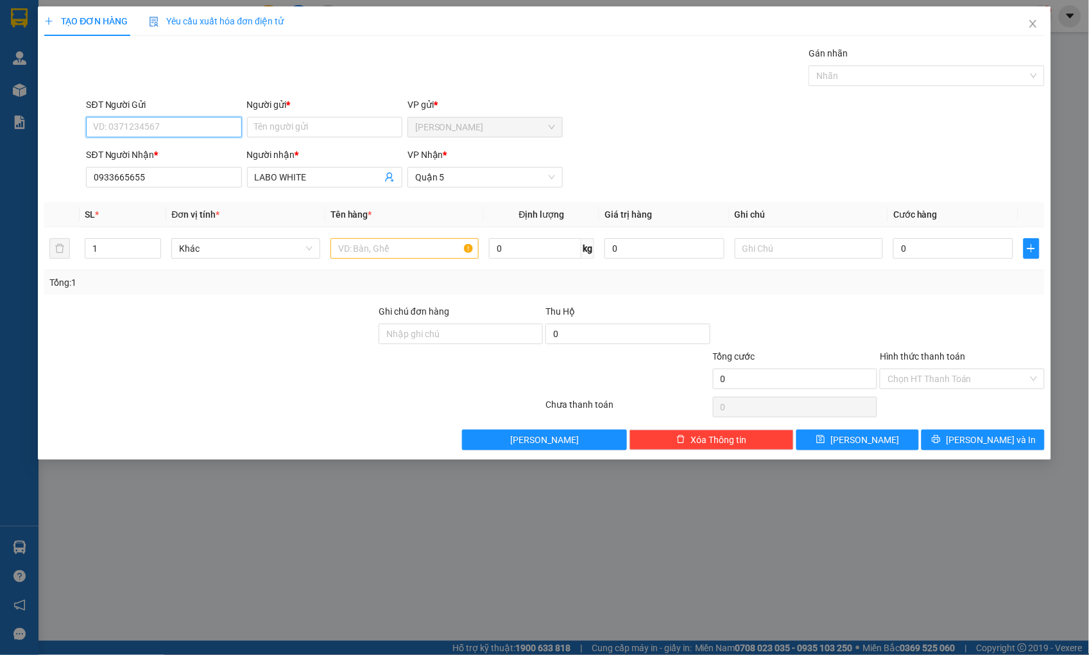
click at [162, 126] on input "SĐT Người Gửi" at bounding box center [163, 127] width 155 height 21
click at [161, 150] on div "0797777728 - [GEOGRAPHIC_DATA]" at bounding box center [166, 153] width 144 height 14
type input "0797777728"
type input "NK MINH NHA"
click at [398, 249] on input "text" at bounding box center [405, 248] width 148 height 21
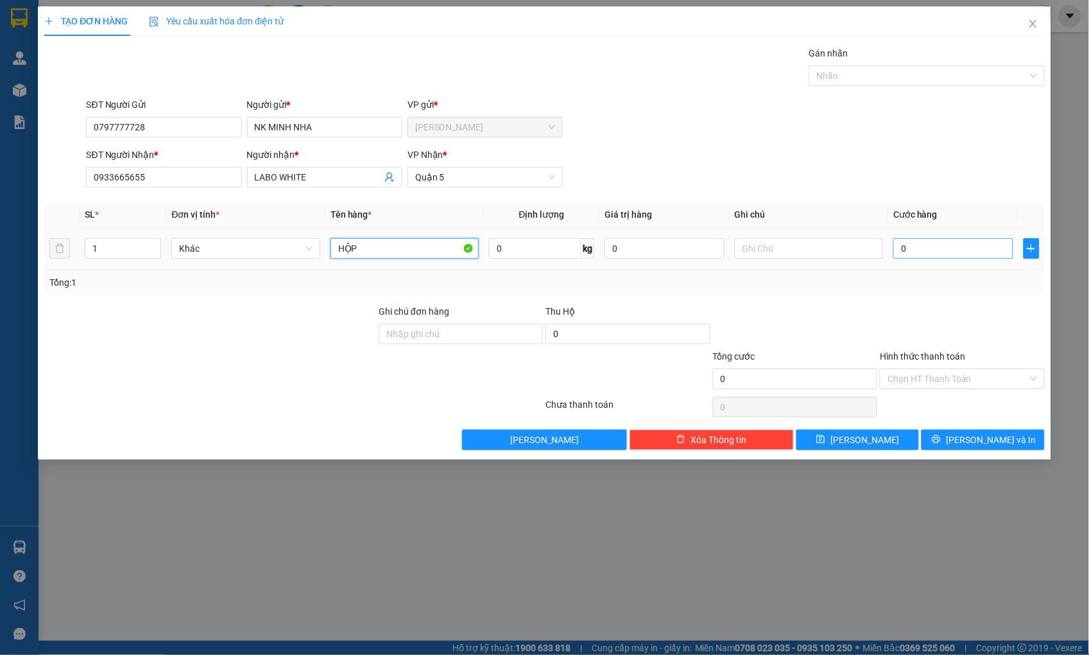
type input "HỘP"
click at [955, 254] on input "0" at bounding box center [953, 248] width 119 height 21
click at [182, 123] on input "0797777728" at bounding box center [163, 127] width 155 height 21
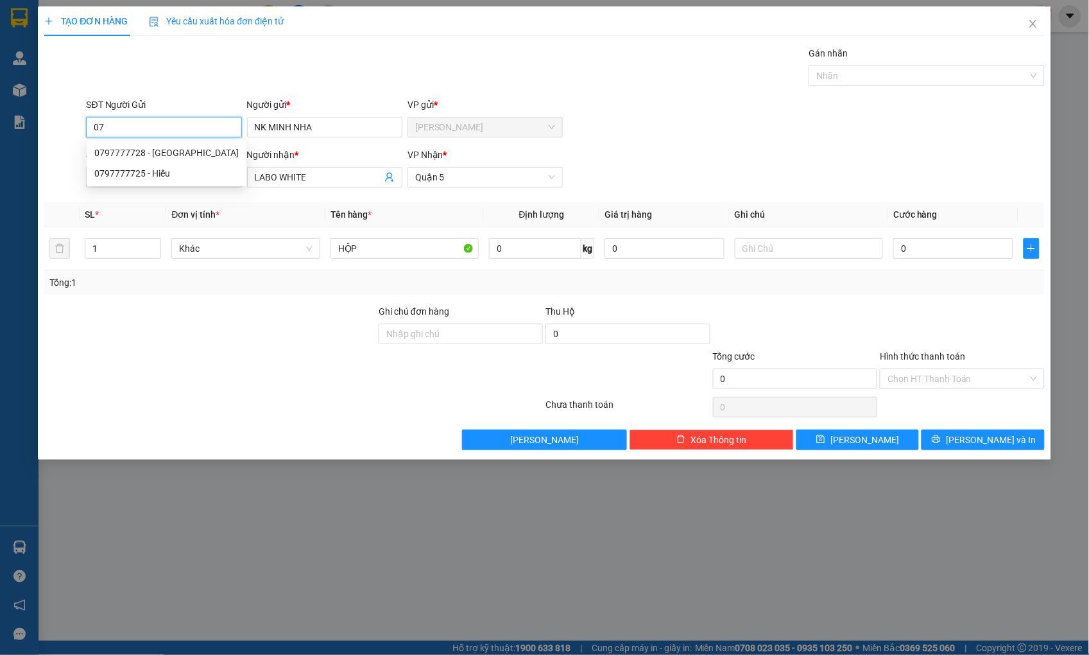
type input "0"
click at [164, 132] on input "SĐT Người Gửi" at bounding box center [163, 127] width 155 height 21
click at [165, 128] on input "SĐT Người Gửi" at bounding box center [163, 127] width 155 height 21
drag, startPoint x: 335, startPoint y: 132, endPoint x: 243, endPoint y: 138, distance: 92.7
click at [243, 137] on div "SĐT Người Gửi VD: 0371234567 Người gửi * NK MINH NHA NK MINH NHA VP gửi * [PERS…" at bounding box center [565, 120] width 964 height 45
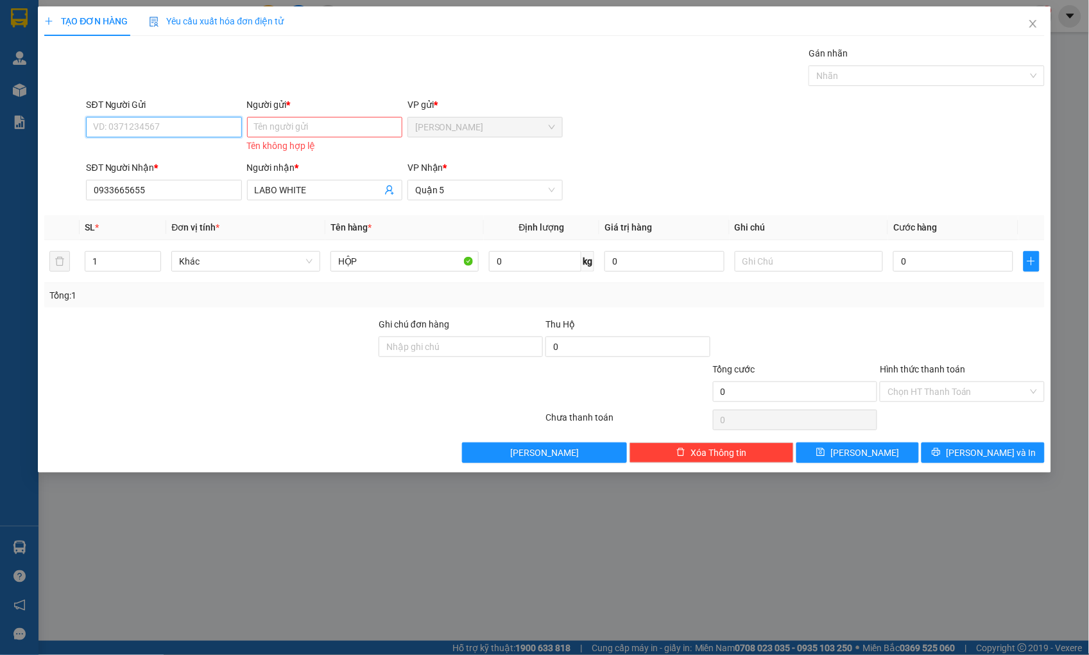
click at [196, 131] on input "SĐT Người Gửi" at bounding box center [163, 127] width 155 height 21
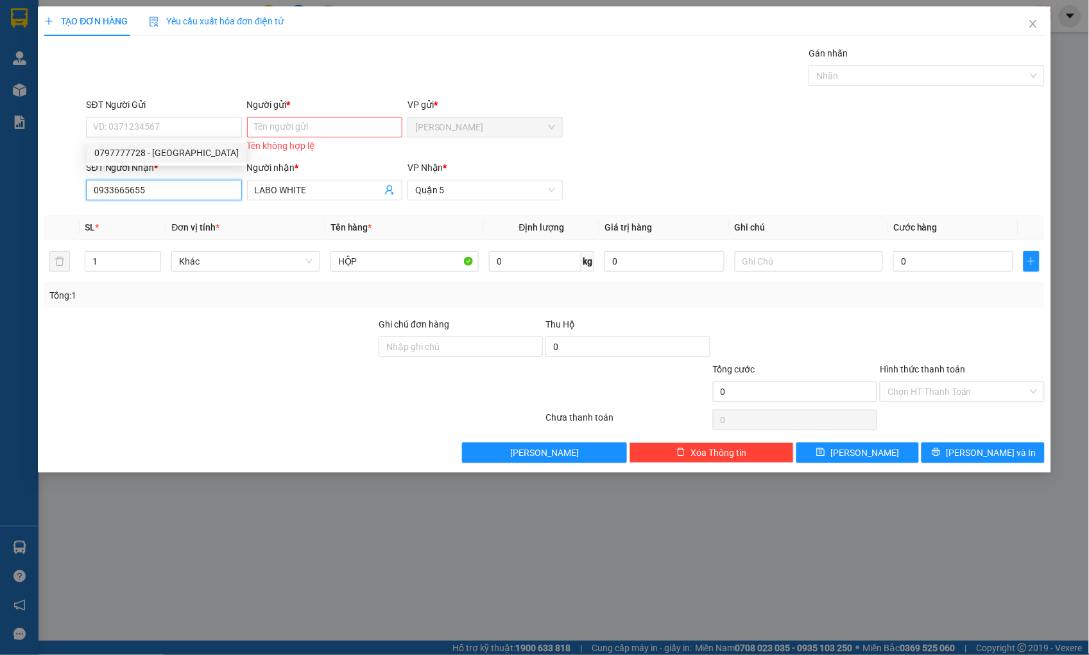
click at [170, 184] on input "0933665655" at bounding box center [163, 190] width 155 height 21
type input "0933665655"
click at [175, 215] on div "0933665655 - LABO WHITE" at bounding box center [164, 216] width 140 height 14
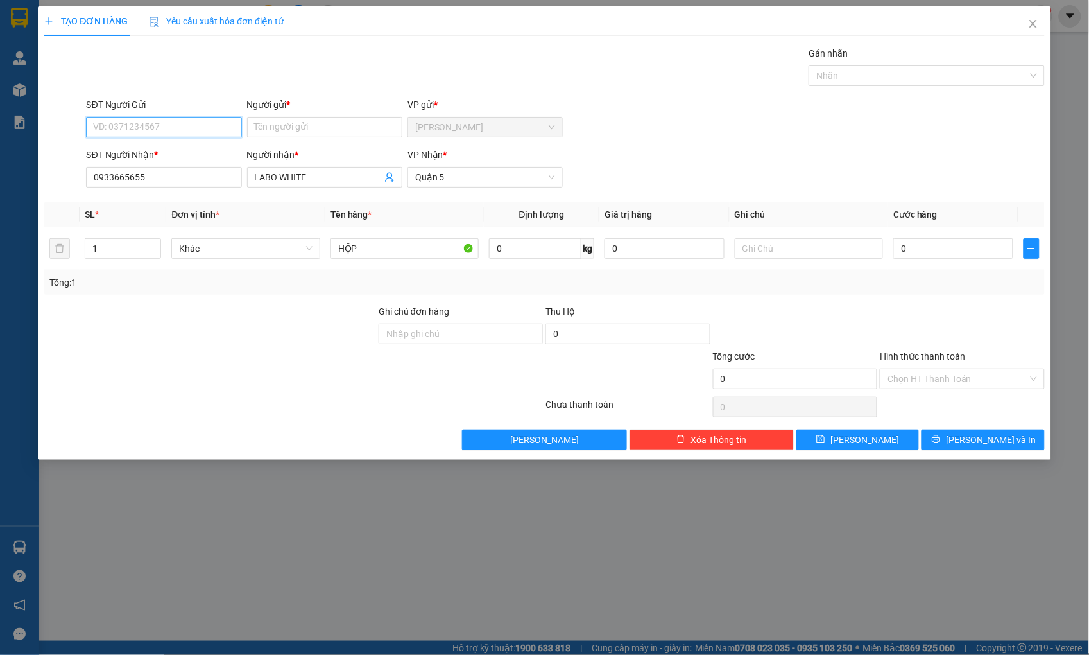
click at [177, 127] on input "SĐT Người Gửi" at bounding box center [163, 127] width 155 height 21
click at [144, 168] on div "0777797339 - [GEOGRAPHIC_DATA]" at bounding box center [166, 173] width 144 height 14
type input "0777797339"
type input "MINH NHA"
click at [933, 251] on input "0" at bounding box center [953, 248] width 119 height 21
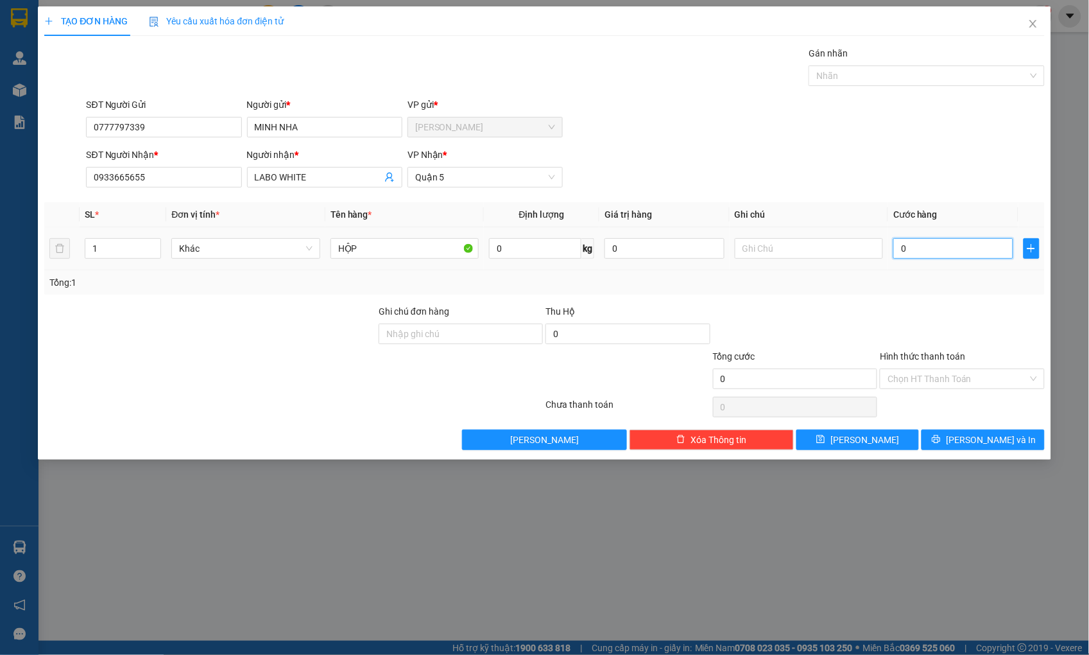
type input "2"
type input "20"
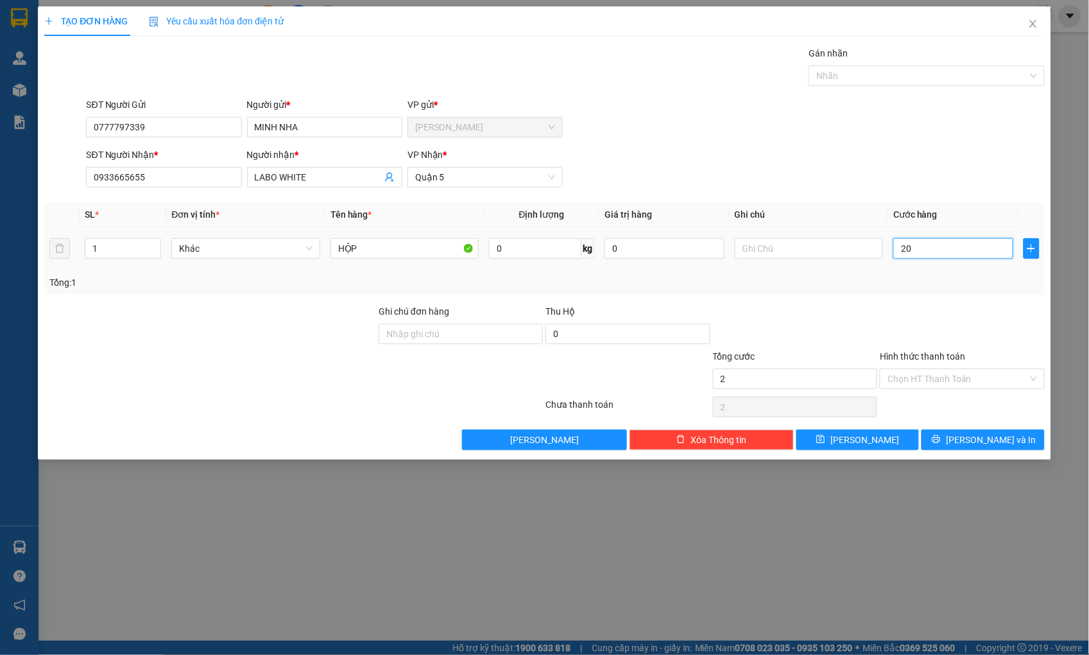
type input "20"
type input "20.000"
click at [944, 374] on input "Hình thức thanh toán" at bounding box center [958, 378] width 140 height 19
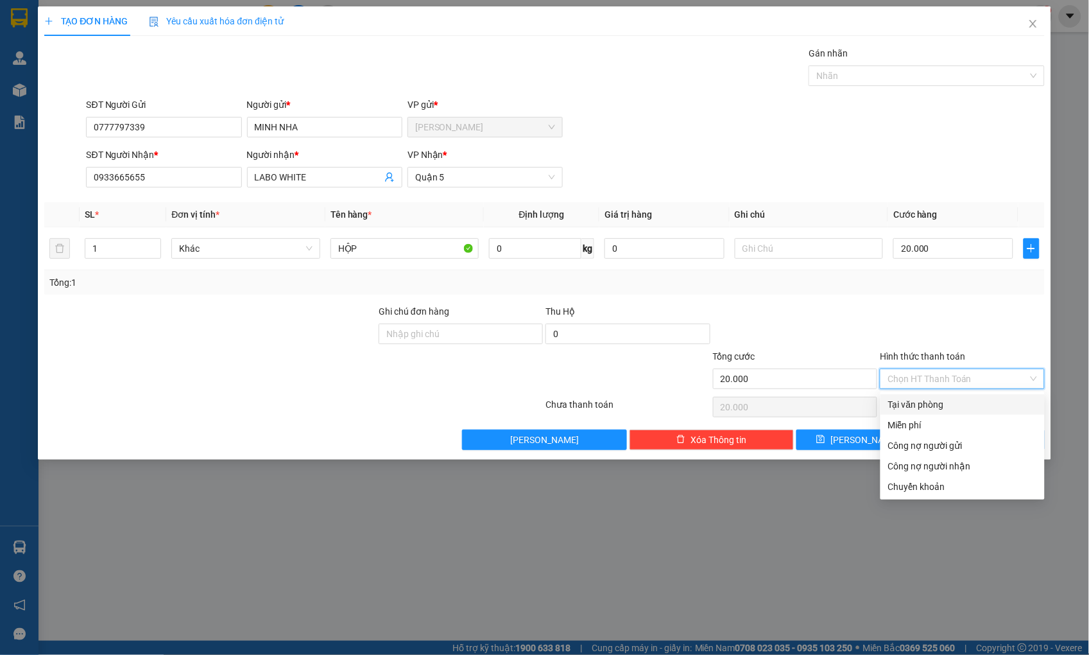
click at [940, 403] on div "Tại văn phòng" at bounding box center [962, 404] width 149 height 14
type input "0"
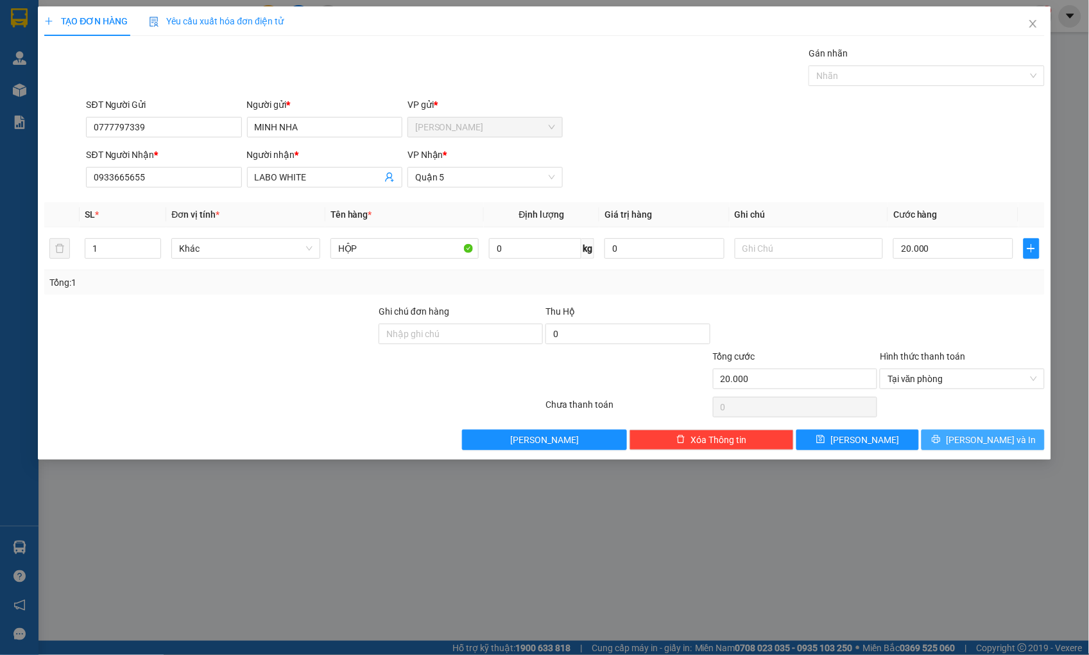
click at [955, 441] on button "[PERSON_NAME] và In" at bounding box center [983, 439] width 123 height 21
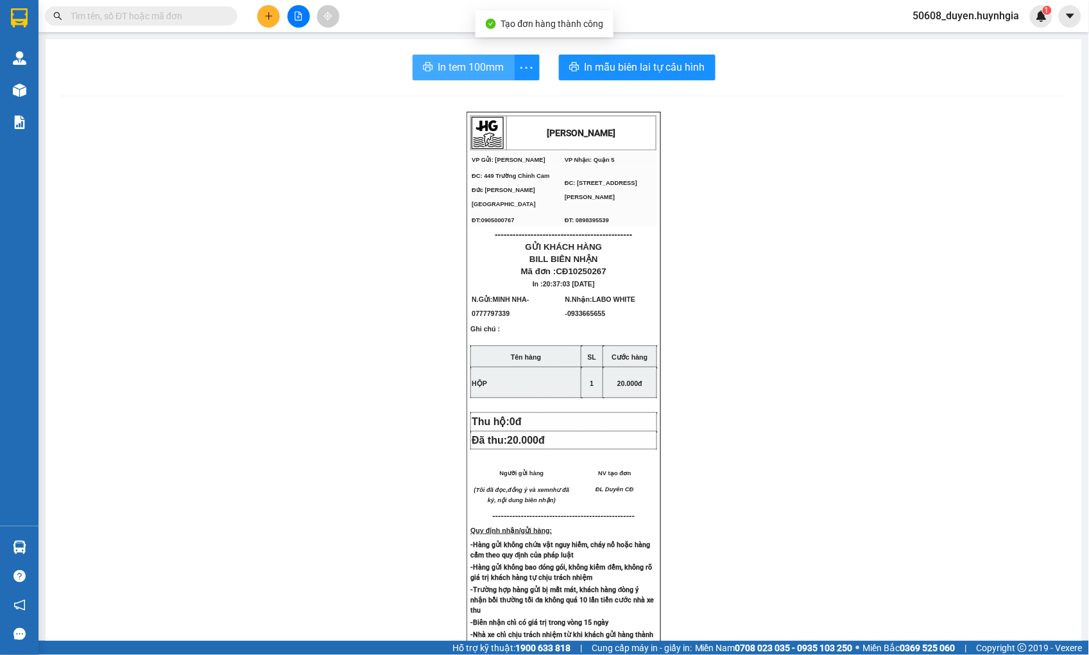
click at [463, 71] on span "In tem 100mm" at bounding box center [471, 67] width 66 height 16
click at [261, 17] on button at bounding box center [268, 16] width 22 height 22
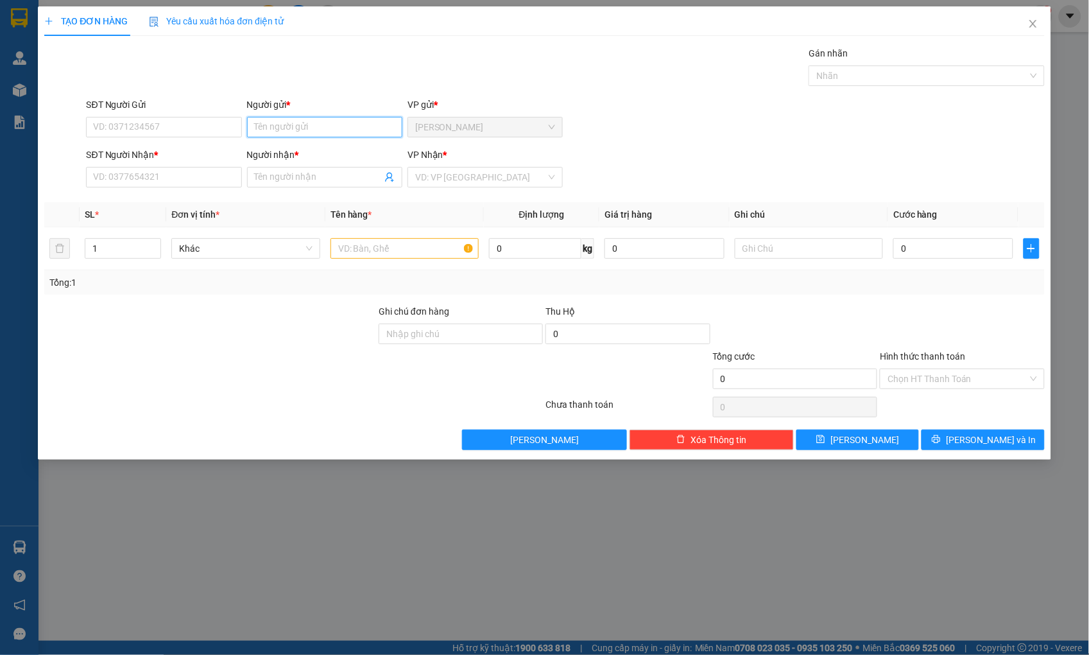
click at [300, 126] on input "Người gửi *" at bounding box center [324, 127] width 155 height 21
type input "PHƯƠNG YẾN CĐ"
click at [356, 146] on div "PHƯƠNG YẾN CĐ - 03434545678" at bounding box center [325, 153] width 140 height 14
type input "03434545678"
type input "PHƯƠNG YẾN CĐ"
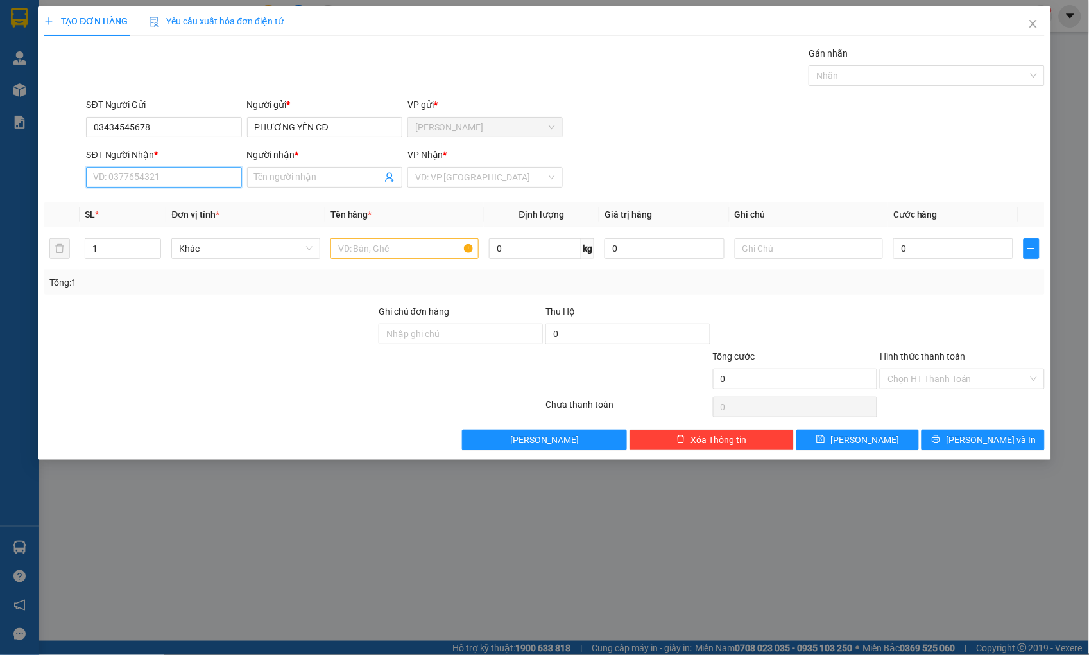
click at [177, 180] on input "SĐT Người Nhận *" at bounding box center [163, 177] width 155 height 21
click at [271, 177] on input "Người nhận *" at bounding box center [318, 177] width 127 height 14
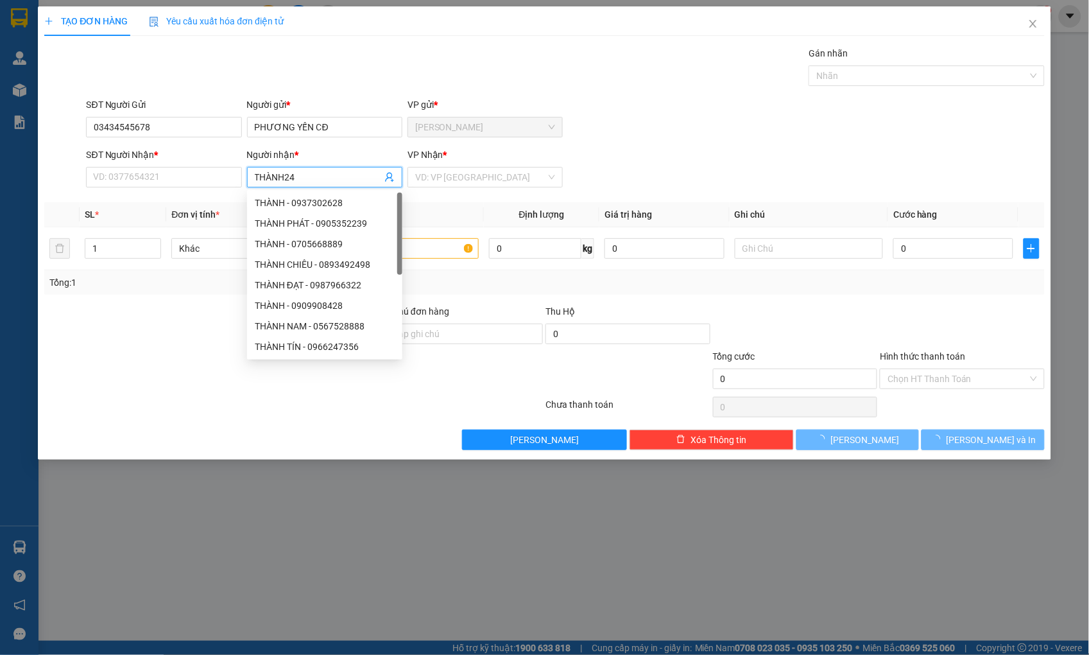
type input "THÀNH247"
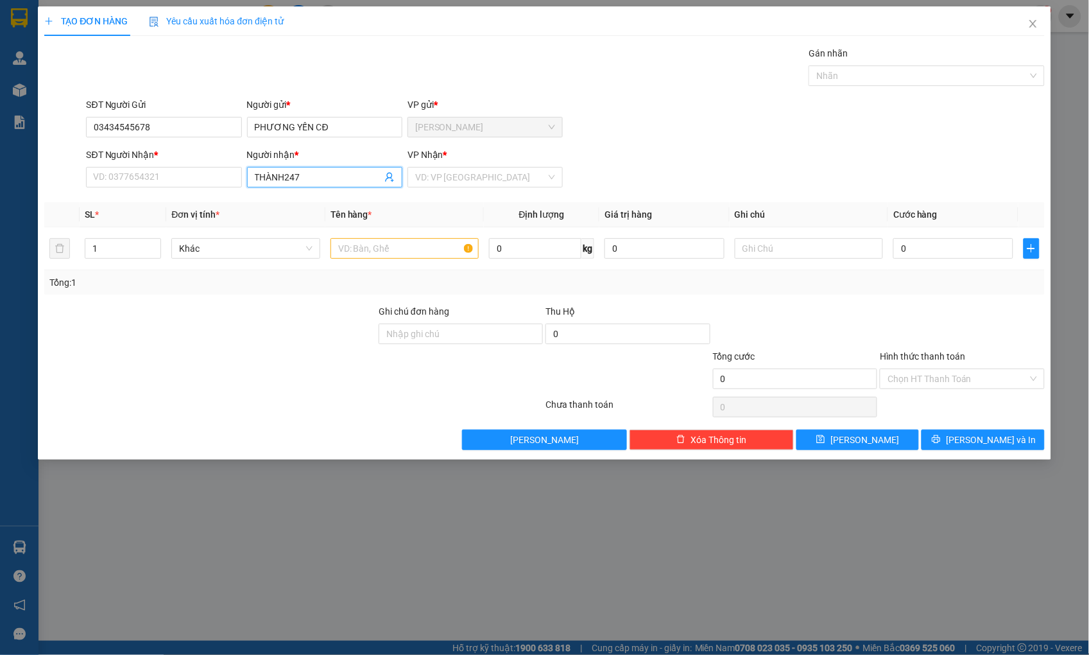
click at [313, 180] on input "THÀNH247" at bounding box center [318, 177] width 127 height 14
drag, startPoint x: 313, startPoint y: 180, endPoint x: 266, endPoint y: 166, distance: 48.3
click at [268, 167] on span "THÀNH247" at bounding box center [324, 177] width 155 height 21
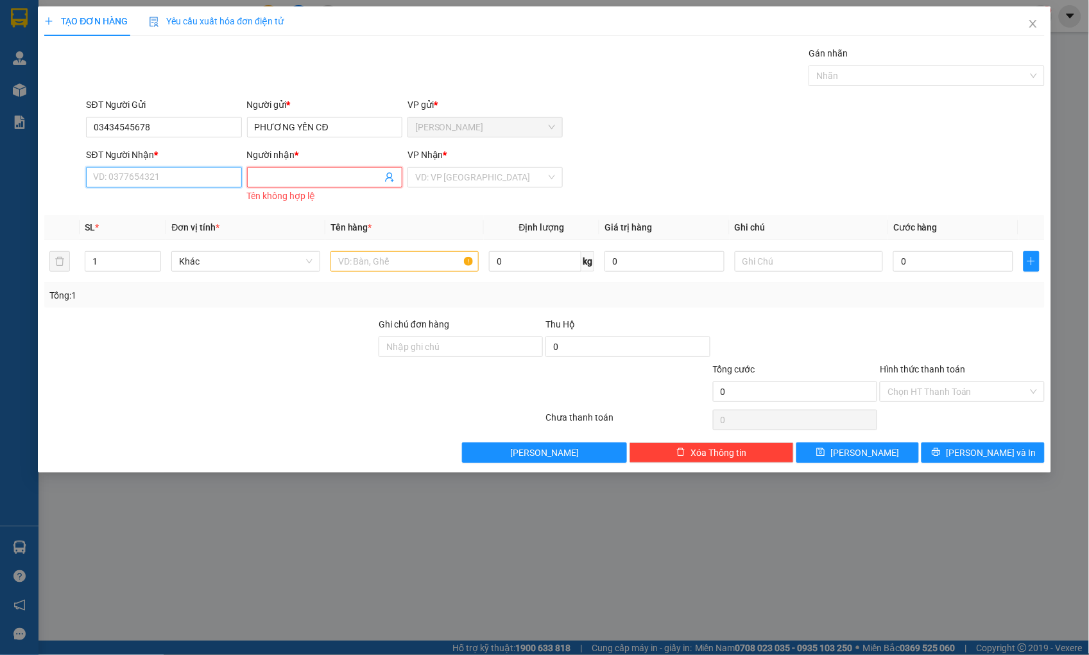
click at [203, 176] on input "SĐT Người Nhận *" at bounding box center [163, 177] width 155 height 21
click at [191, 120] on input "03434545678" at bounding box center [163, 127] width 155 height 21
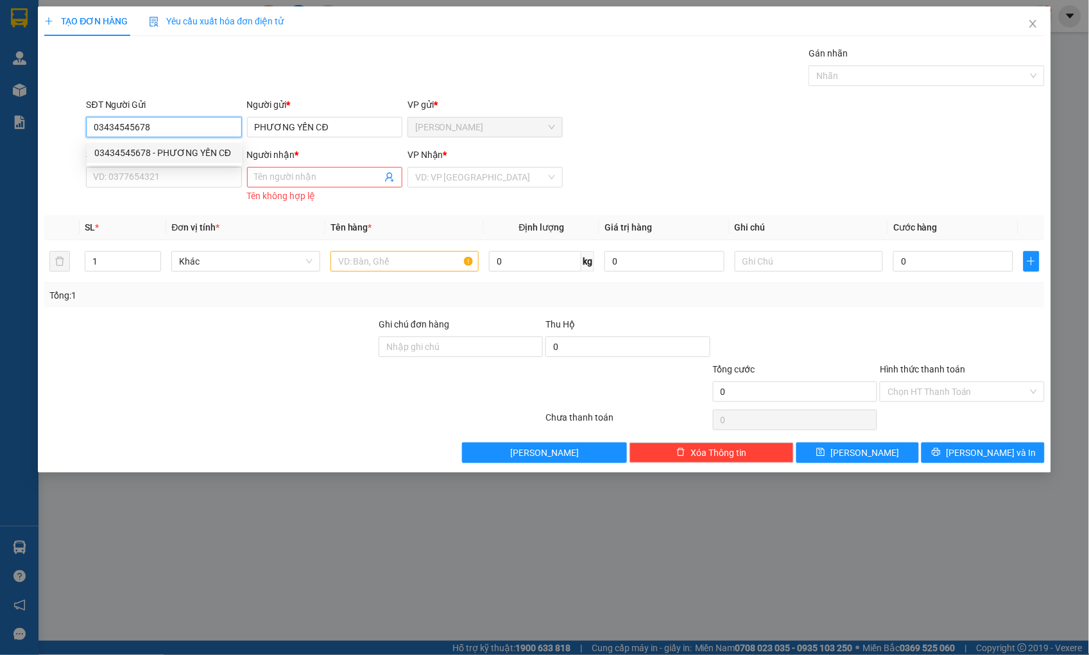
click at [184, 146] on div "03434545678 - PHƯƠNG YẾN CĐ" at bounding box center [164, 153] width 140 height 14
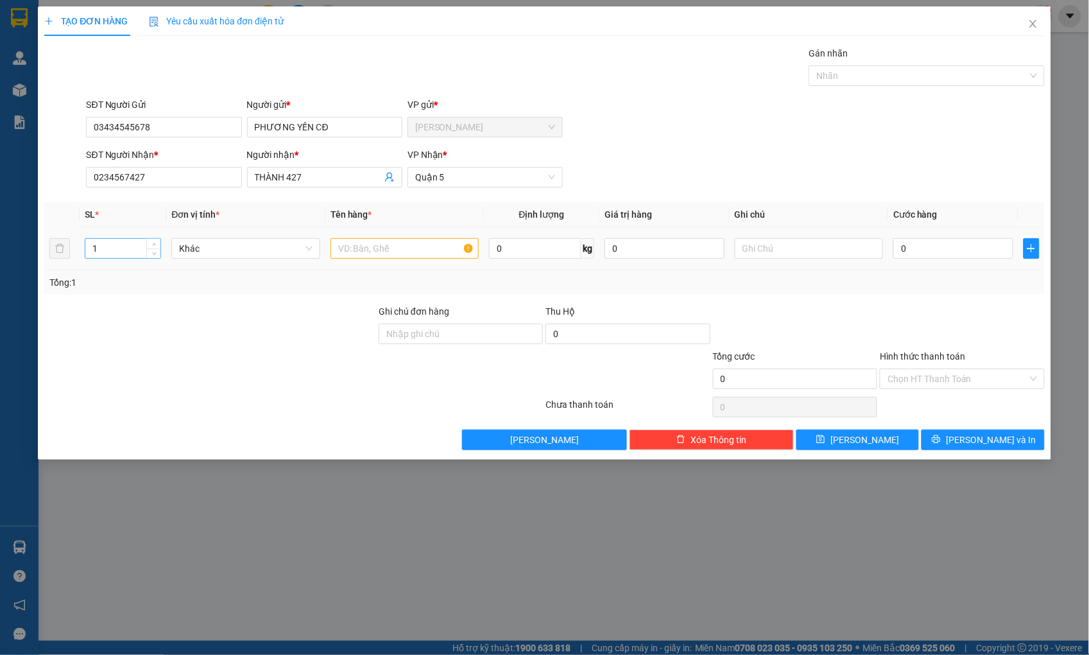
click at [130, 248] on input "1" at bounding box center [122, 248] width 75 height 19
click at [155, 241] on span "up" at bounding box center [154, 245] width 8 height 8
click at [360, 253] on input "text" at bounding box center [405, 248] width 148 height 21
click at [914, 246] on input "0" at bounding box center [953, 248] width 119 height 21
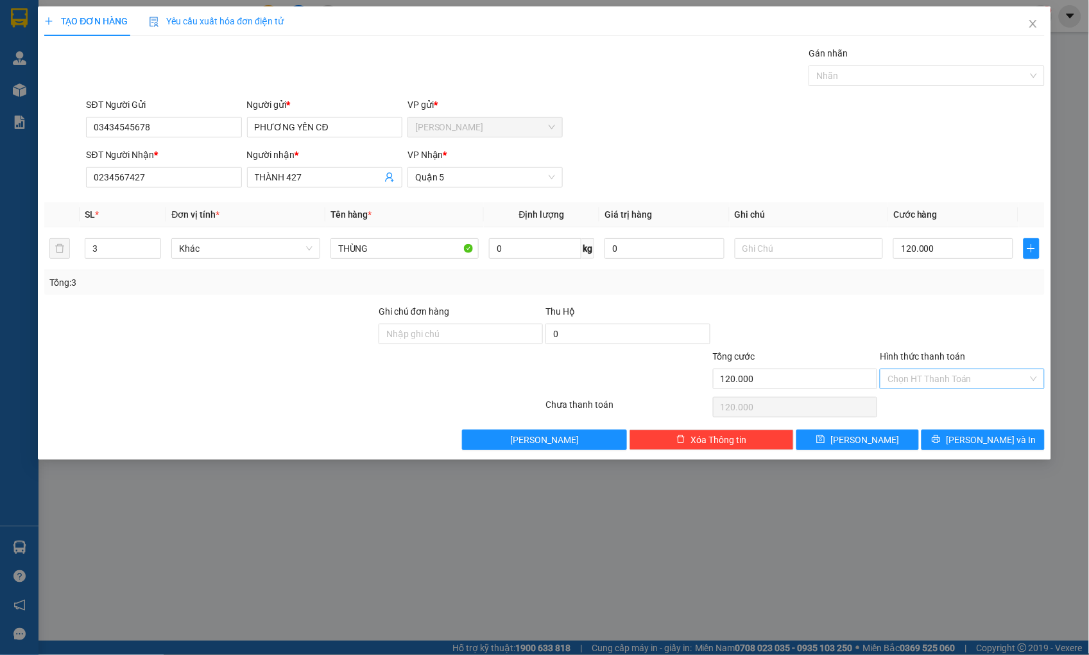
click at [960, 370] on input "Hình thức thanh toán" at bounding box center [958, 378] width 140 height 19
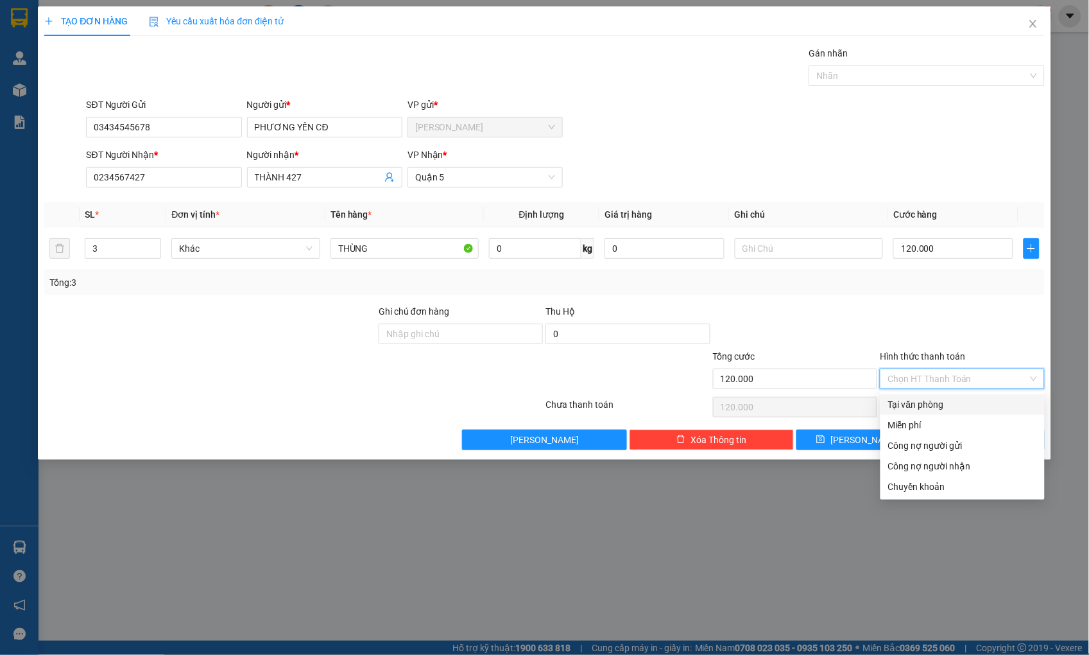
click at [946, 405] on div "Tại văn phòng" at bounding box center [962, 404] width 149 height 14
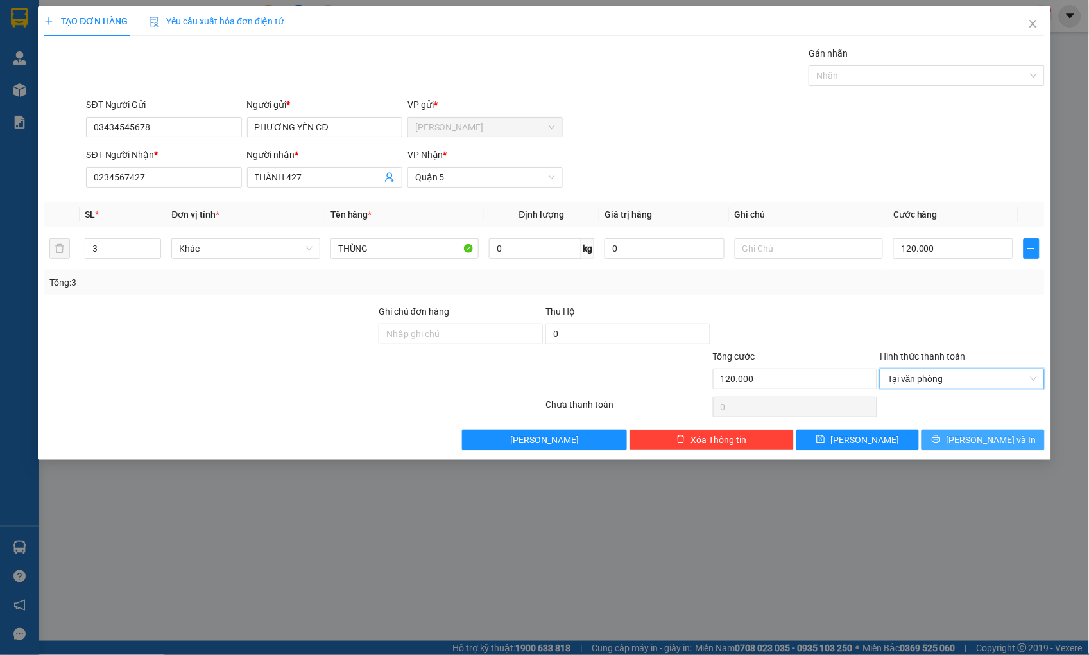
click at [991, 440] on span "[PERSON_NAME] và In" at bounding box center [991, 440] width 90 height 14
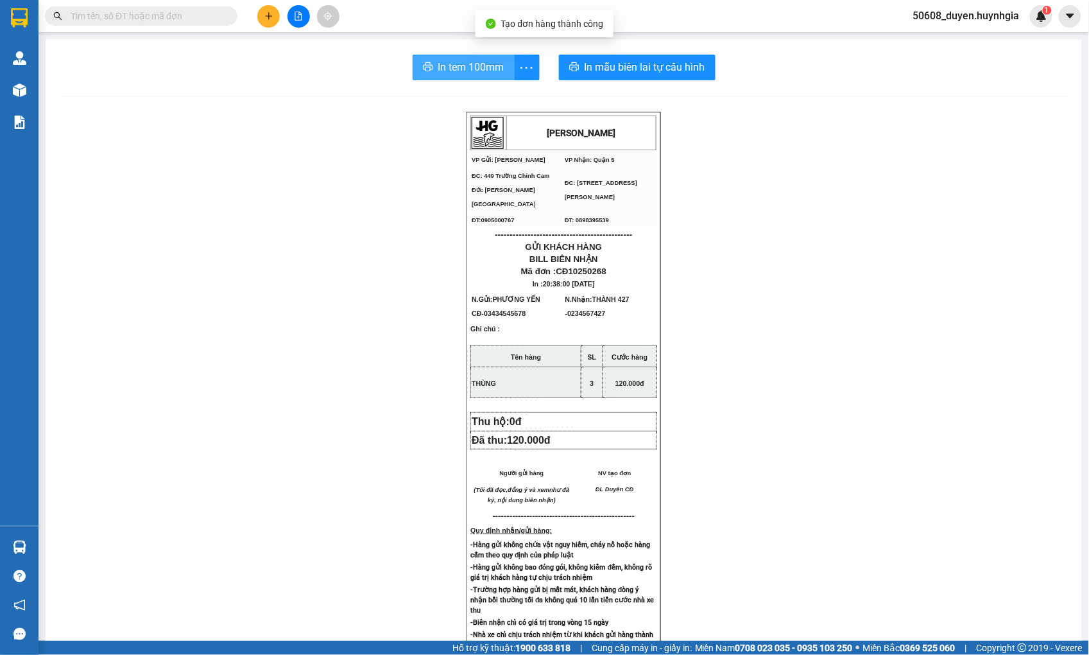
click at [491, 62] on span "In tem 100mm" at bounding box center [471, 67] width 66 height 16
click at [271, 12] on icon "plus" at bounding box center [268, 16] width 9 height 9
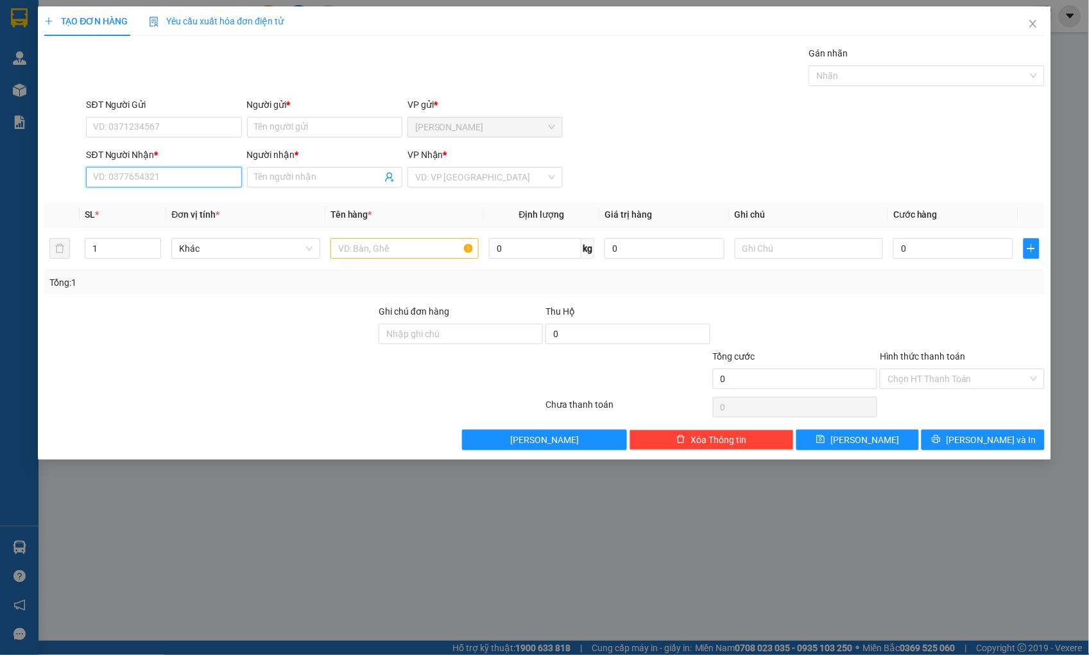
click at [130, 176] on input "SĐT Người Nhận *" at bounding box center [163, 177] width 155 height 21
click at [286, 181] on input "Người nhận *" at bounding box center [318, 177] width 127 height 14
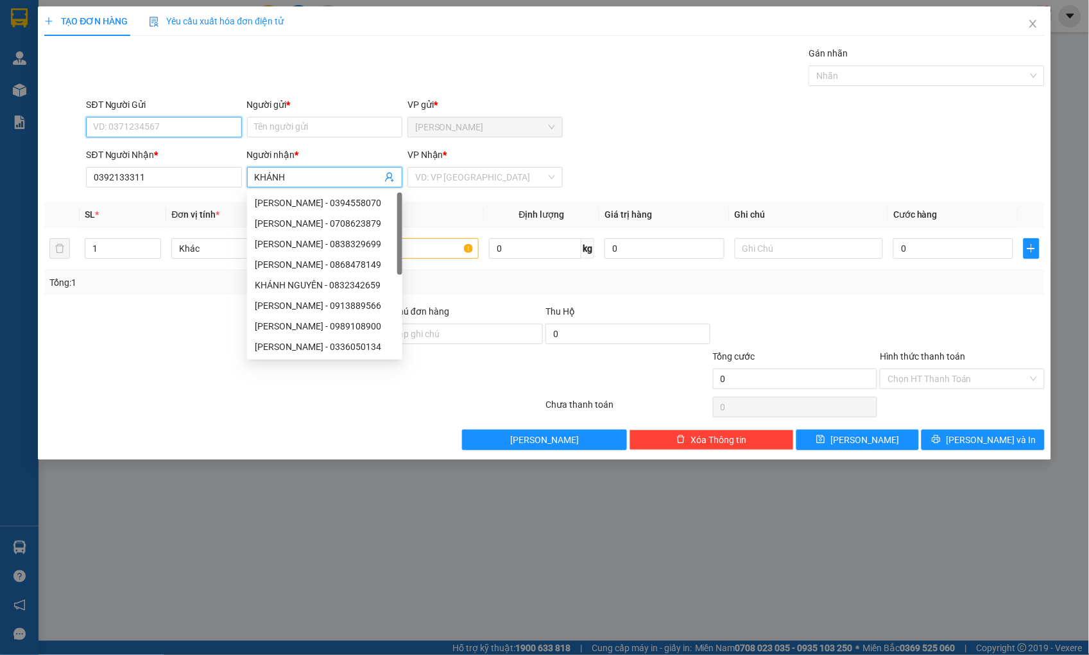
click at [225, 127] on input "SĐT Người Gửi" at bounding box center [163, 127] width 155 height 21
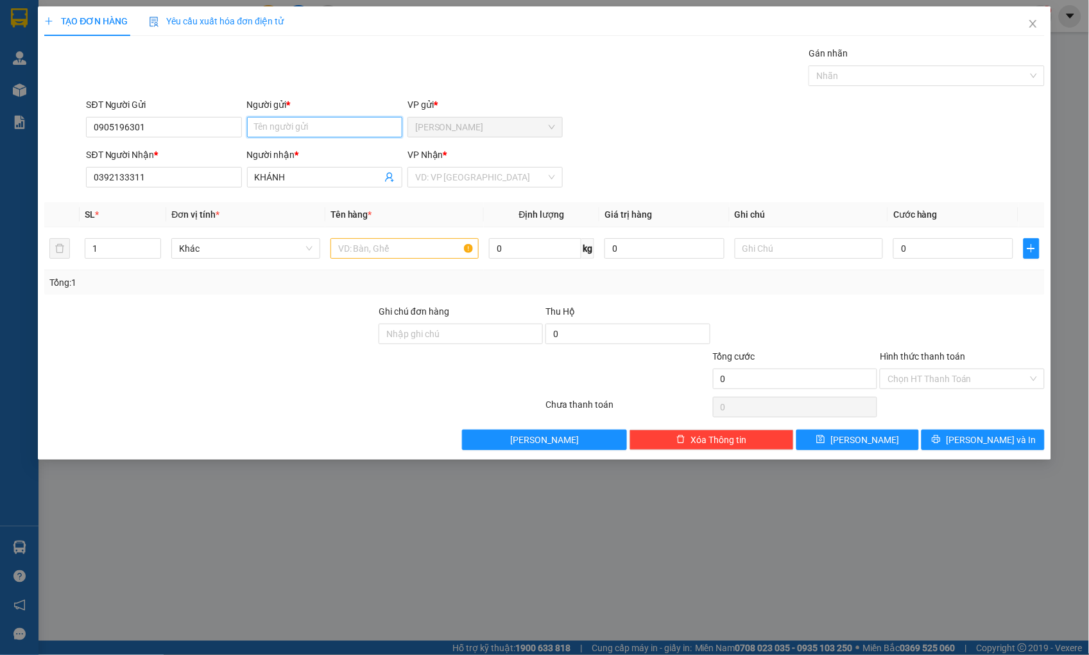
click at [273, 119] on input "Người gửi *" at bounding box center [324, 127] width 155 height 21
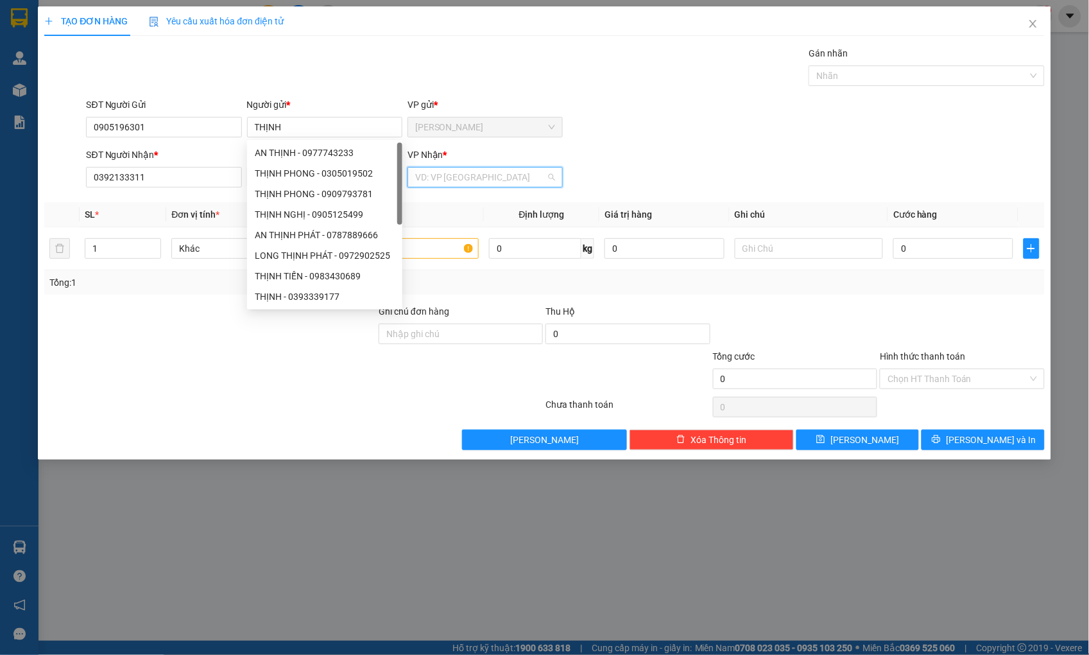
click at [478, 177] on input "search" at bounding box center [480, 177] width 131 height 19
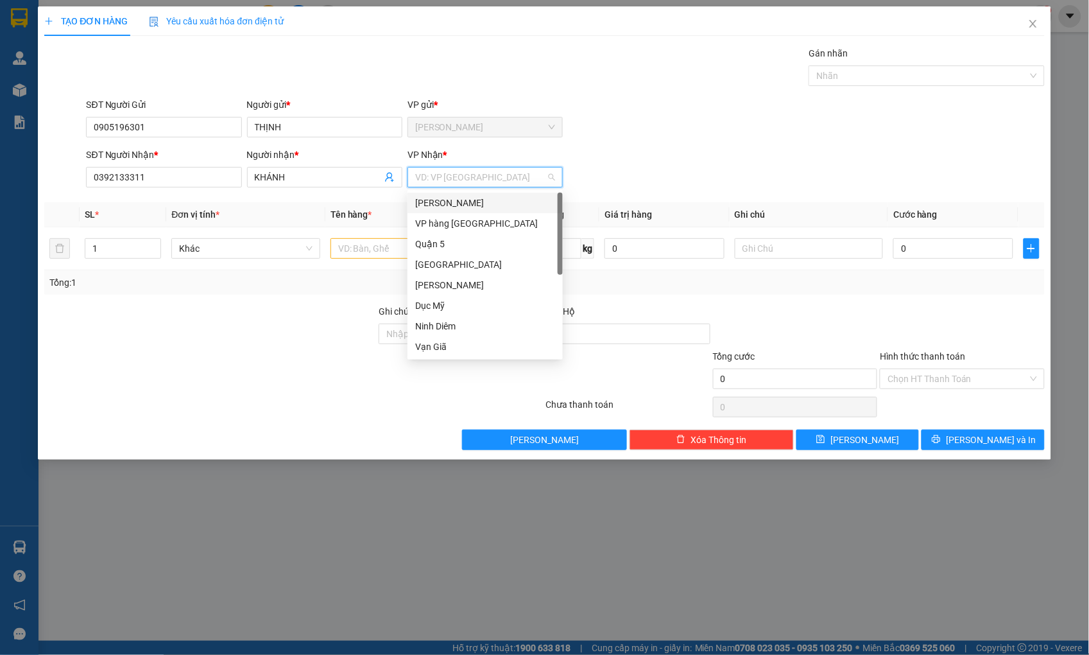
click at [469, 202] on div "[PERSON_NAME]" at bounding box center [485, 203] width 140 height 14
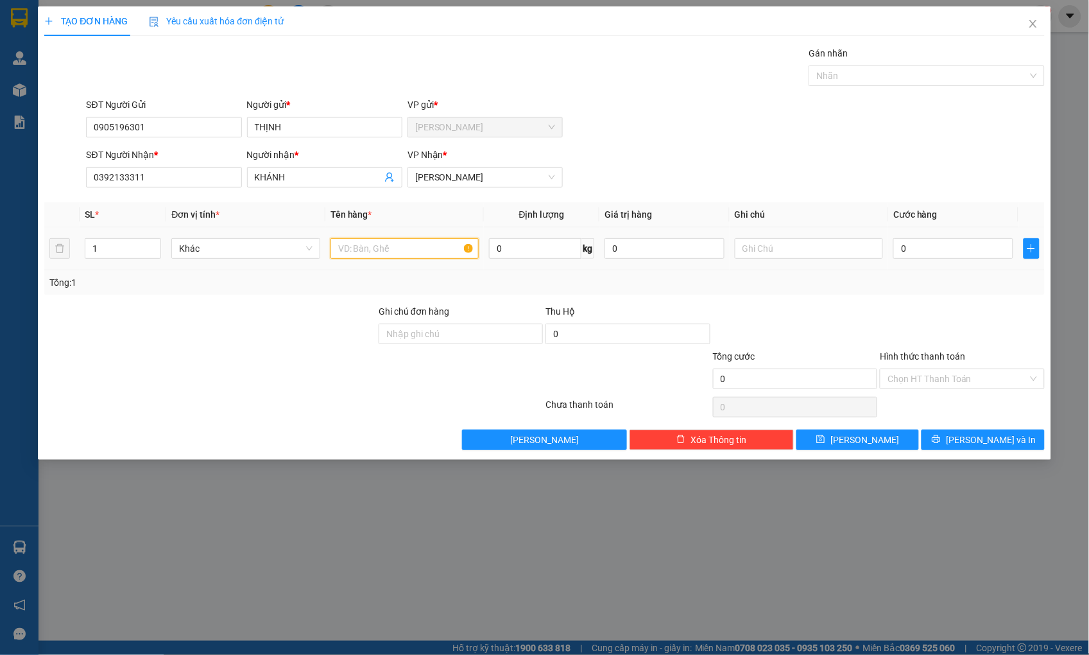
click at [355, 252] on input "text" at bounding box center [405, 248] width 148 height 21
click at [991, 257] on input "0" at bounding box center [953, 248] width 119 height 21
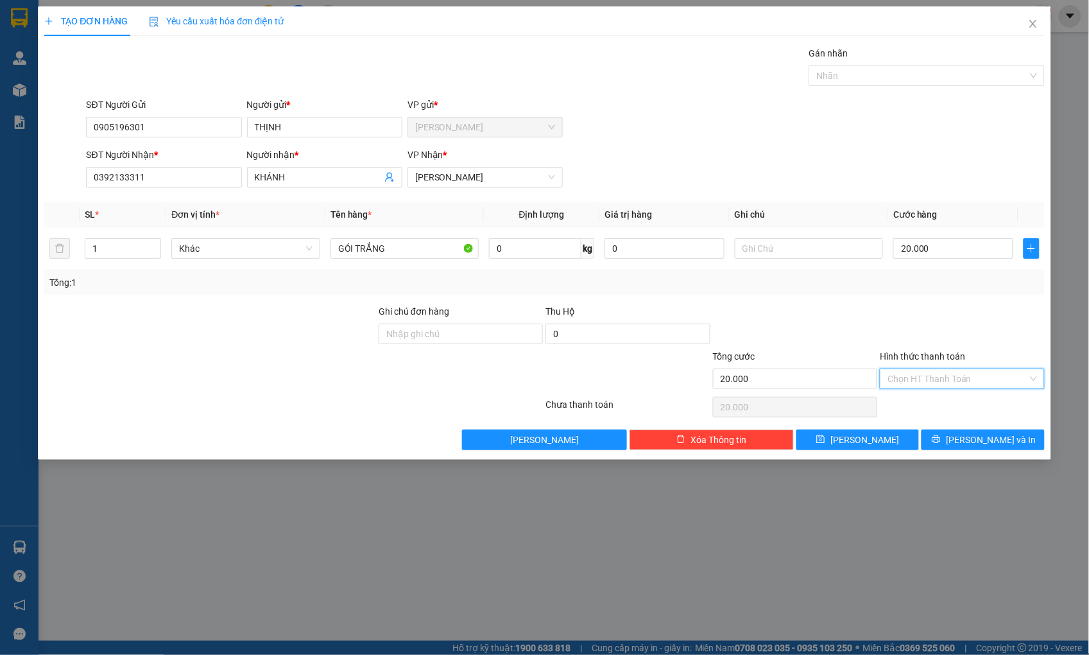
click at [964, 380] on input "Hình thức thanh toán" at bounding box center [958, 378] width 140 height 19
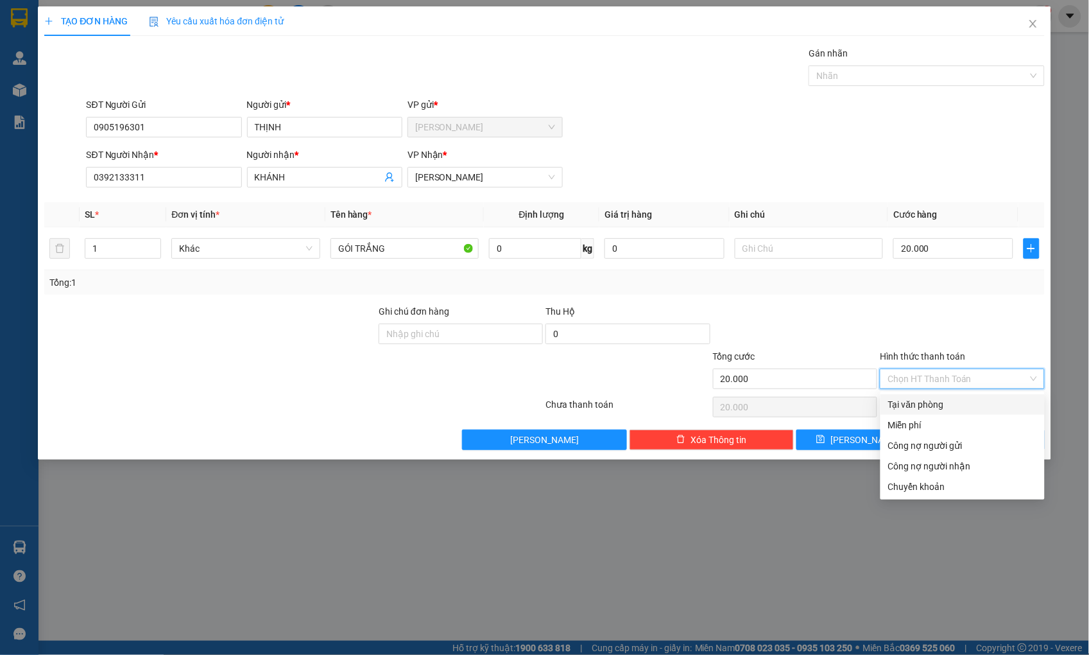
click at [965, 399] on div "Tại văn phòng" at bounding box center [962, 404] width 149 height 14
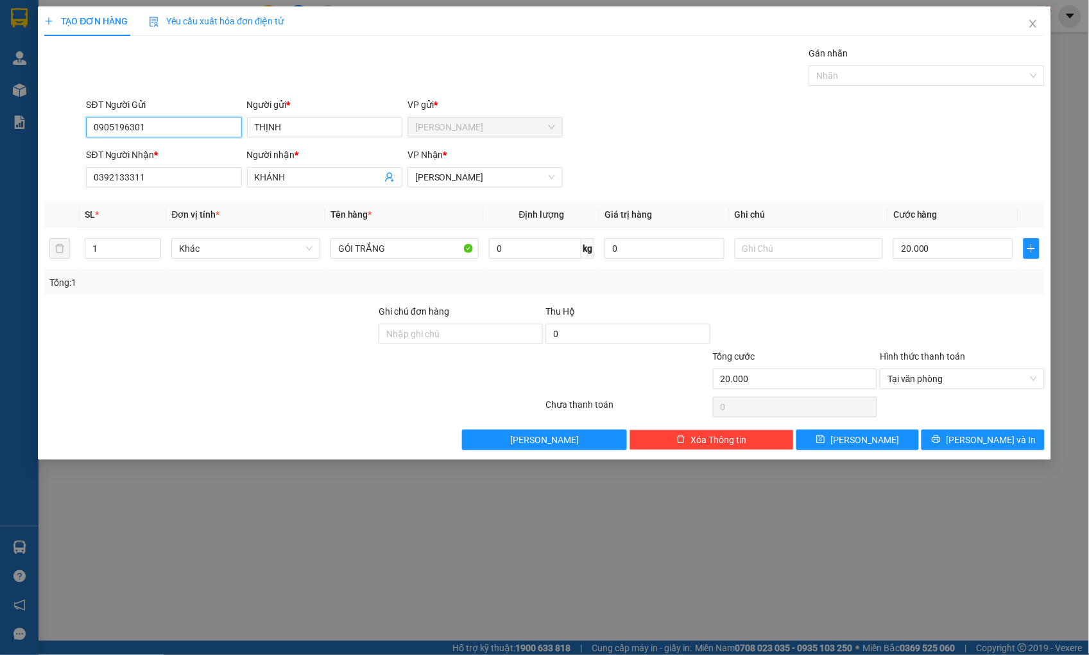
drag, startPoint x: 152, startPoint y: 127, endPoint x: 72, endPoint y: 133, distance: 79.8
click at [73, 133] on div "SĐT Người Gửi 0905196301 0905196301 Người gửi * THỊNH VP gửi * [PERSON_NAME]" at bounding box center [544, 120] width 1003 height 45
click at [987, 438] on span "[PERSON_NAME] và In" at bounding box center [991, 440] width 90 height 14
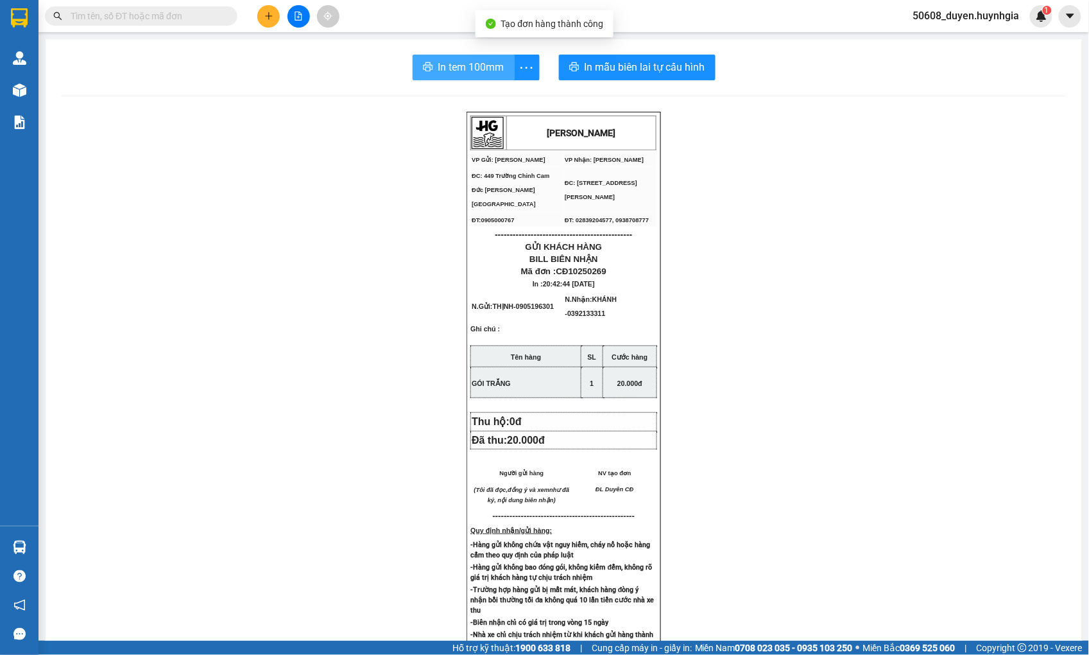
click at [438, 66] on span "In tem 100mm" at bounding box center [471, 67] width 66 height 16
click at [264, 14] on icon "plus" at bounding box center [268, 16] width 9 height 9
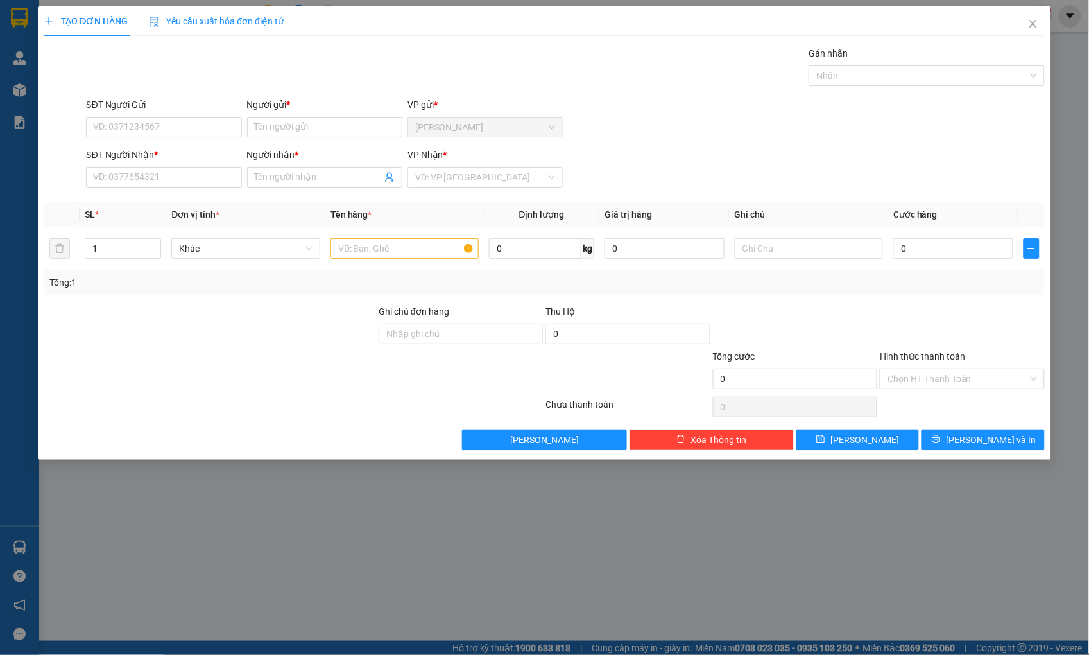
click at [379, 71] on div "Gán nhãn Nhãn" at bounding box center [565, 68] width 964 height 45
click at [1038, 22] on icon "close" at bounding box center [1033, 24] width 10 height 10
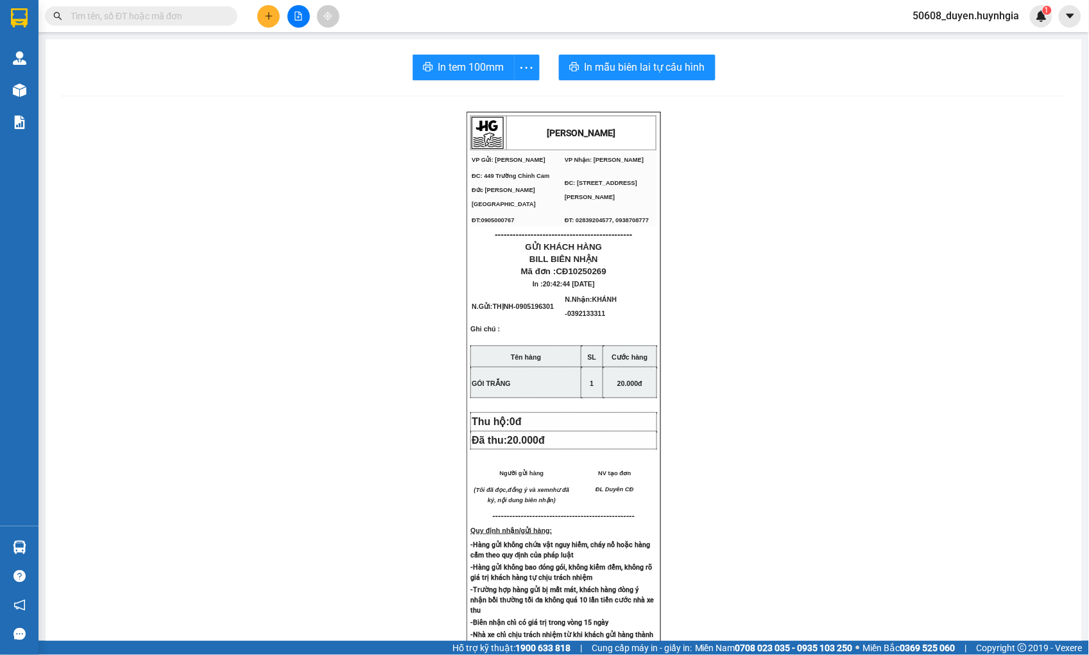
click at [39, 92] on main "In tem 100mm In mẫu biên lai tự cấu hình [PERSON_NAME] VP Gửi: Cam Đức VP Nhậ…" at bounding box center [544, 320] width 1089 height 641
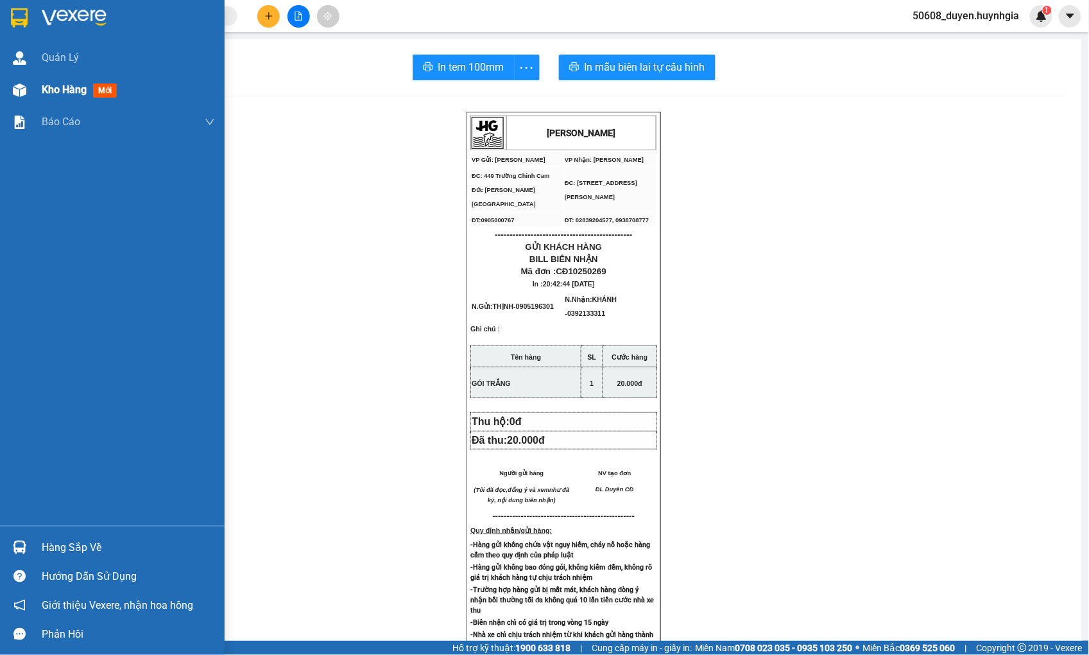
click at [10, 88] on div at bounding box center [19, 90] width 22 height 22
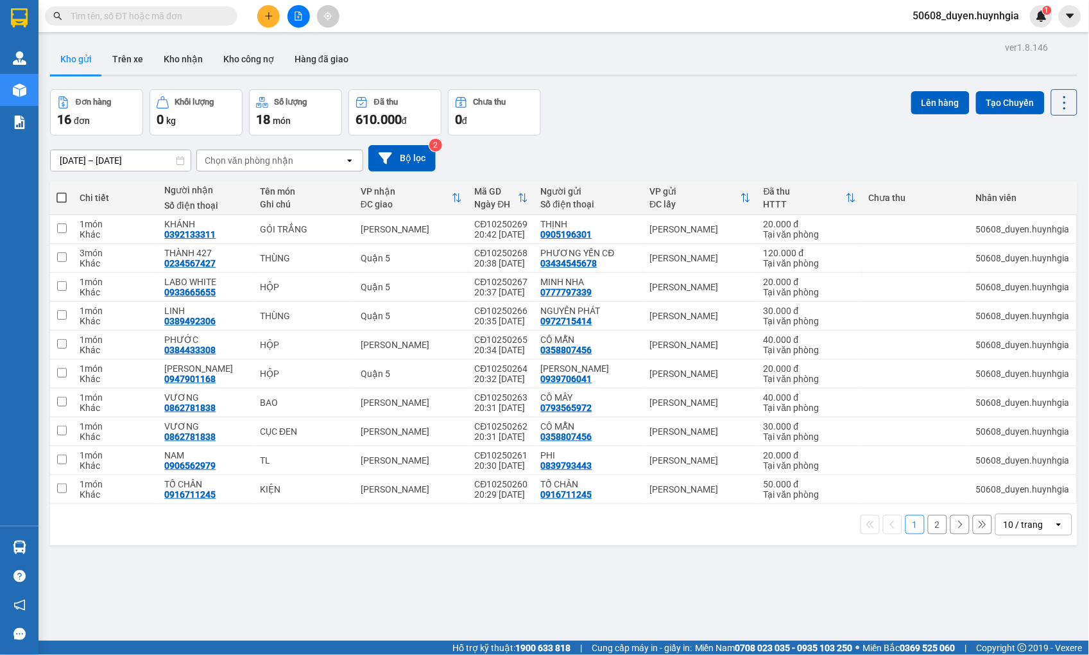
click at [59, 191] on label at bounding box center [61, 197] width 10 height 13
click at [62, 191] on input "checkbox" at bounding box center [62, 191] width 0 height 0
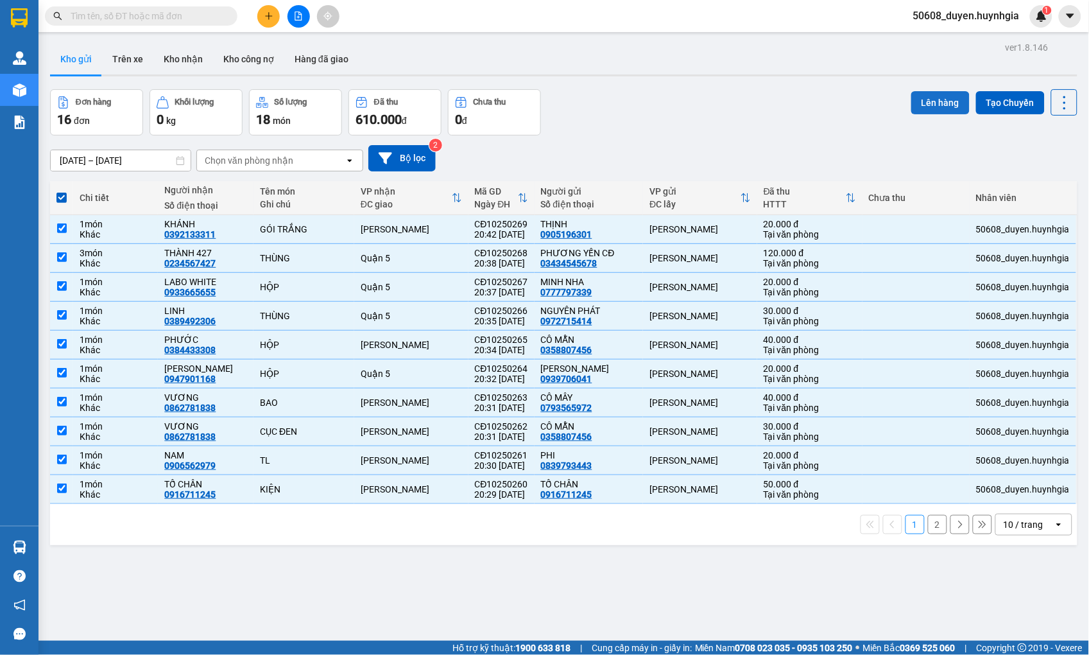
click at [914, 101] on button "Lên hàng" at bounding box center [941, 102] width 58 height 23
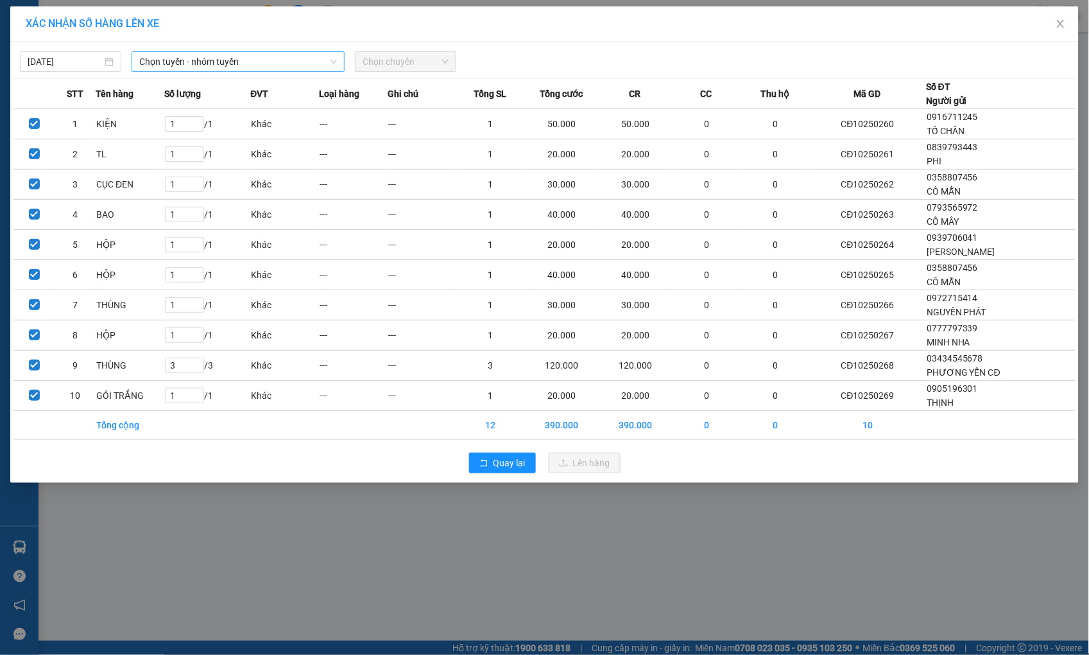
click at [209, 60] on span "Chọn tuyến - nhóm tuyến" at bounding box center [238, 61] width 198 height 19
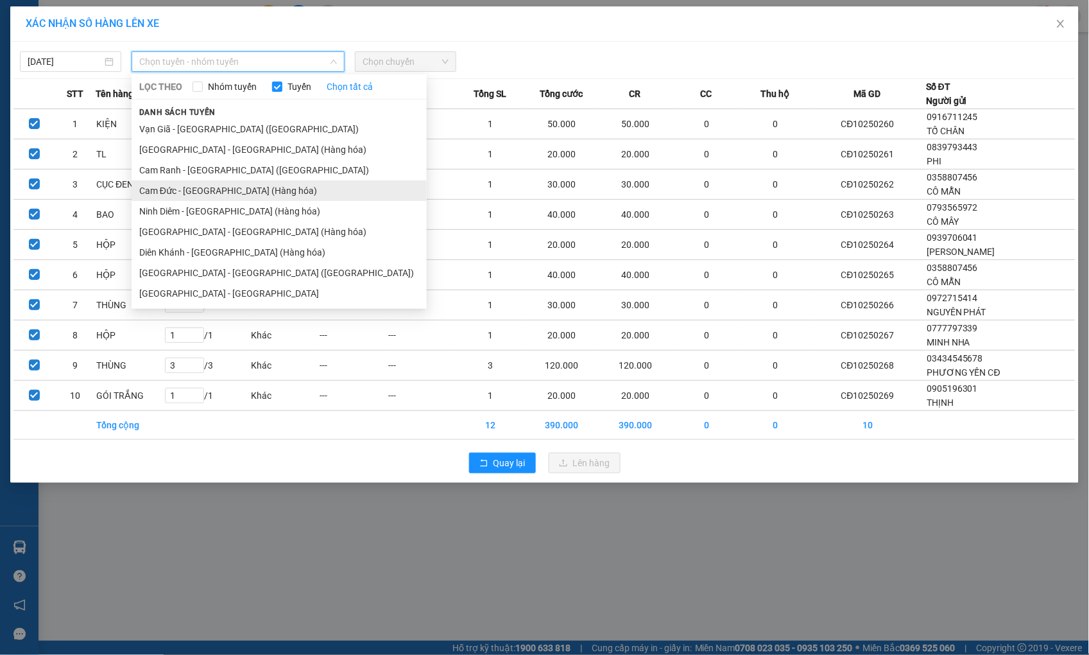
click at [182, 191] on li "Cam Đức - [GEOGRAPHIC_DATA] (Hàng hóa)" at bounding box center [279, 190] width 295 height 21
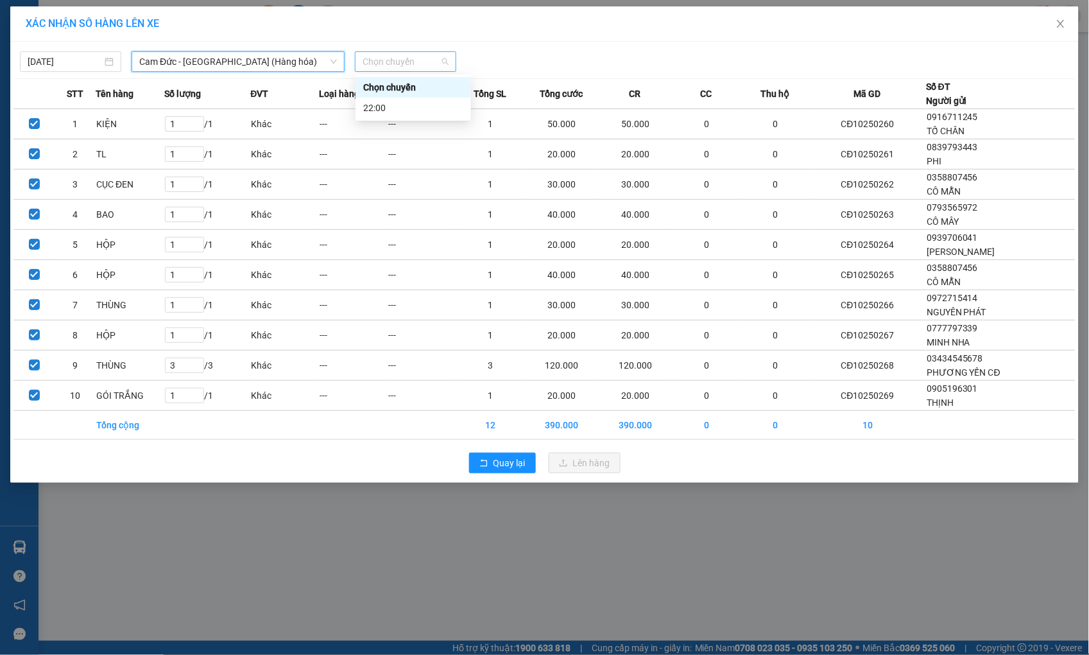
click at [399, 61] on span "Chọn chuyến" at bounding box center [406, 61] width 86 height 19
click at [383, 103] on div "22:00" at bounding box center [413, 108] width 100 height 14
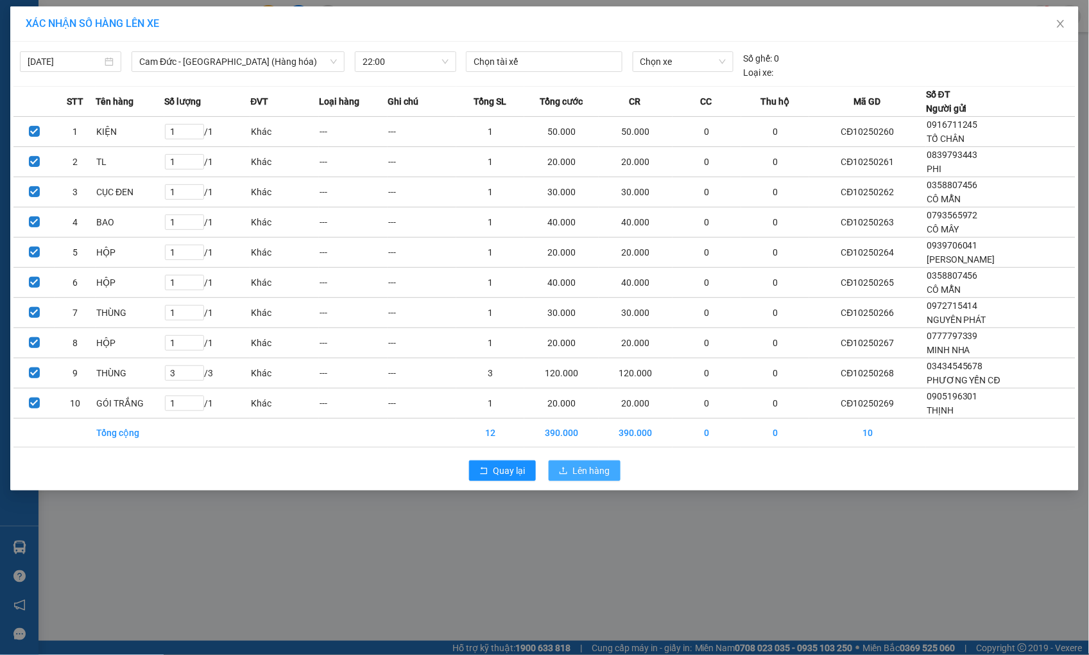
click at [566, 465] on button "Lên hàng" at bounding box center [585, 470] width 72 height 21
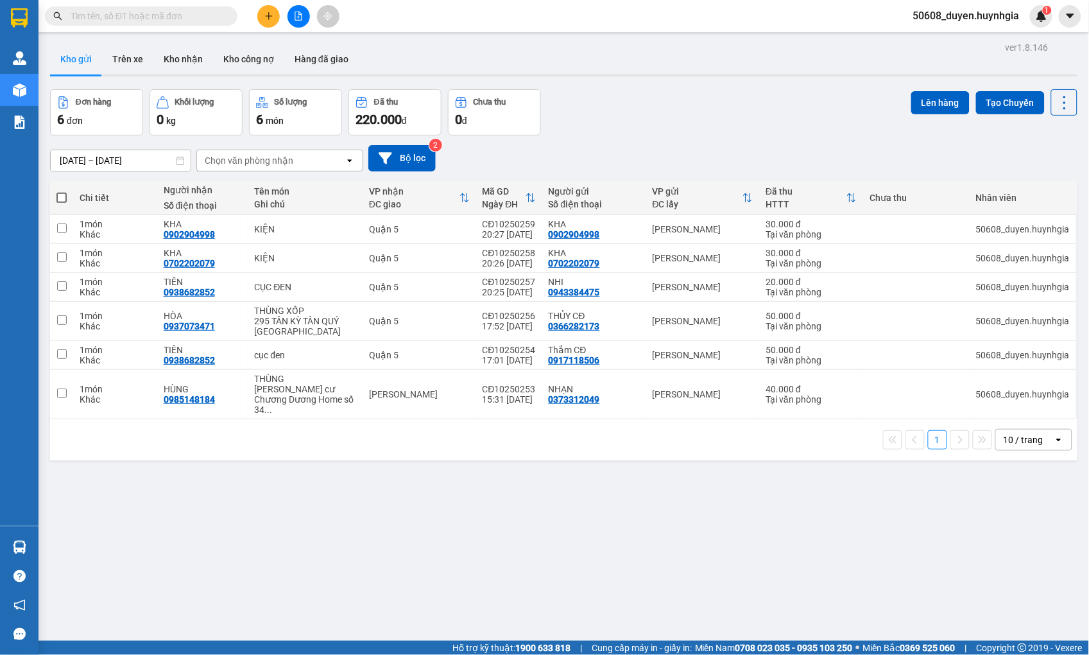
click at [146, 195] on div "Chi tiết" at bounding box center [115, 198] width 71 height 10
click at [60, 195] on span at bounding box center [61, 198] width 10 height 10
click at [62, 191] on input "checkbox" at bounding box center [62, 191] width 0 height 0
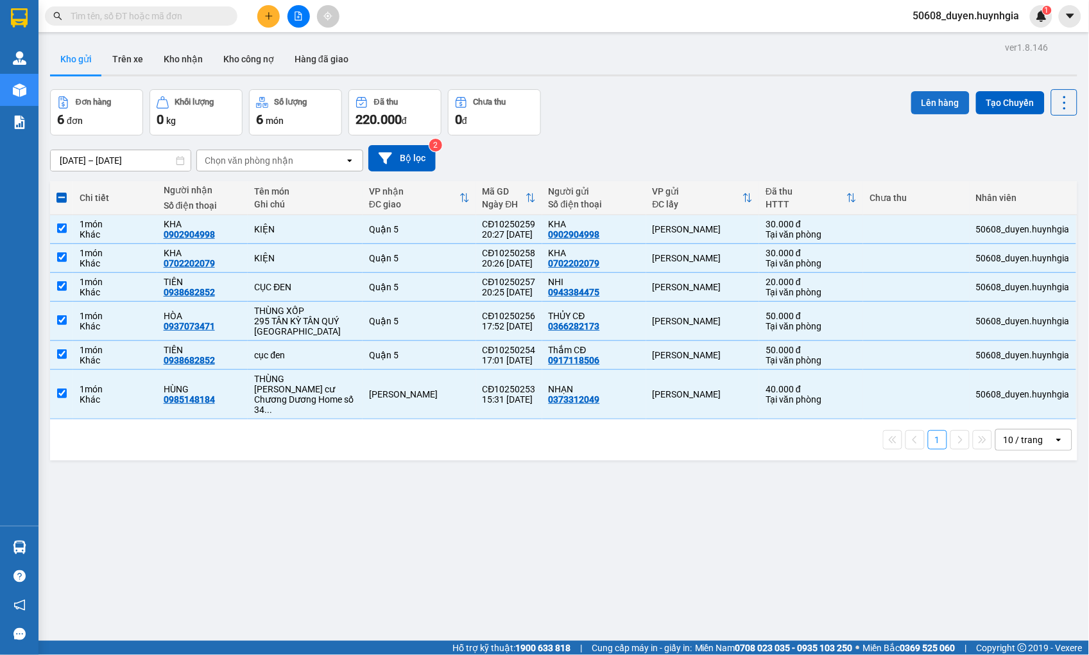
click at [929, 108] on button "Lên hàng" at bounding box center [941, 102] width 58 height 23
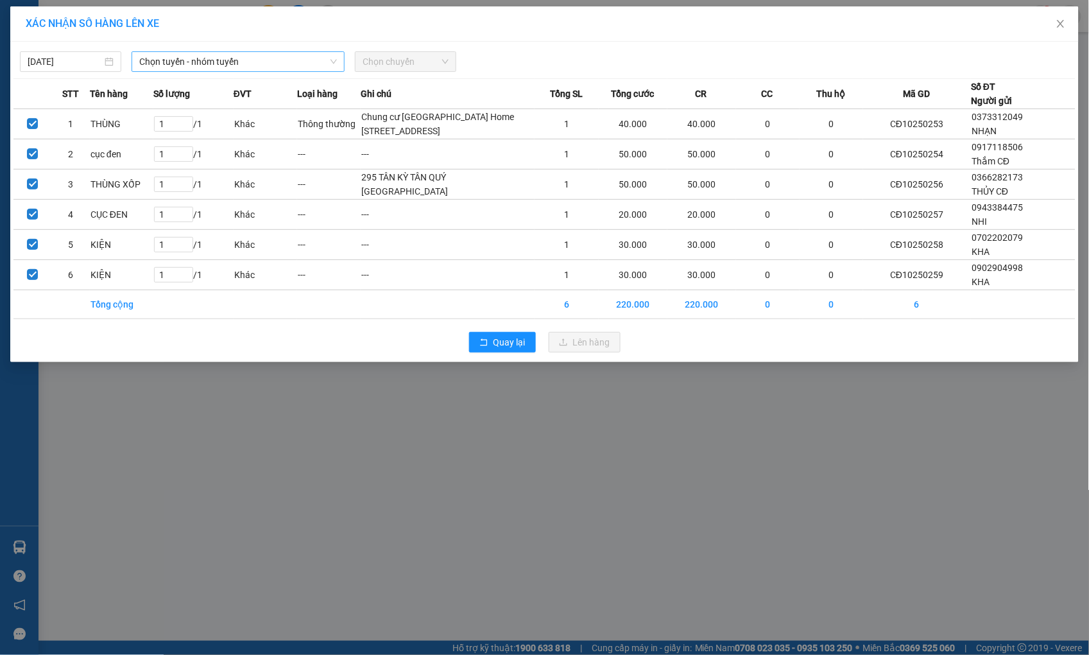
click at [227, 60] on span "Chọn tuyến - nhóm tuyến" at bounding box center [238, 61] width 198 height 19
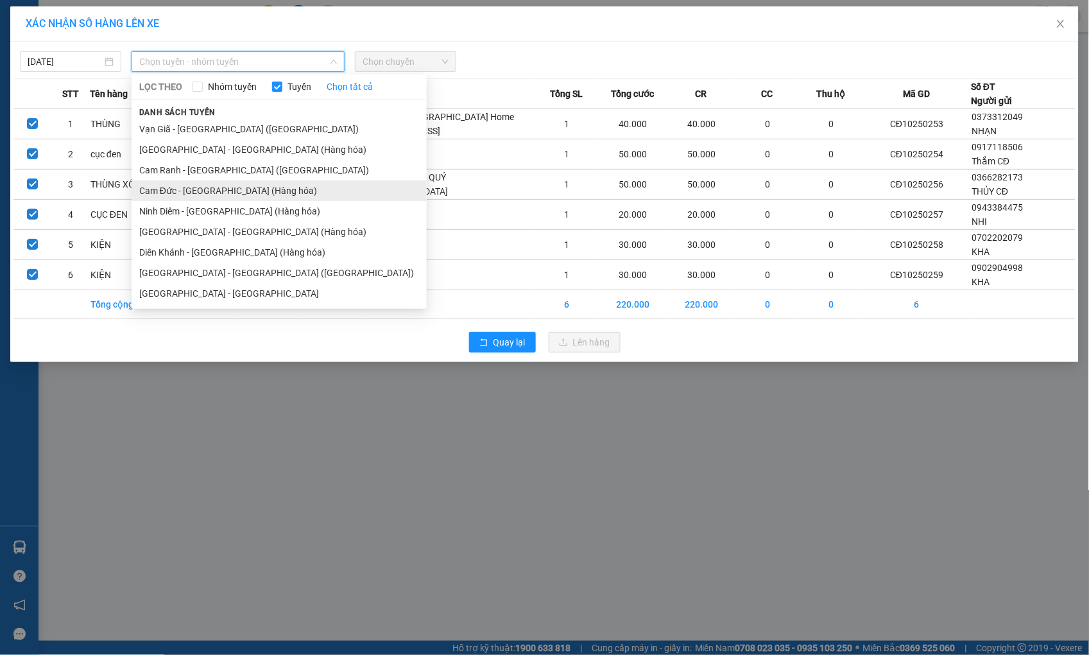
click at [205, 184] on li "Cam Đức - [GEOGRAPHIC_DATA] (Hàng hóa)" at bounding box center [279, 190] width 295 height 21
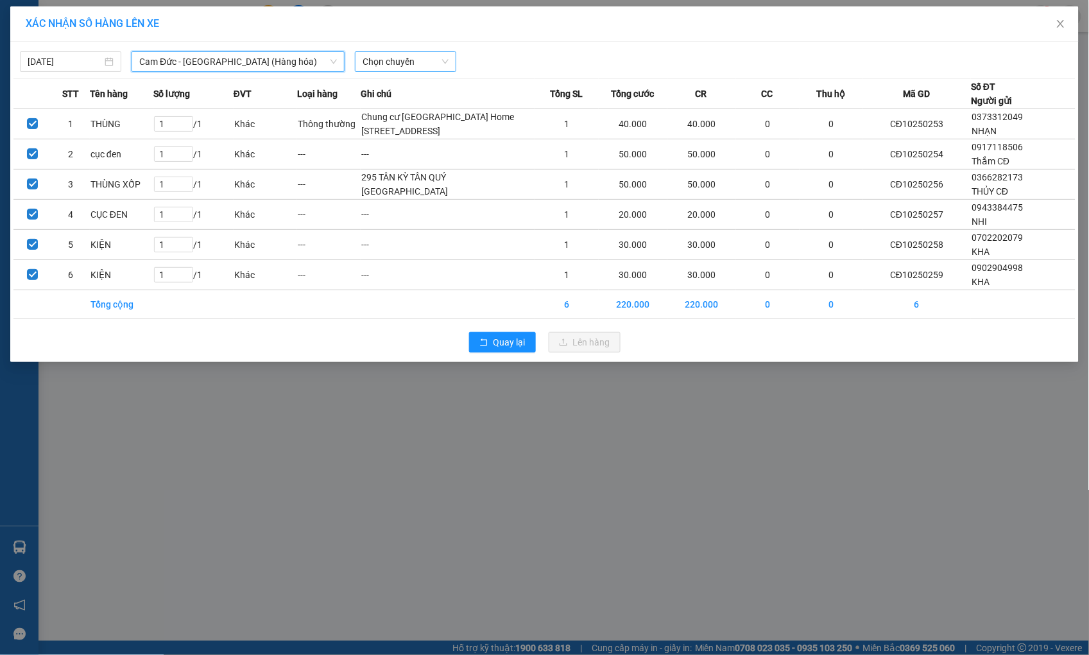
click at [389, 65] on span "Chọn chuyến" at bounding box center [406, 61] width 86 height 19
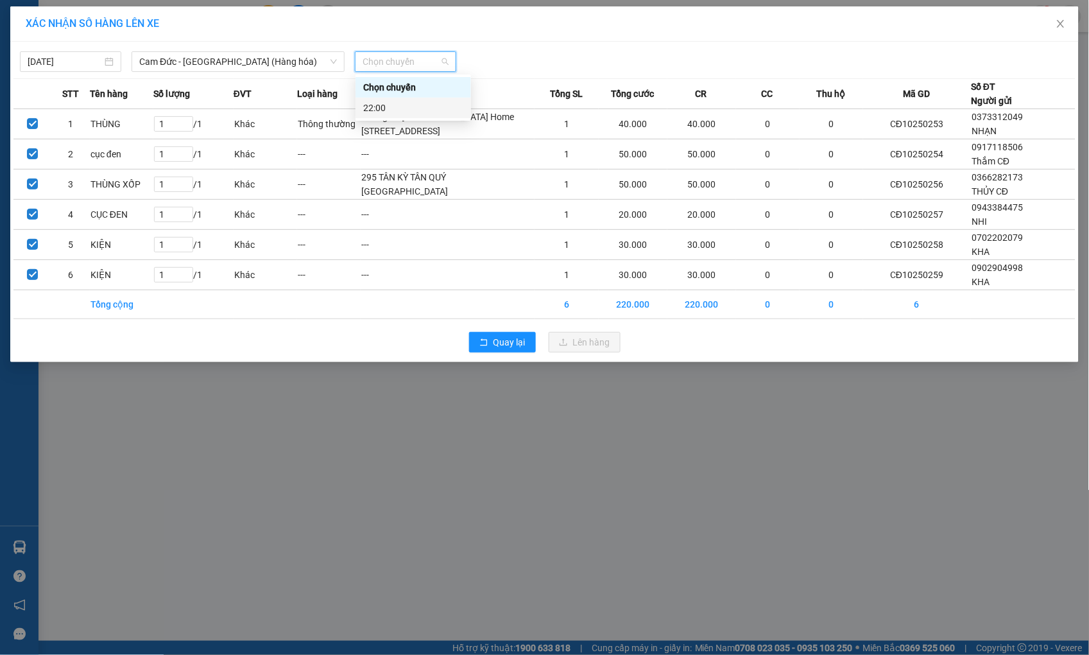
click at [386, 103] on div "22:00" at bounding box center [413, 108] width 100 height 14
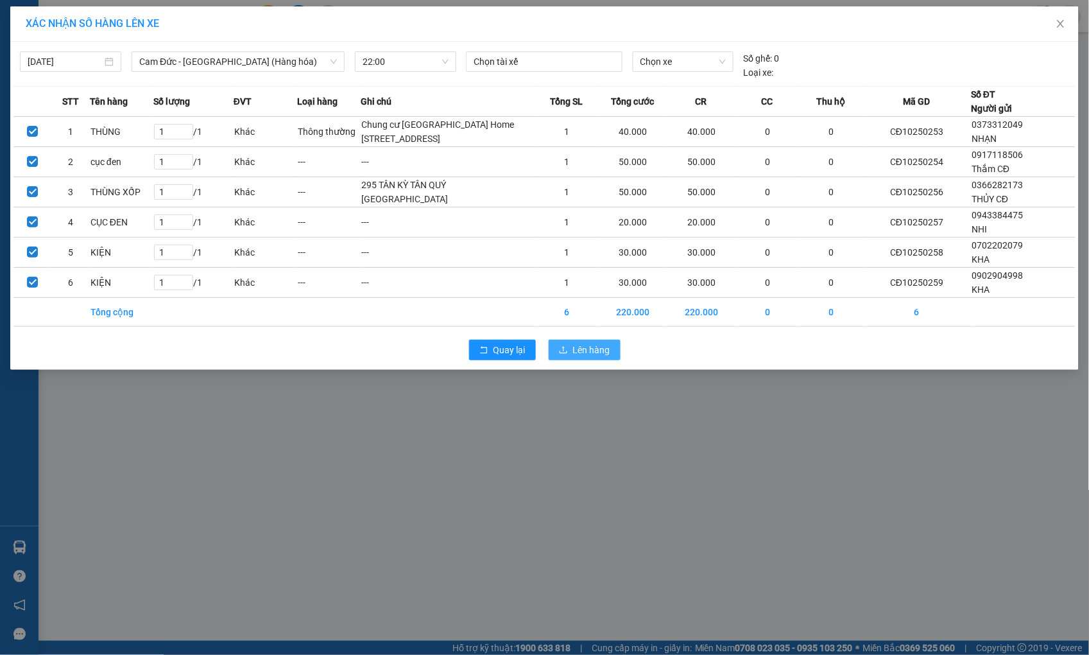
click at [582, 357] on span "Lên hàng" at bounding box center [591, 350] width 37 height 14
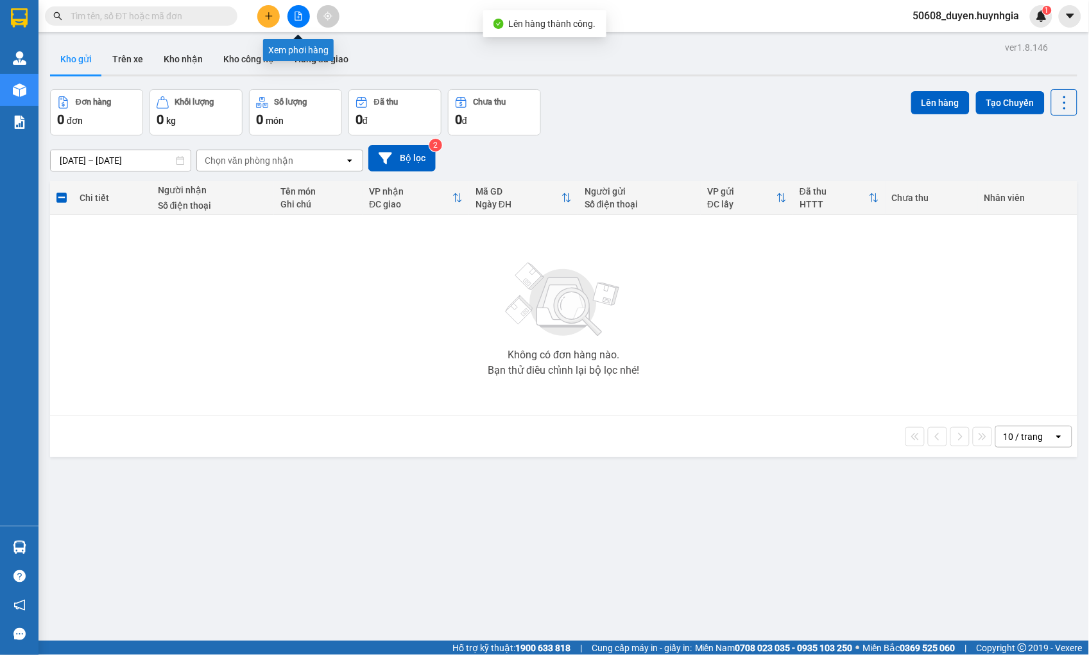
click at [296, 13] on icon "file-add" at bounding box center [298, 16] width 9 height 9
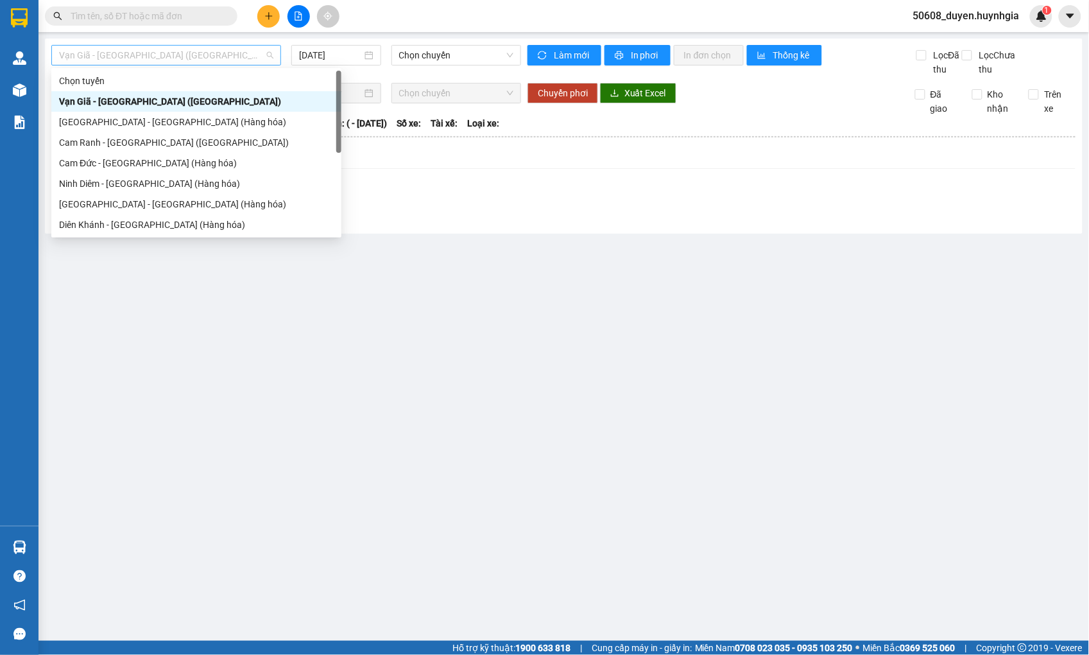
click at [145, 51] on span "Vạn Giã - [GEOGRAPHIC_DATA] ([GEOGRAPHIC_DATA])" at bounding box center [166, 55] width 214 height 19
click at [100, 162] on div "Cam Đức - [GEOGRAPHIC_DATA] (Hàng hóa)" at bounding box center [196, 163] width 275 height 14
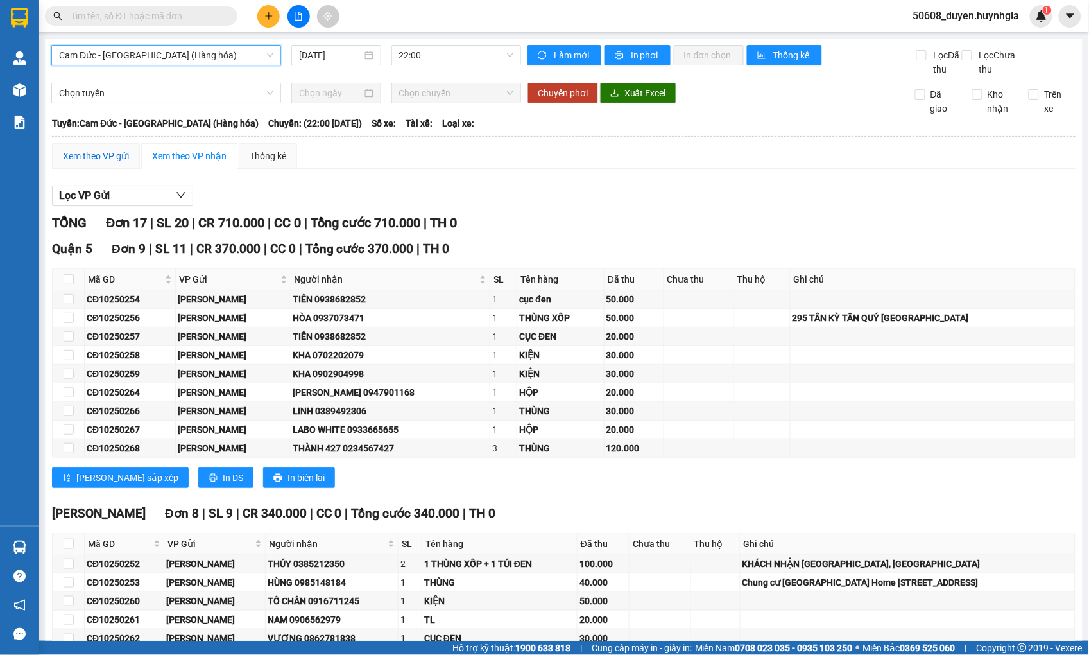
click at [94, 163] on div "Xem theo VP gửi" at bounding box center [96, 156] width 66 height 14
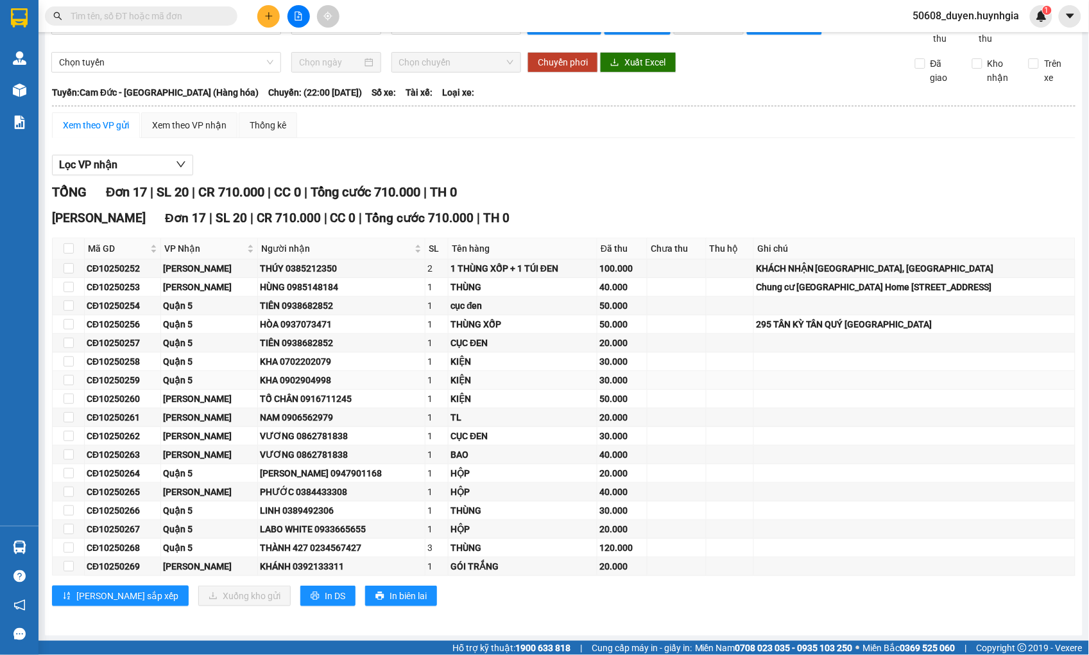
scroll to position [48, 0]
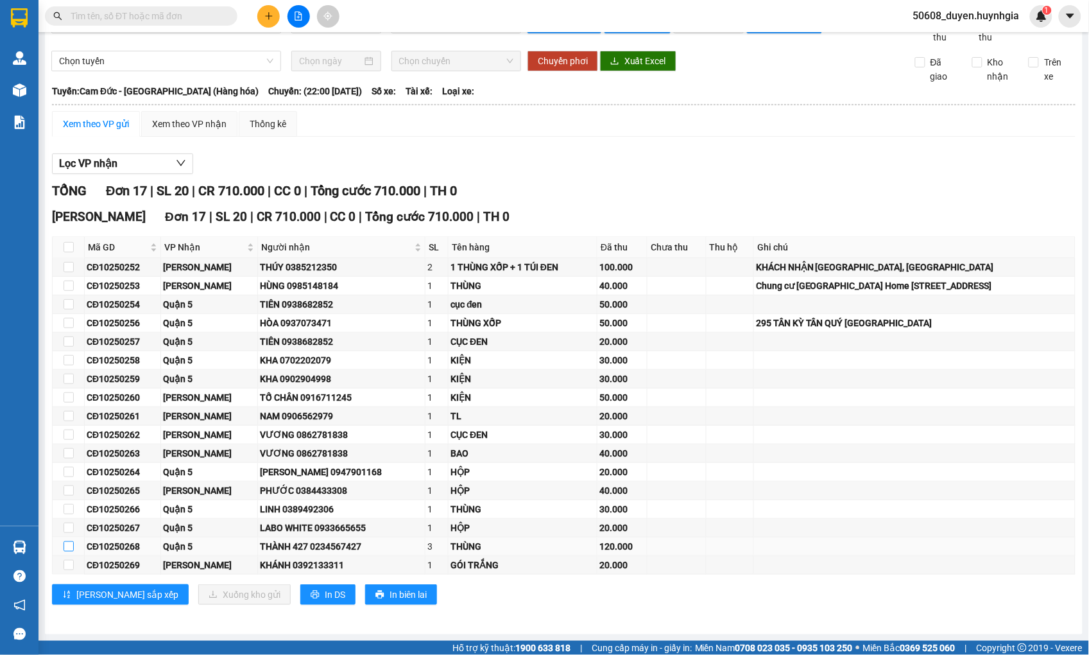
click at [66, 544] on input "checkbox" at bounding box center [69, 546] width 10 height 10
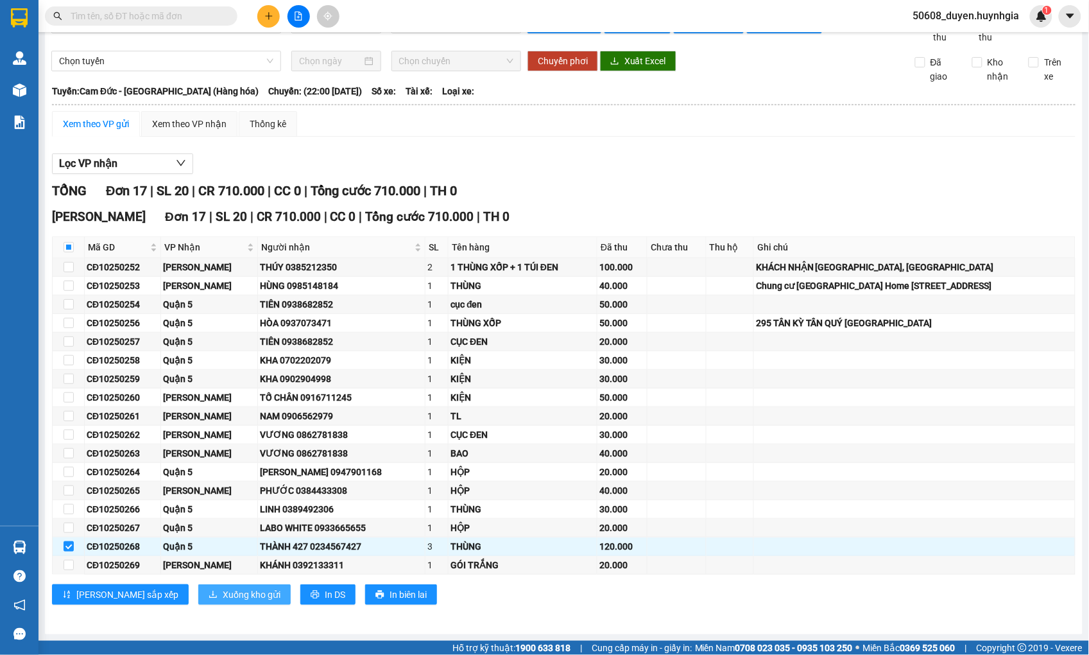
click at [198, 603] on button "Xuống kho gửi" at bounding box center [244, 594] width 92 height 21
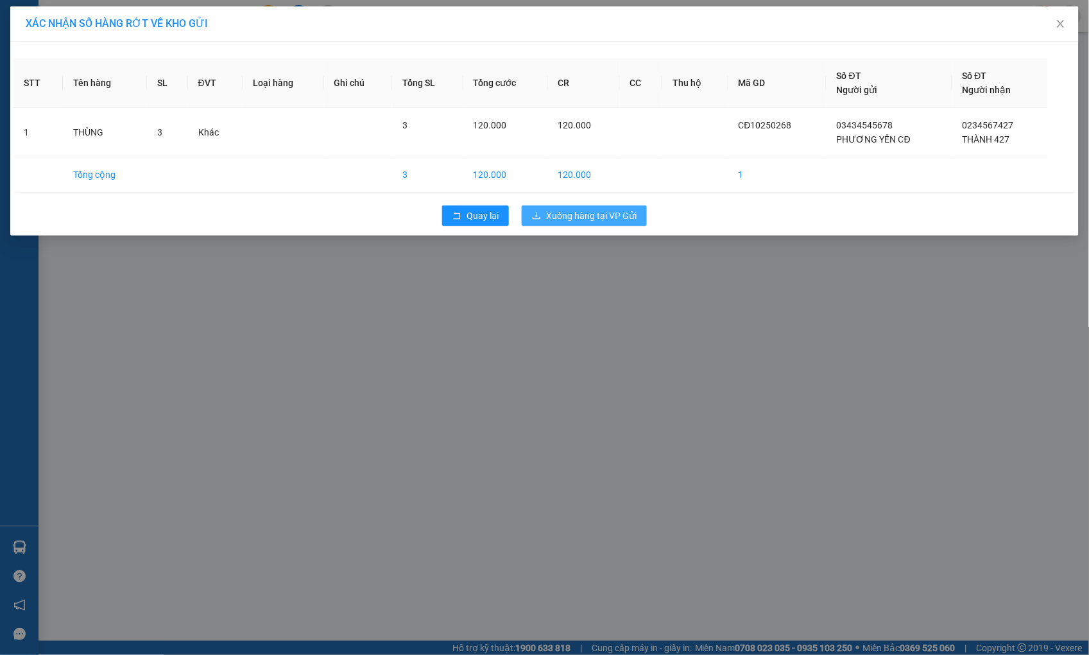
click at [566, 217] on span "Xuống hàng tại VP Gửi" at bounding box center [591, 216] width 91 height 14
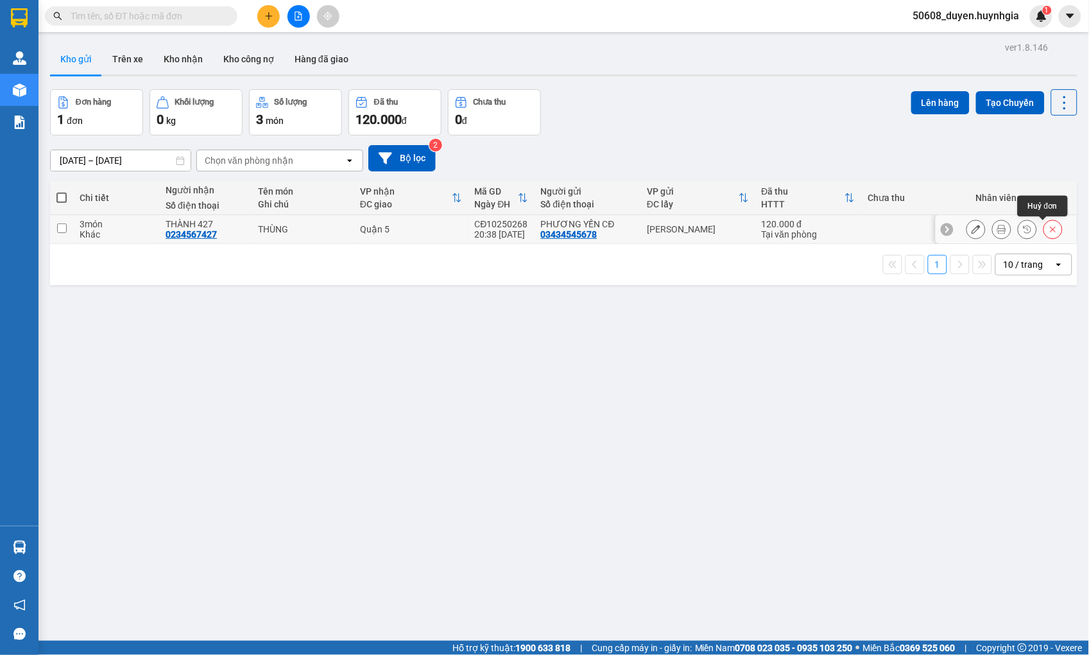
click at [1049, 229] on icon at bounding box center [1053, 229] width 9 height 9
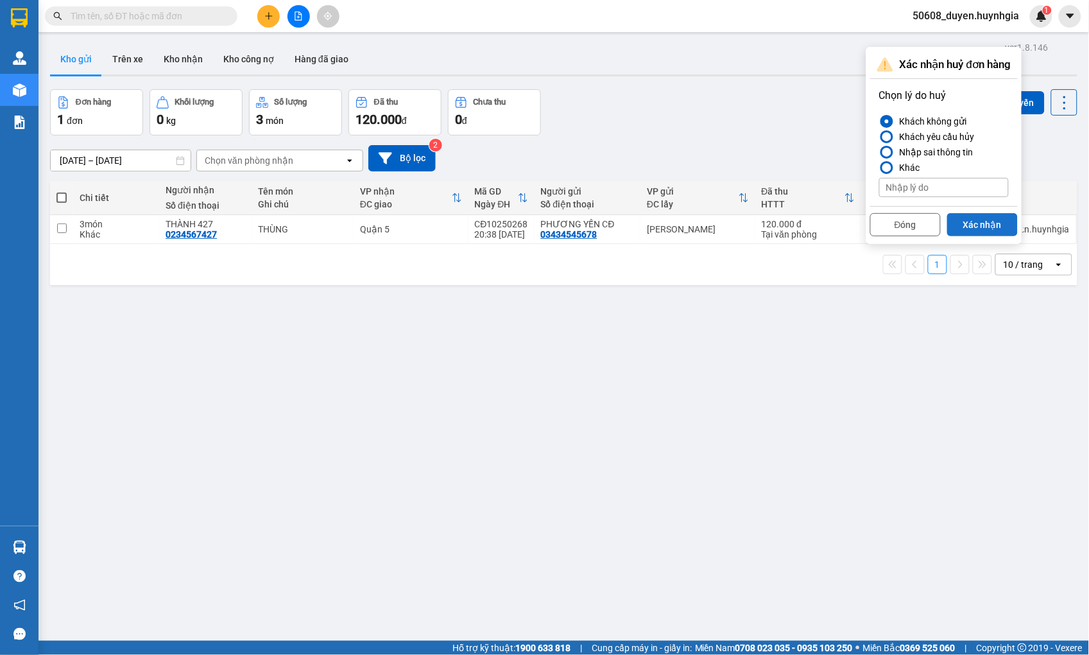
click at [987, 226] on button "Xác nhận" at bounding box center [983, 224] width 71 height 23
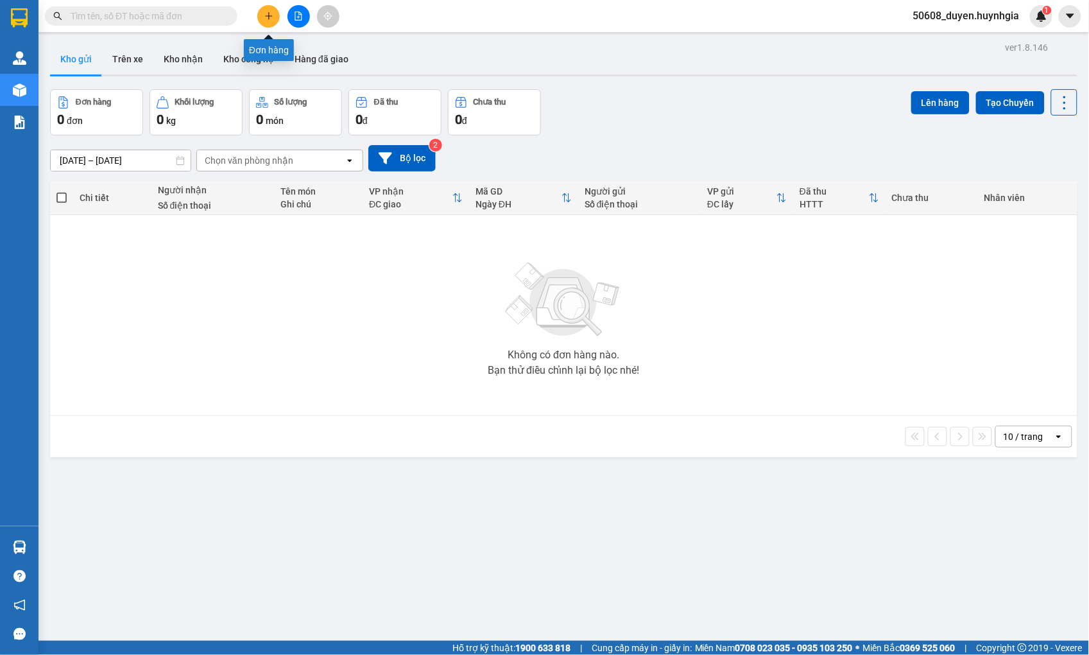
click at [271, 20] on icon "plus" at bounding box center [268, 16] width 9 height 9
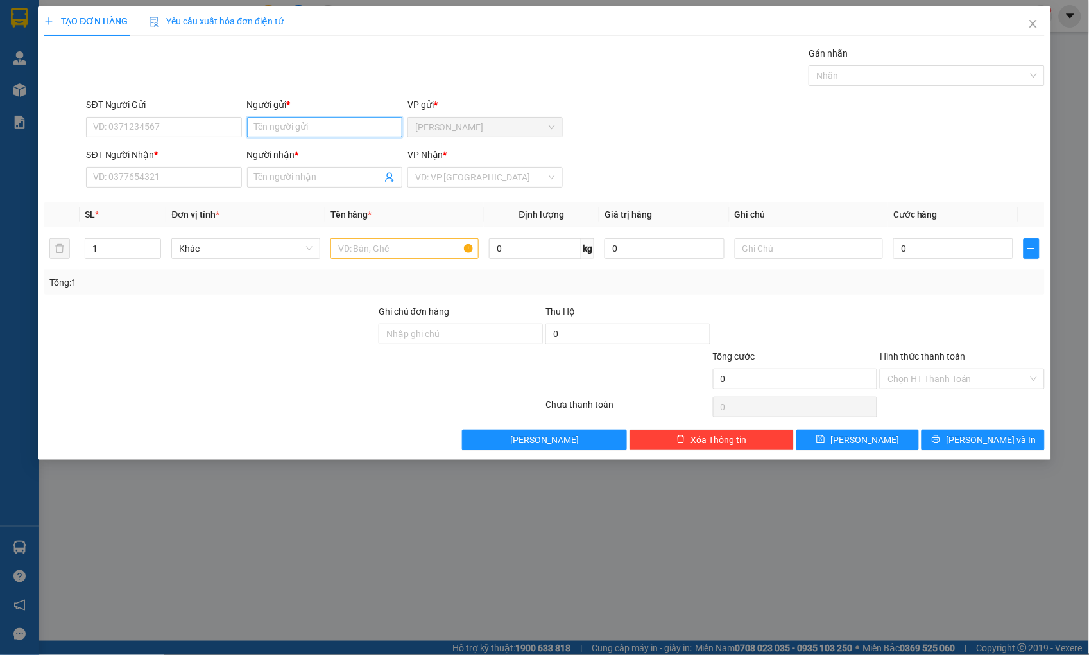
click at [280, 128] on input "Người gửi *" at bounding box center [324, 127] width 155 height 21
click at [290, 146] on div "PHƯƠNG YẾN CĐ - 03434545678" at bounding box center [325, 153] width 140 height 14
click at [313, 183] on input "Người nhận *" at bounding box center [318, 177] width 127 height 14
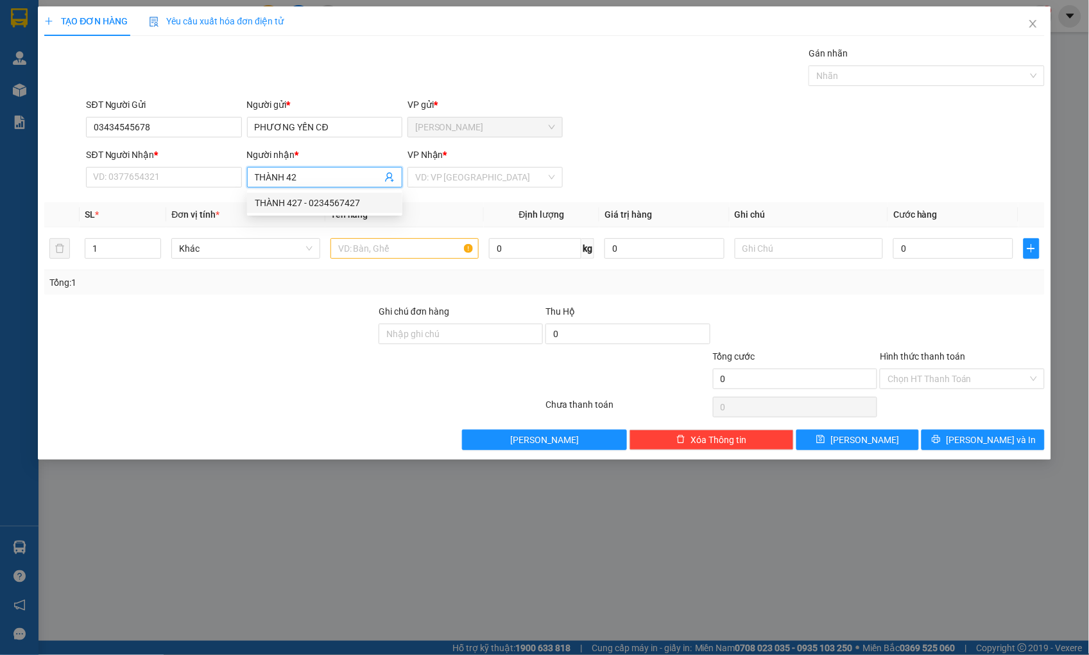
click at [312, 196] on div "THÀNH 427 - 0234567427" at bounding box center [325, 203] width 140 height 14
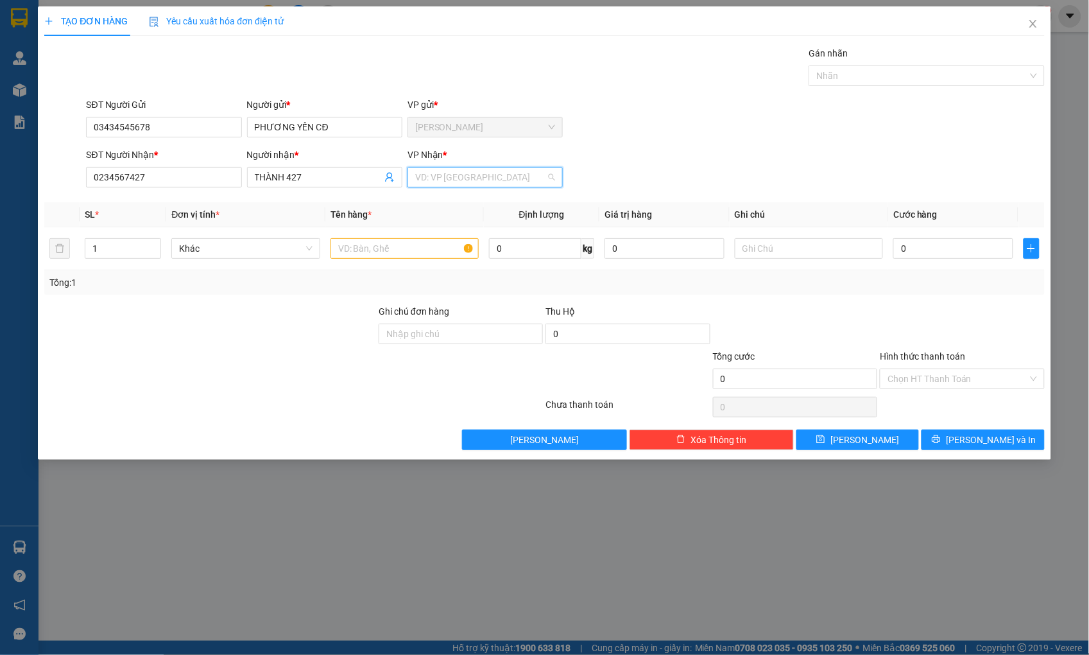
click at [445, 168] on input "search" at bounding box center [480, 177] width 131 height 19
click at [435, 207] on div "Quận 5" at bounding box center [485, 203] width 140 height 14
click at [415, 251] on input "text" at bounding box center [405, 248] width 148 height 21
click at [55, 247] on tr "1 Khác 0 kg 0 0" at bounding box center [544, 248] width 1000 height 43
click at [376, 242] on input "text" at bounding box center [405, 248] width 148 height 21
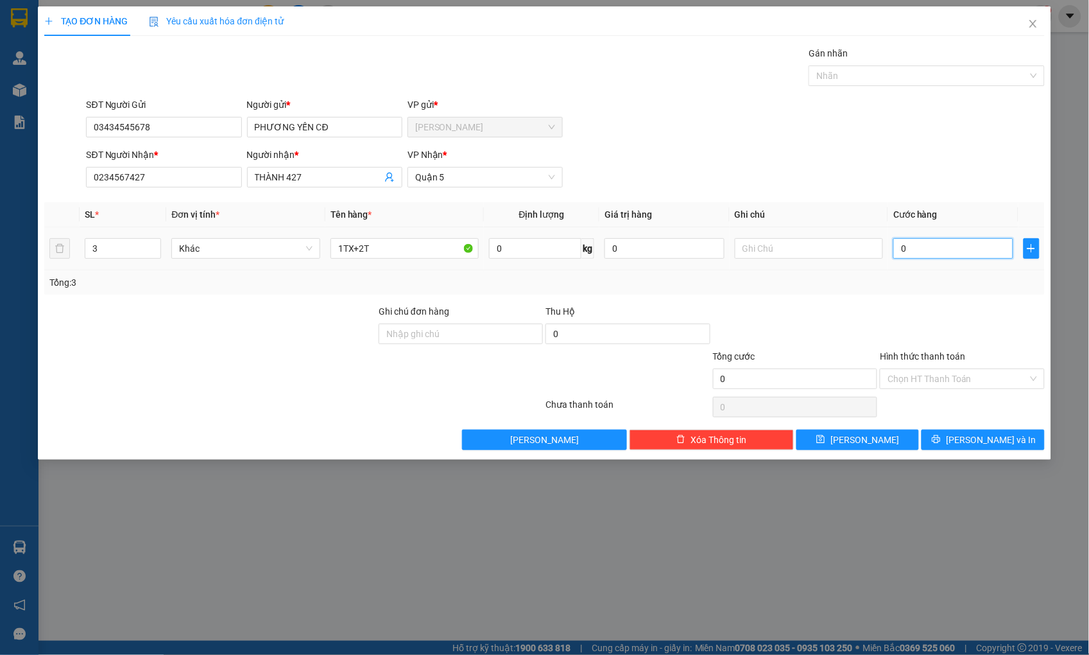
click at [933, 245] on input "0" at bounding box center [953, 248] width 119 height 21
click at [951, 377] on input "Hình thức thanh toán" at bounding box center [958, 378] width 140 height 19
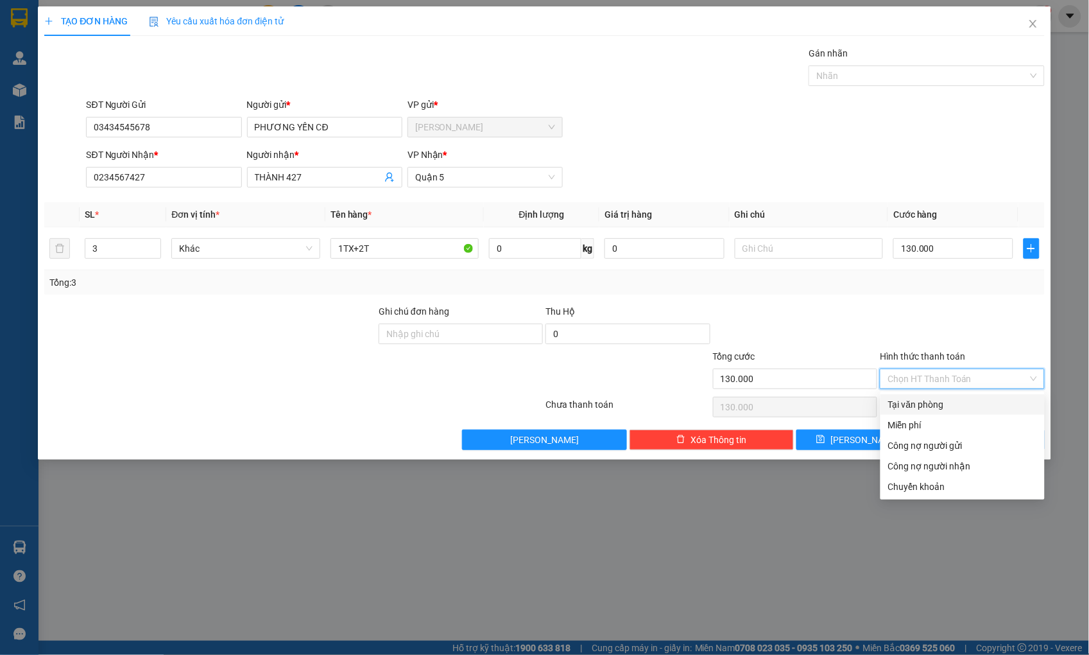
click at [955, 400] on div "Tại văn phòng" at bounding box center [962, 404] width 149 height 14
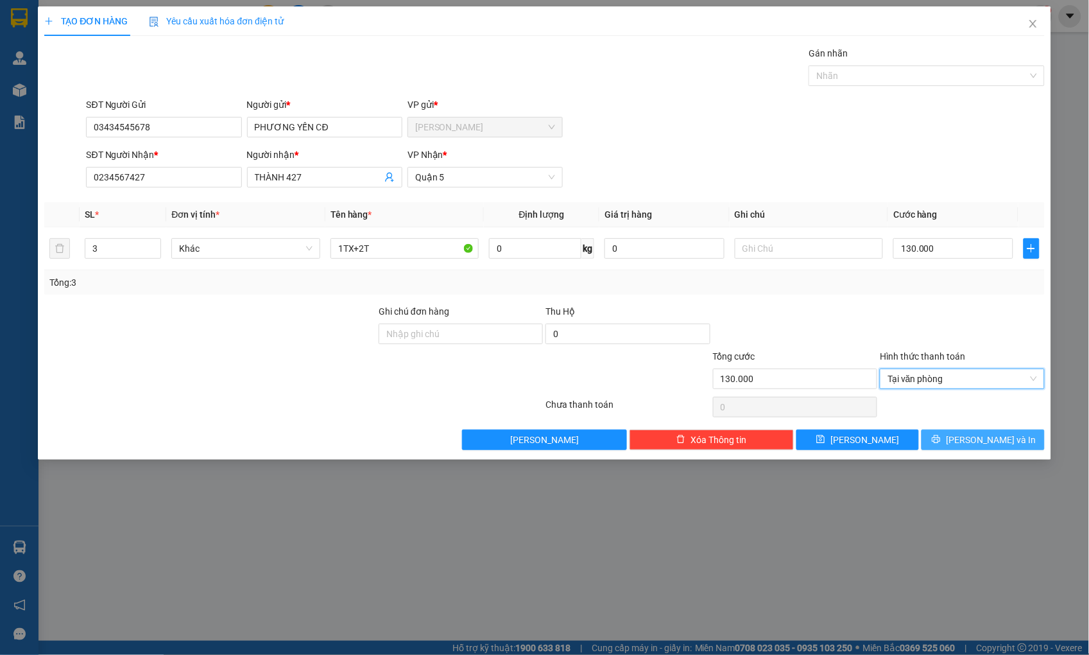
click at [961, 433] on button "[PERSON_NAME] và In" at bounding box center [983, 439] width 123 height 21
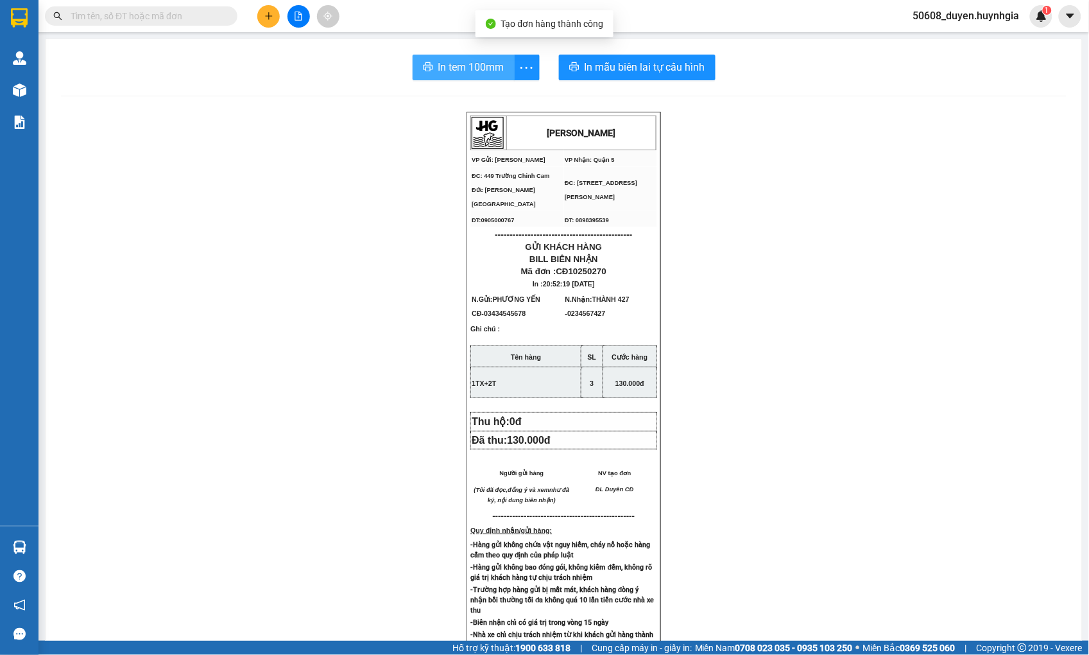
click at [474, 56] on button "In tem 100mm" at bounding box center [464, 68] width 102 height 26
click at [259, 162] on div "[PERSON_NAME] VP Gửi: Cam Đức VP Nhận: Quận 5 ĐC: 449 Trường Chinh Cam Đức [G…" at bounding box center [564, 541] width 1006 height 859
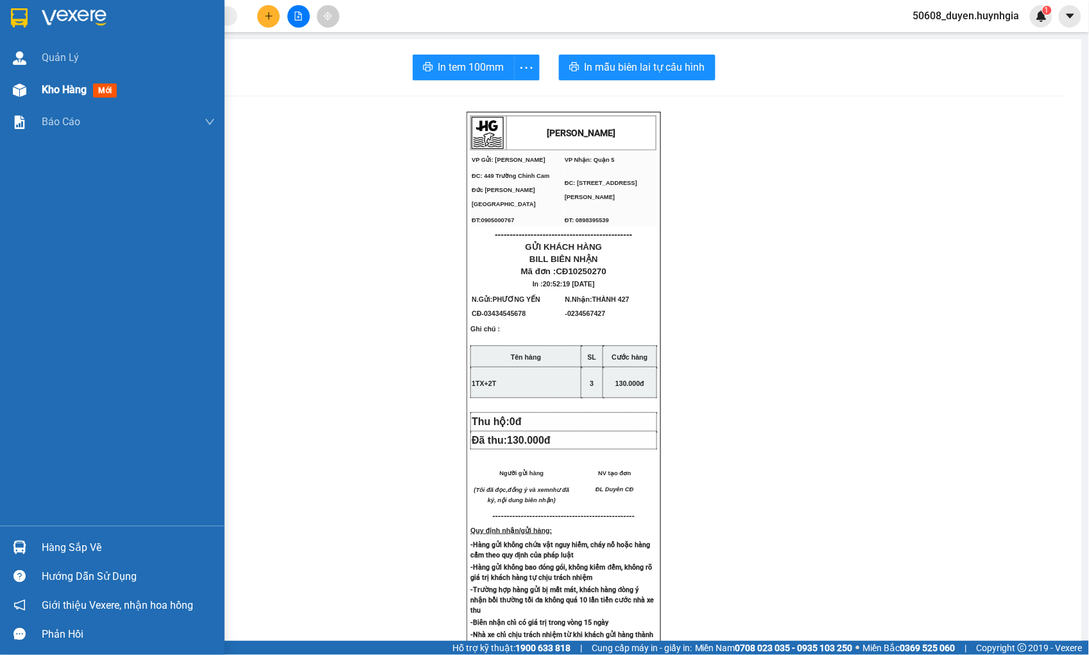
click at [39, 85] on div "Kho hàng mới" at bounding box center [112, 90] width 225 height 32
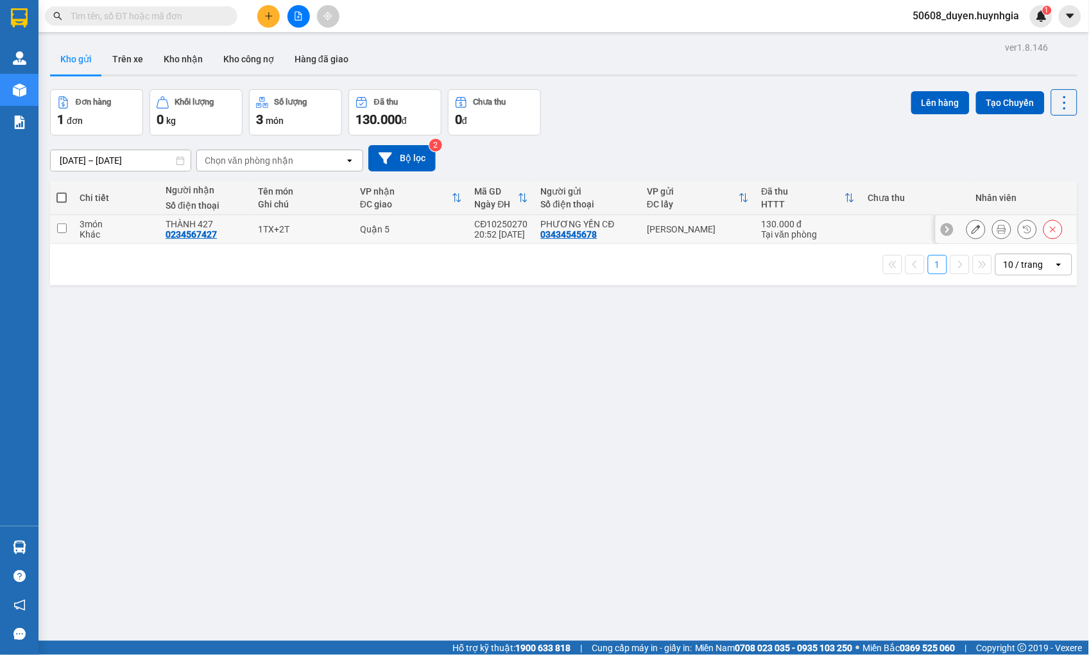
click at [60, 220] on td at bounding box center [61, 229] width 23 height 29
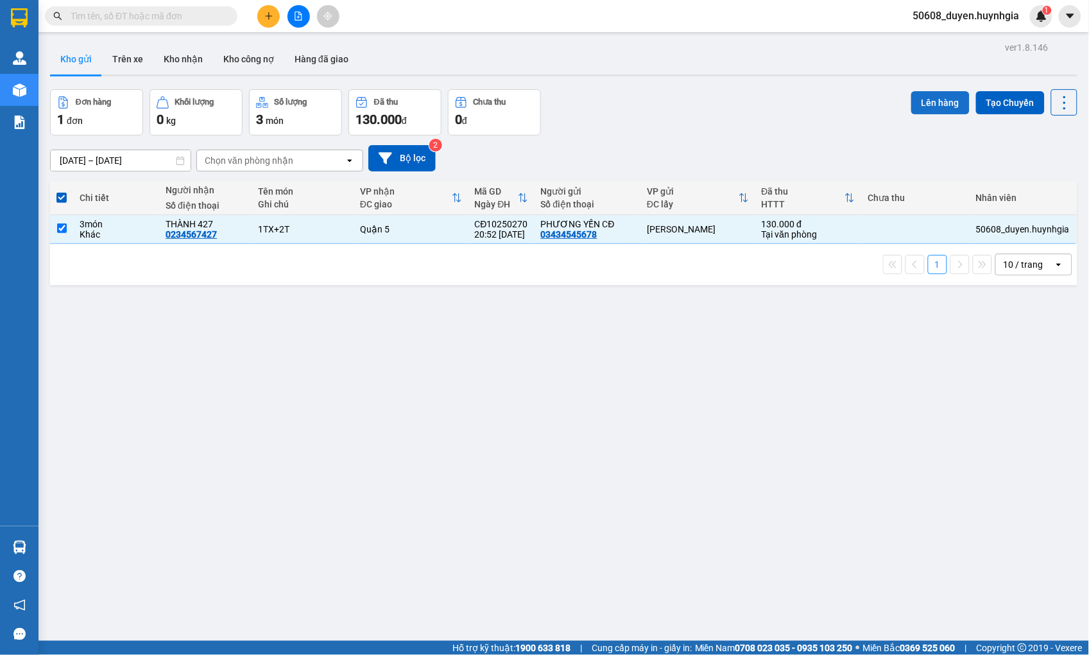
click at [912, 100] on button "Lên hàng" at bounding box center [941, 102] width 58 height 23
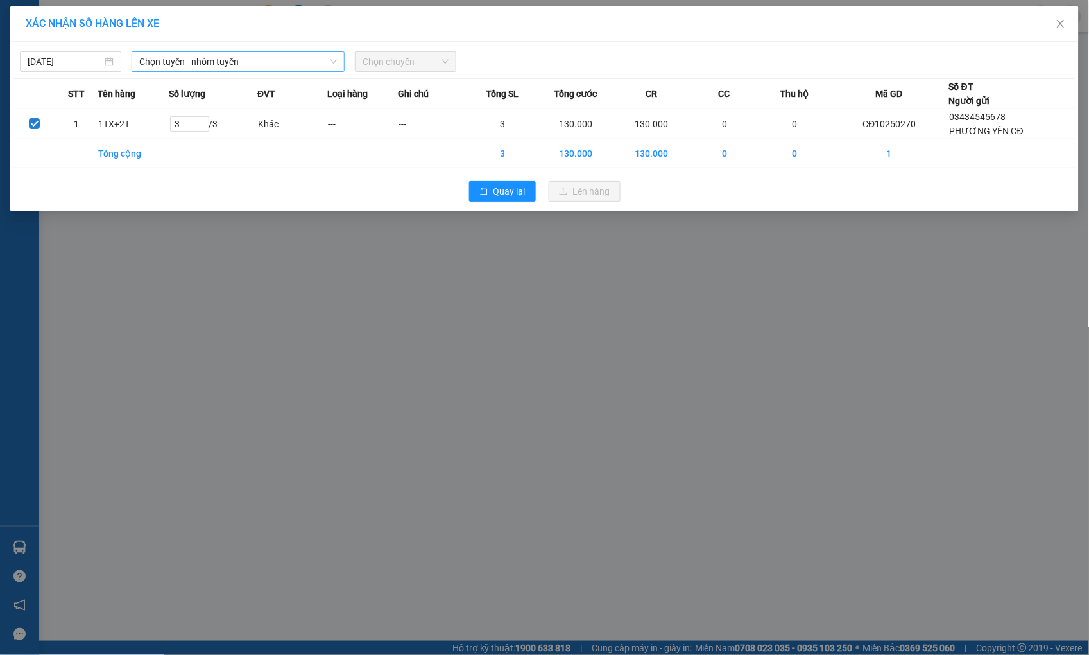
click at [264, 59] on span "Chọn tuyến - nhóm tuyến" at bounding box center [238, 61] width 198 height 19
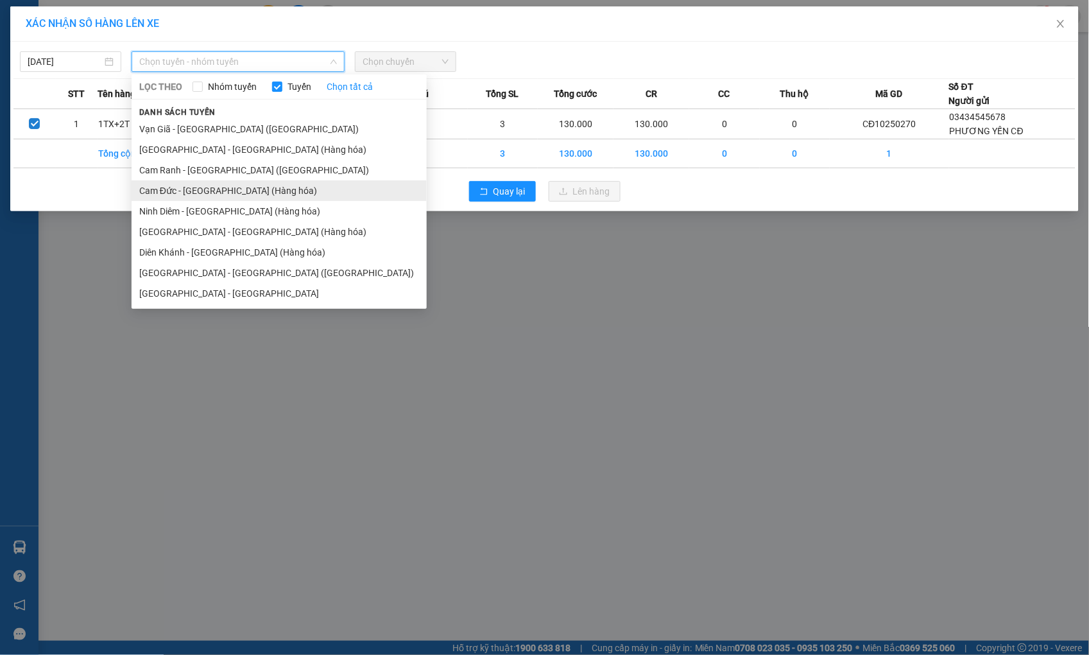
click at [196, 186] on li "Cam Đức - [GEOGRAPHIC_DATA] (Hàng hóa)" at bounding box center [279, 190] width 295 height 21
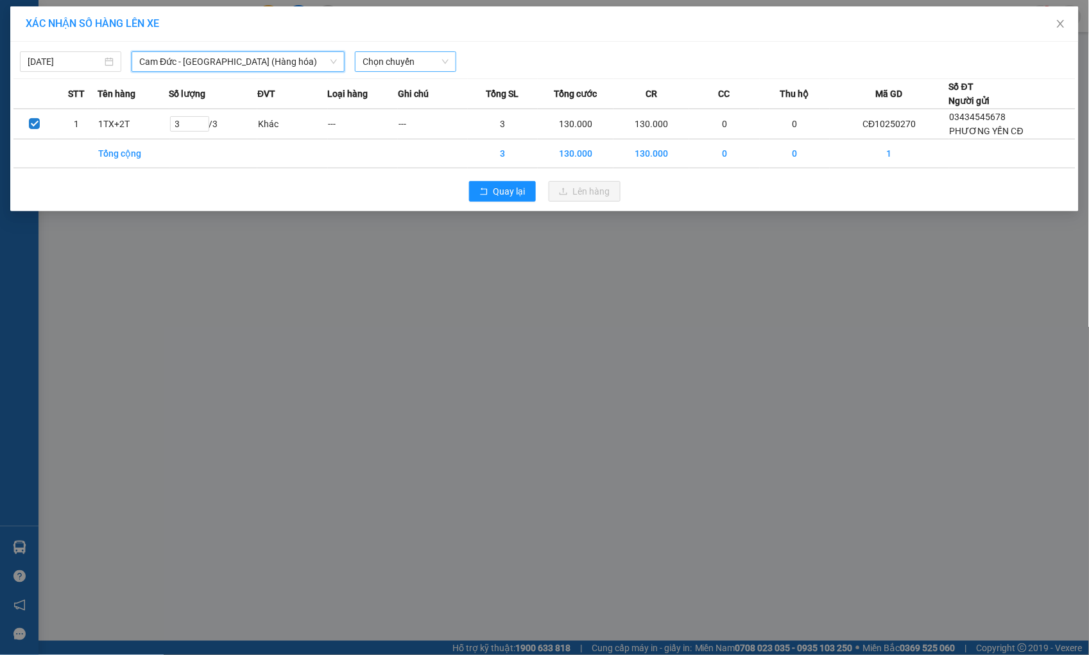
click at [395, 56] on span "Chọn chuyến" at bounding box center [406, 61] width 86 height 19
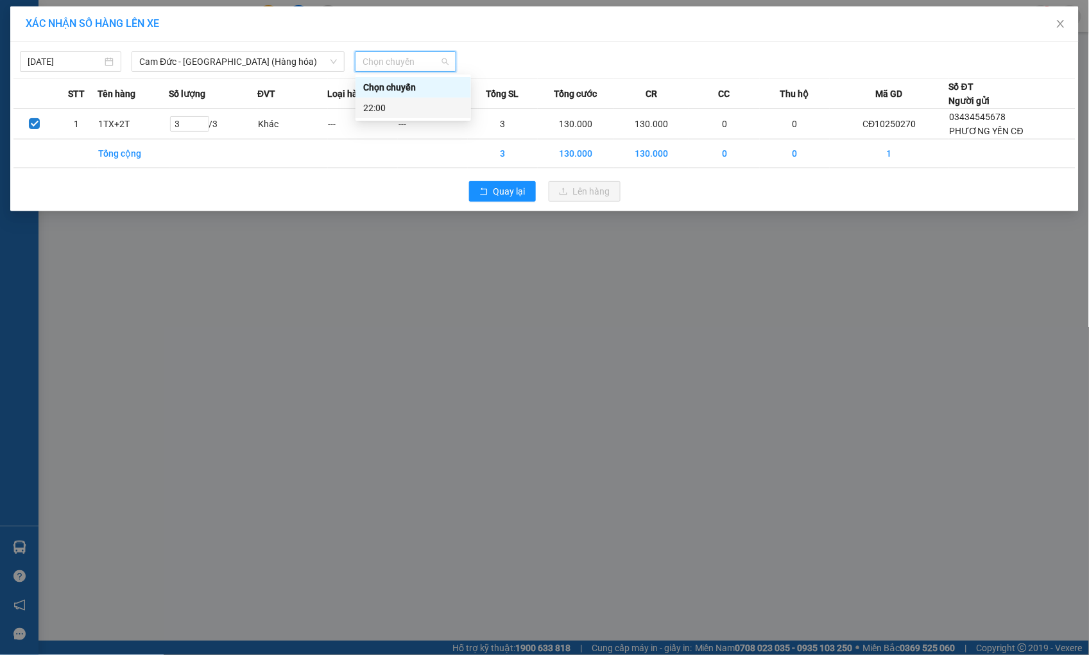
click at [390, 101] on div "22:00" at bounding box center [413, 108] width 100 height 14
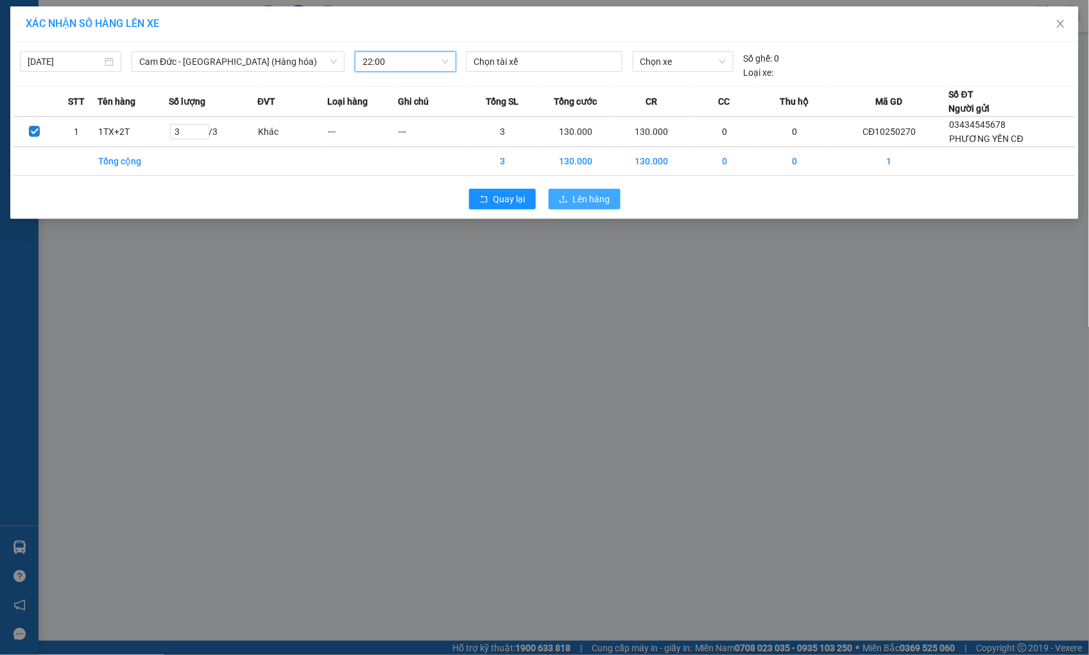
click at [567, 200] on icon "upload" at bounding box center [563, 199] width 9 height 9
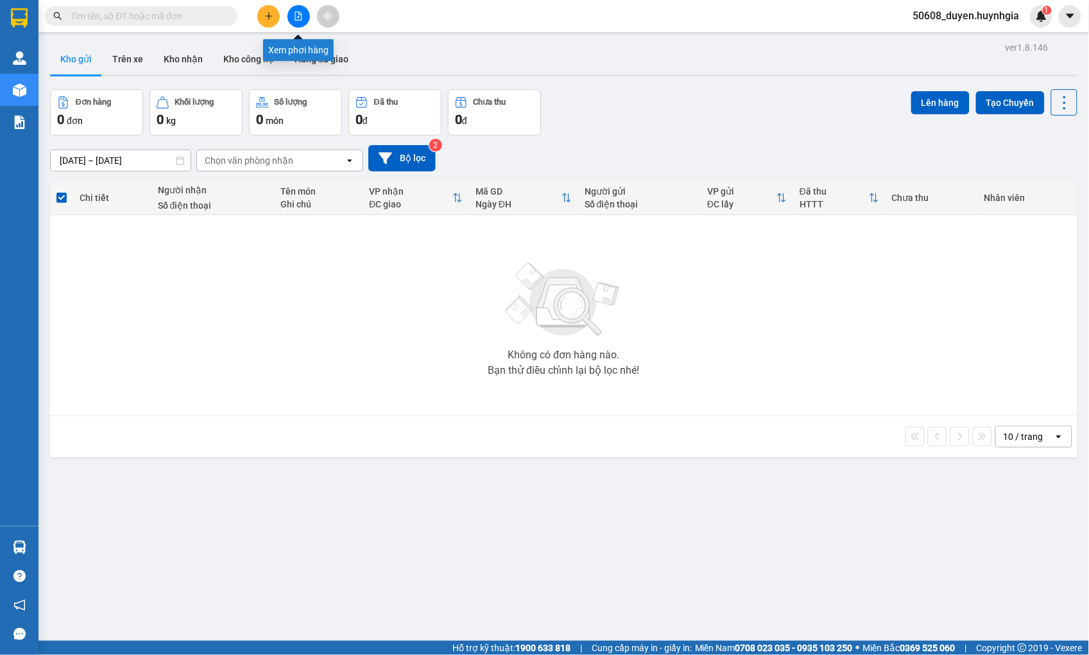
click at [291, 13] on button at bounding box center [299, 16] width 22 height 22
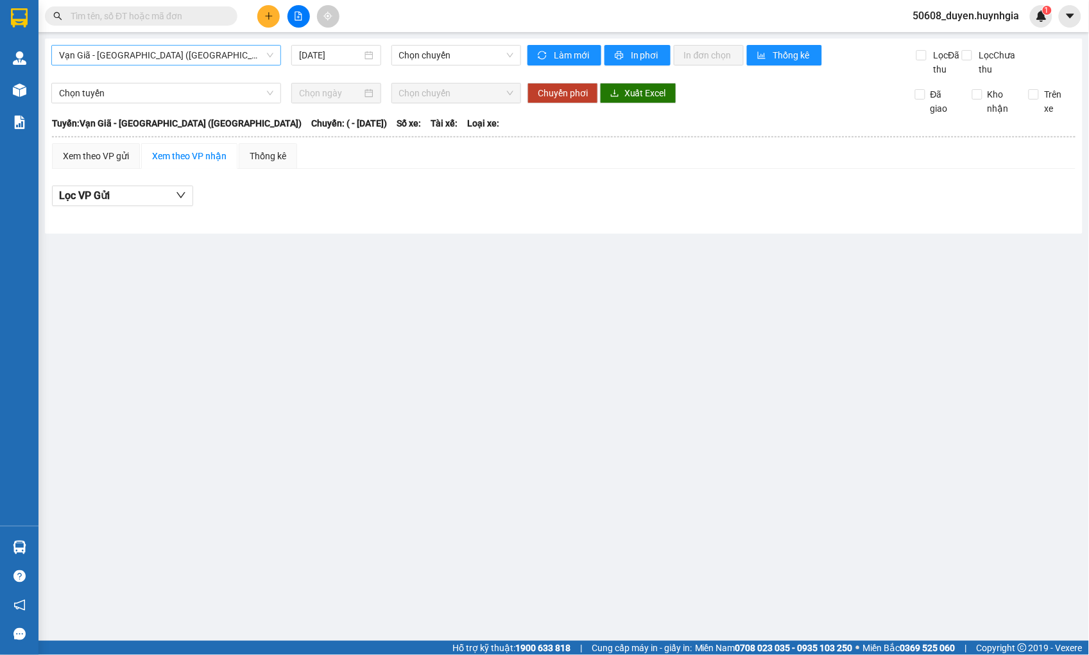
click at [154, 48] on span "Vạn Giã - [GEOGRAPHIC_DATA] ([GEOGRAPHIC_DATA])" at bounding box center [166, 55] width 214 height 19
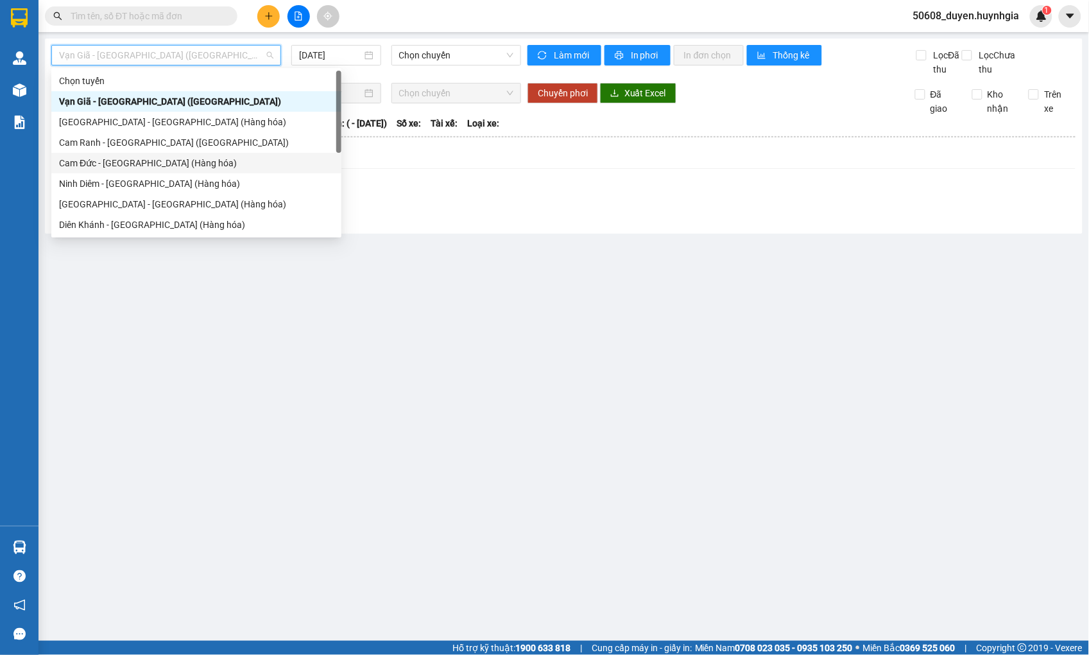
click at [125, 162] on div "Cam Đức - [GEOGRAPHIC_DATA] (Hàng hóa)" at bounding box center [196, 163] width 275 height 14
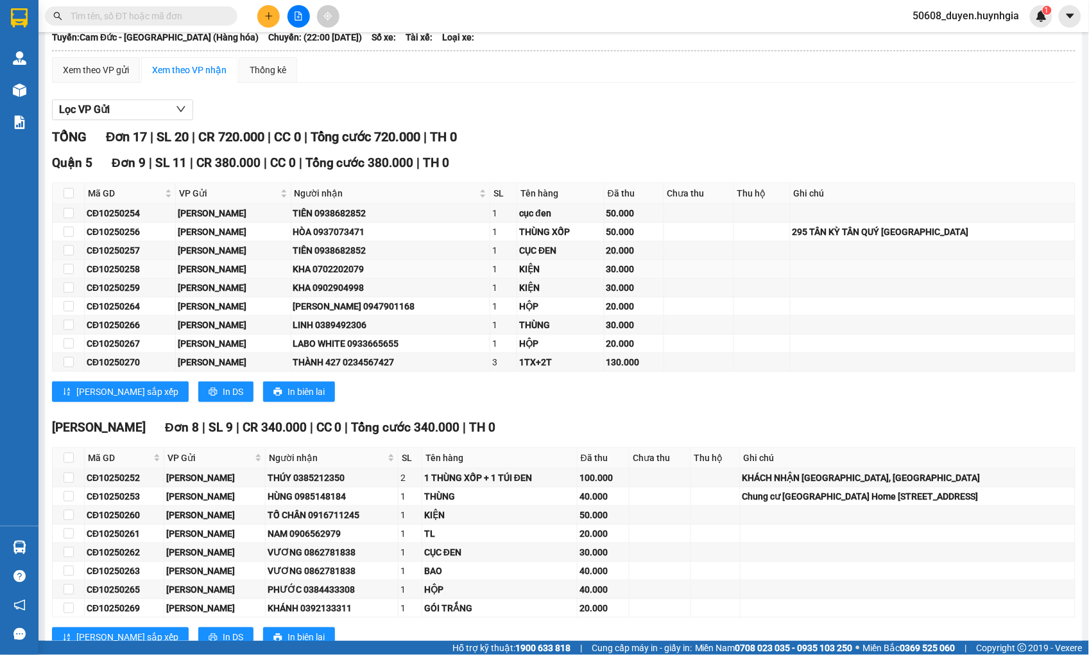
scroll to position [144, 0]
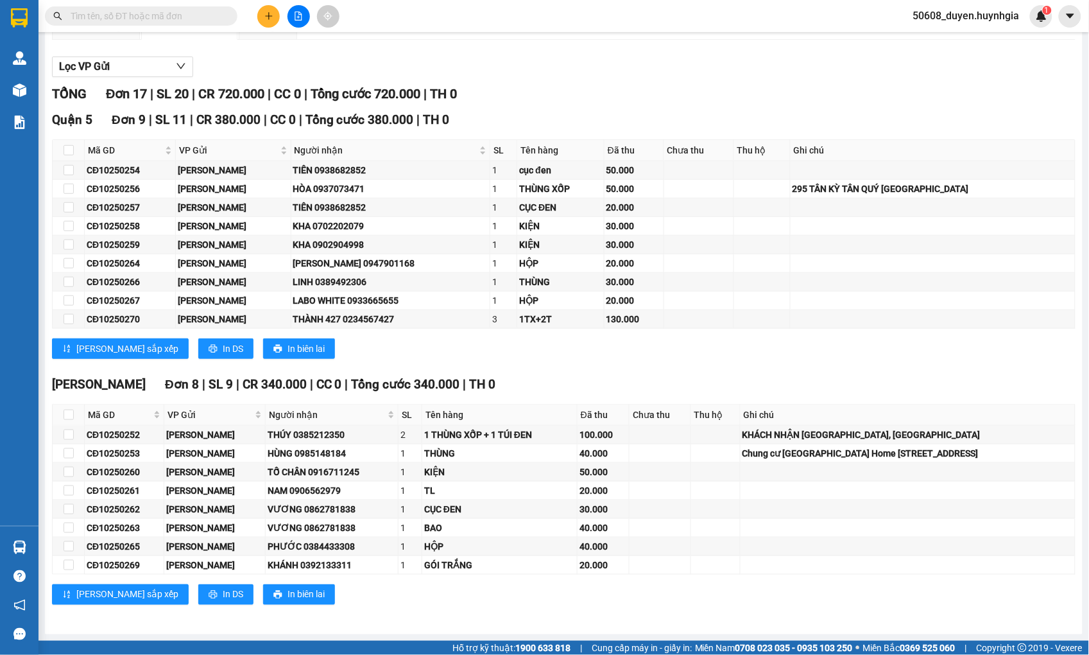
click at [282, 615] on div "TỔNG Đơn 17 | SL 20 | CR 720.000 | CC 0 | Tổng cước 720.000 | TH 0 [GEOGRAPHIC_…" at bounding box center [564, 352] width 1024 height 537
